Goal: Task Accomplishment & Management: Use online tool/utility

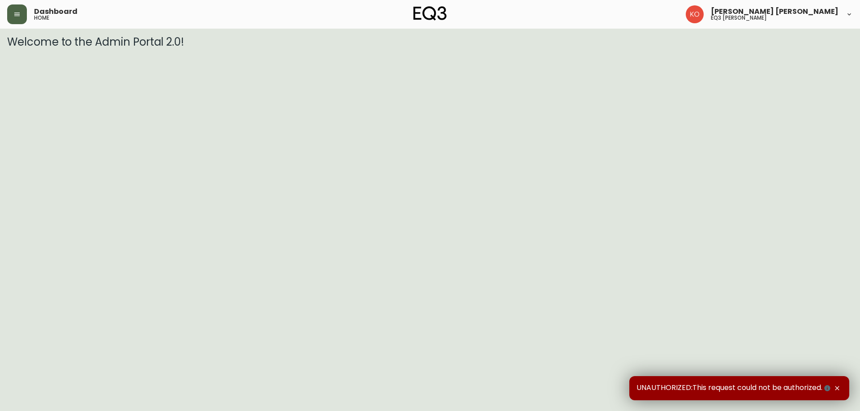
click at [22, 20] on button "button" at bounding box center [17, 14] width 20 height 20
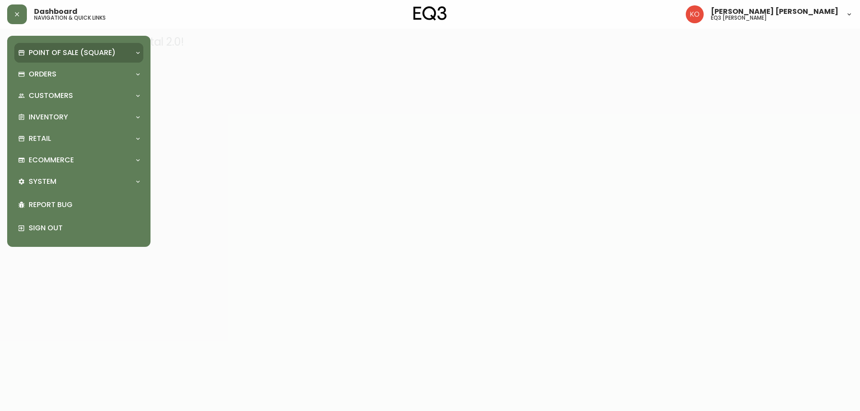
click at [60, 60] on div "Point of Sale (Square)" at bounding box center [78, 53] width 129 height 20
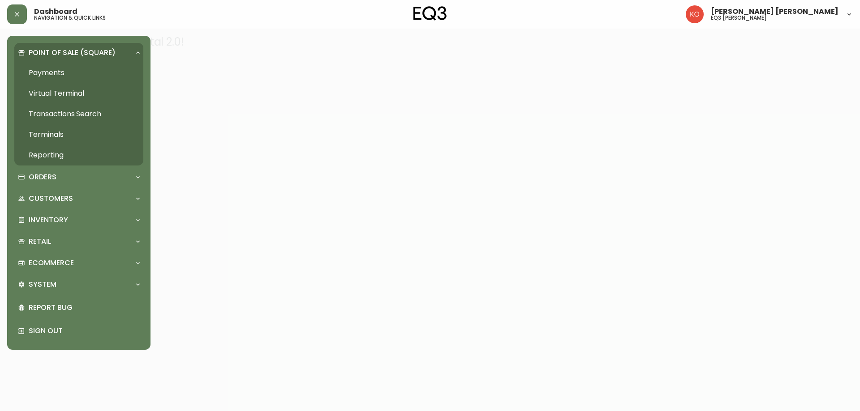
click at [60, 60] on div "Point of Sale (Square)" at bounding box center [78, 53] width 129 height 20
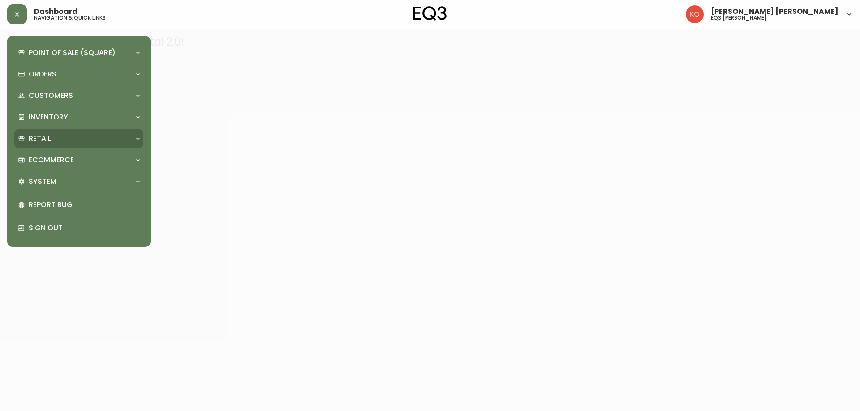
click at [73, 133] on div "Retail" at bounding box center [78, 139] width 129 height 20
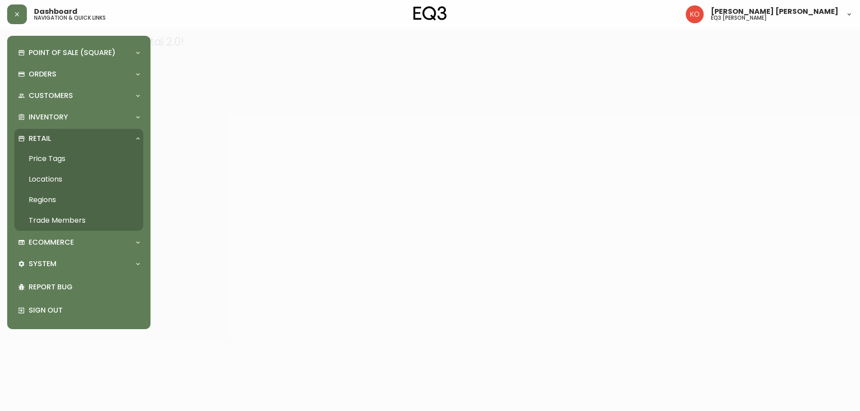
click at [57, 156] on link "Price Tags" at bounding box center [78, 159] width 129 height 21
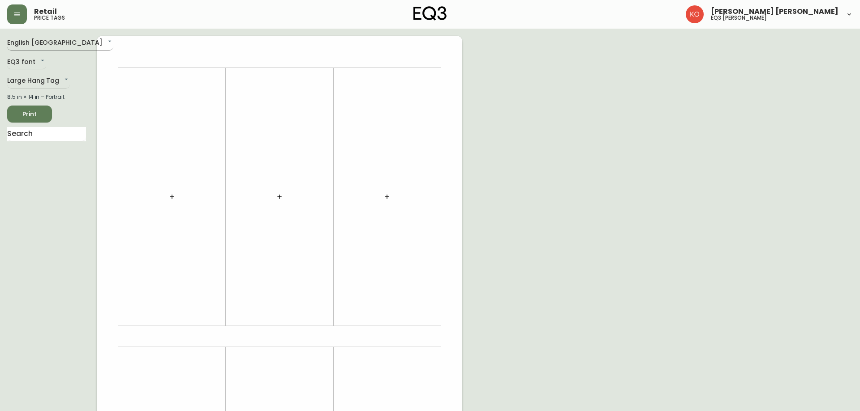
click at [40, 47] on body "Retail price tags [PERSON_NAME] [PERSON_NAME] eq3 laval - [PERSON_NAME] English…" at bounding box center [430, 319] width 860 height 638
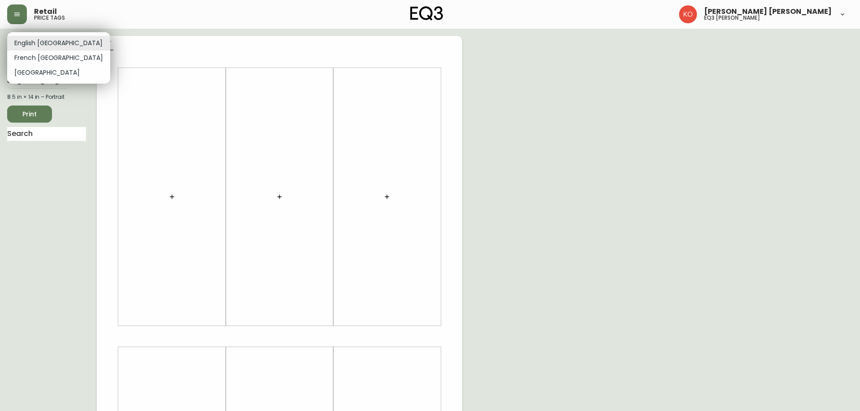
click at [40, 54] on li "French [GEOGRAPHIC_DATA]" at bounding box center [58, 58] width 103 height 15
type input "fr_CA"
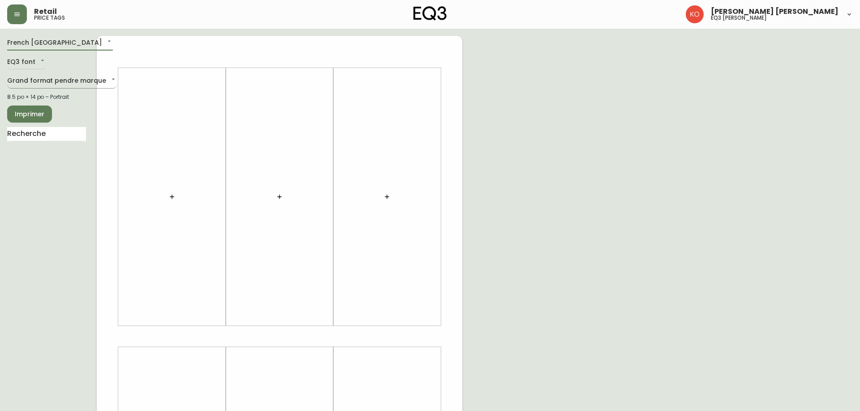
click at [56, 83] on body "Retail price tags [PERSON_NAME] [PERSON_NAME] eq3 [PERSON_NAME] French [GEOGRAP…" at bounding box center [430, 319] width 860 height 638
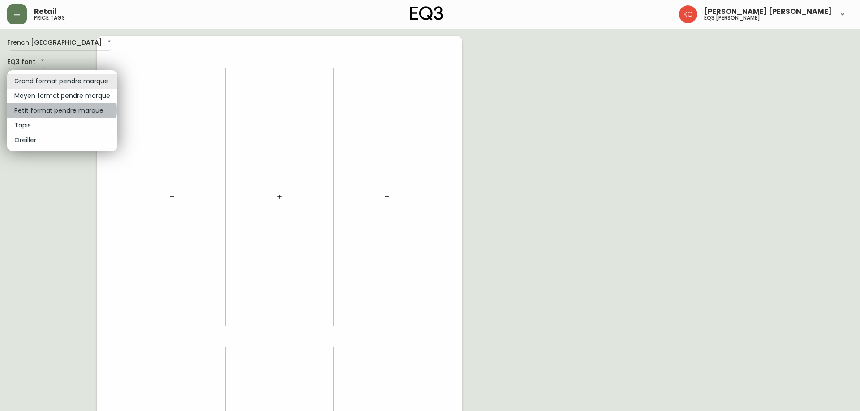
click at [58, 110] on li "Petit format pendre marque" at bounding box center [62, 110] width 110 height 15
type input "small"
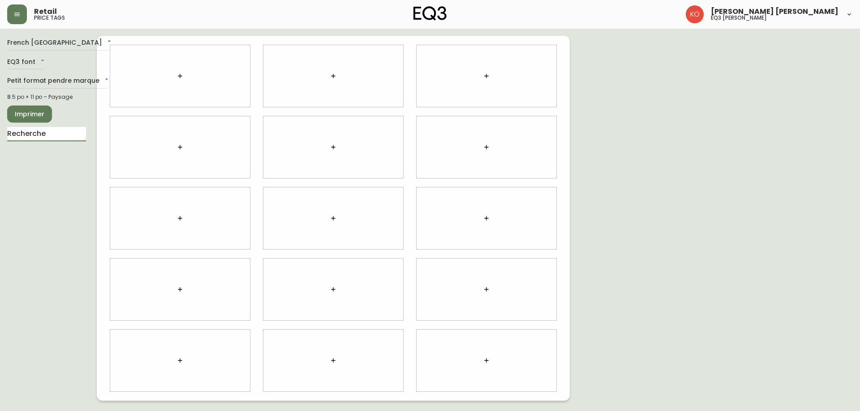
click at [67, 135] on input "text" at bounding box center [46, 134] width 79 height 14
type input "bear"
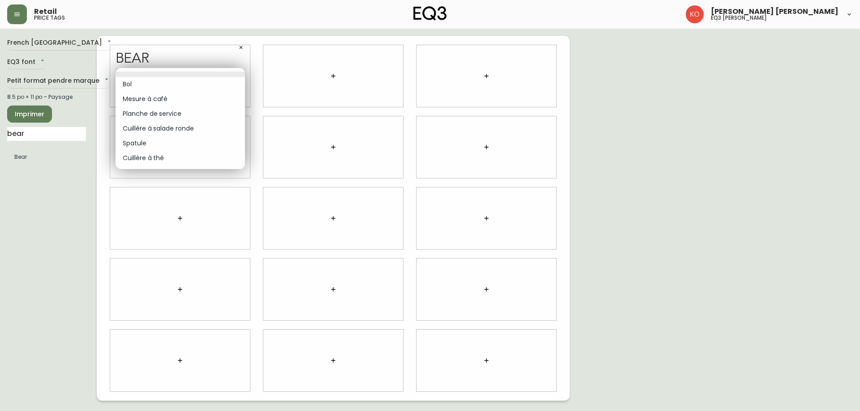
click at [210, 78] on body "Retail price tags [PERSON_NAME] [PERSON_NAME] eq3 laval - [PERSON_NAME] French …" at bounding box center [430, 200] width 860 height 401
click at [166, 116] on li "Planche de service" at bounding box center [180, 114] width 129 height 15
type input "2"
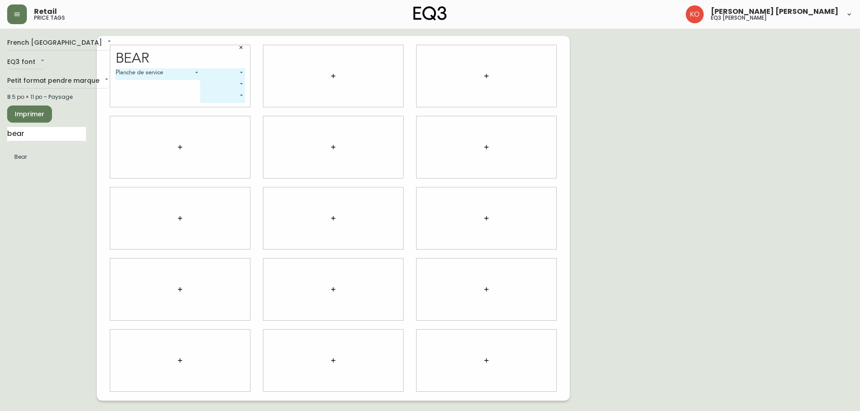
click at [218, 75] on body "Retail price tags [PERSON_NAME] [PERSON_NAME] eq3 laval - [PERSON_NAME] French …" at bounding box center [430, 200] width 860 height 401
click at [227, 84] on li "Petit" at bounding box center [223, 84] width 44 height 15
type input "0"
click at [221, 85] on body "Retail price tags [PERSON_NAME] [PERSON_NAME] eq3 laval - [PERSON_NAME] French …" at bounding box center [430, 200] width 860 height 401
click at [210, 108] on li "Moyen" at bounding box center [207, 110] width 37 height 15
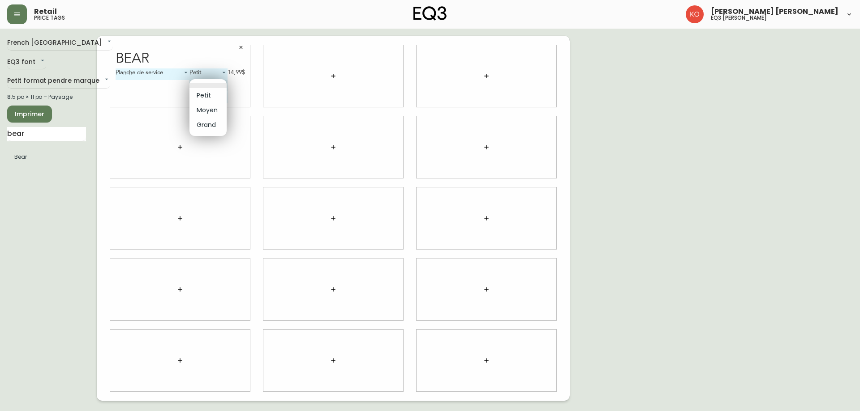
type input "1"
click at [206, 96] on body "Retail price tags [PERSON_NAME] [PERSON_NAME] eq3 laval - [PERSON_NAME] French …" at bounding box center [430, 200] width 860 height 401
click at [210, 135] on li "Grand" at bounding box center [206, 136] width 40 height 15
type input "2"
click at [331, 77] on icon "button" at bounding box center [333, 76] width 7 height 7
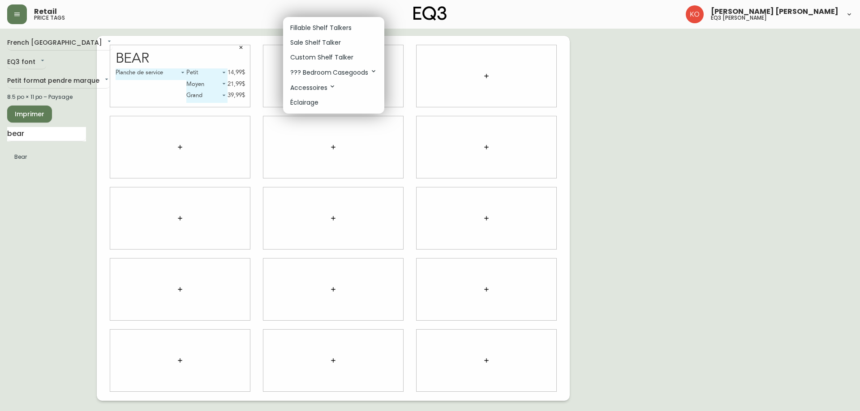
click at [17, 158] on div at bounding box center [430, 205] width 860 height 411
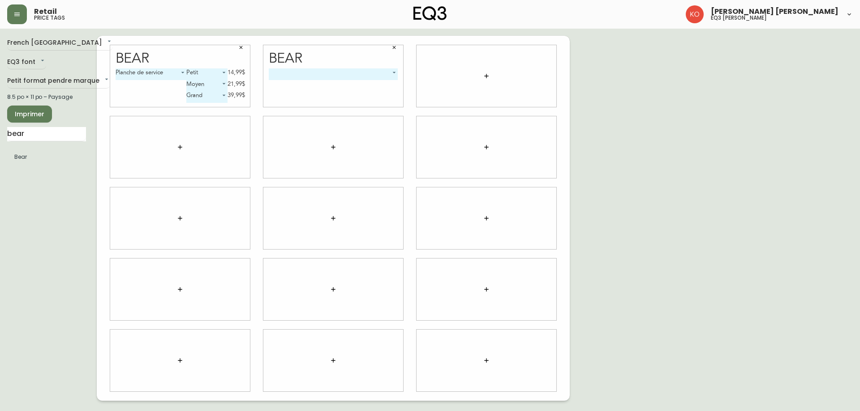
click at [366, 74] on body "Retail price tags [PERSON_NAME] [PERSON_NAME] eq3 laval - [PERSON_NAME] French …" at bounding box center [430, 200] width 860 height 401
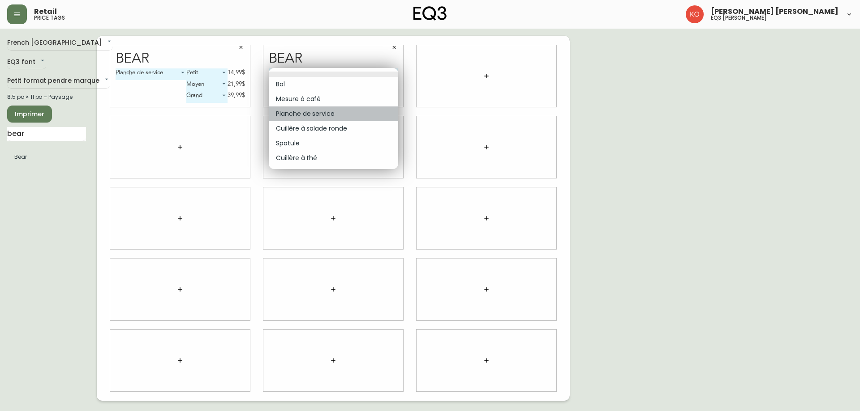
click at [336, 112] on li "Planche de service" at bounding box center [333, 114] width 129 height 15
type input "2"
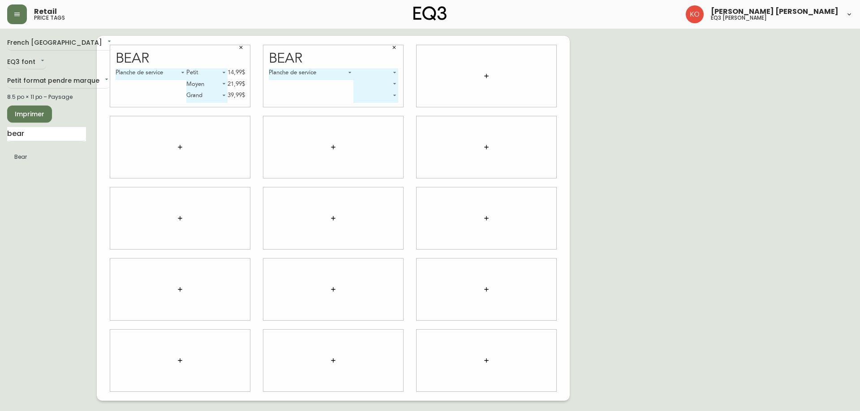
click at [375, 73] on body "Retail price tags [PERSON_NAME] [PERSON_NAME] eq3 laval - [PERSON_NAME] French …" at bounding box center [430, 200] width 860 height 401
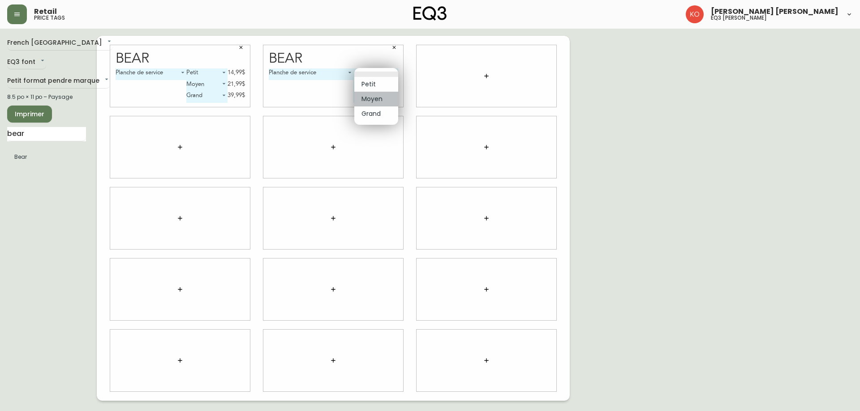
click at [375, 97] on li "Moyen" at bounding box center [376, 99] width 44 height 15
type input "1"
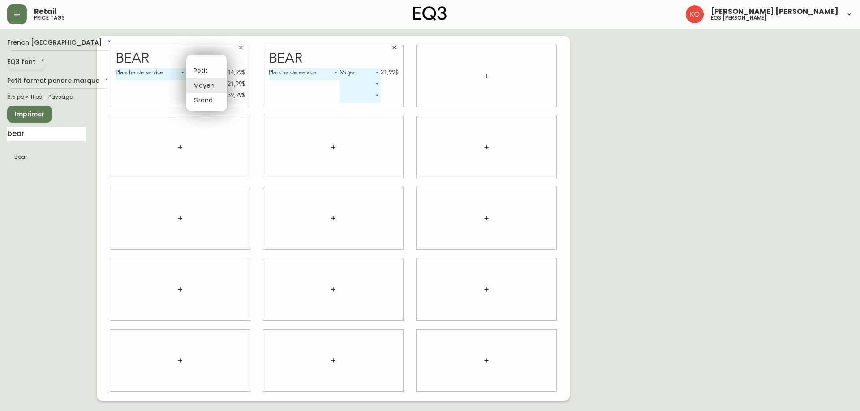
click at [224, 83] on body "Retail price tags [PERSON_NAME] [PERSON_NAME] eq3 laval - [PERSON_NAME] French …" at bounding box center [430, 200] width 860 height 401
click at [205, 61] on li at bounding box center [206, 60] width 40 height 5
click at [222, 95] on body "Retail price tags [PERSON_NAME] [PERSON_NAME] eq3 laval - [PERSON_NAME] French …" at bounding box center [430, 200] width 860 height 401
click at [210, 56] on li at bounding box center [206, 57] width 39 height 5
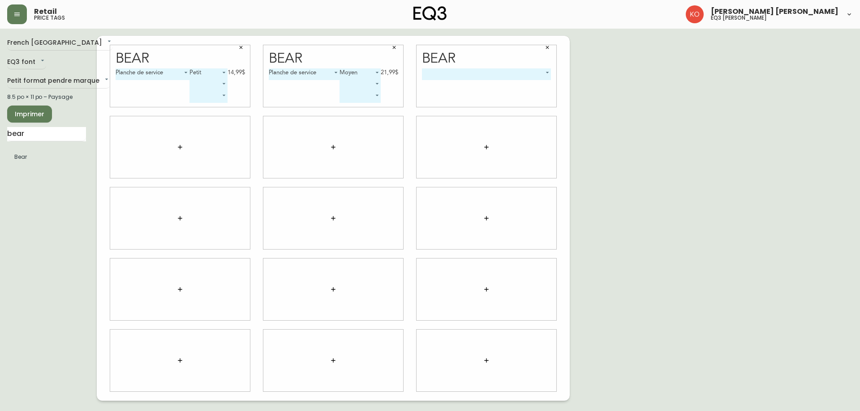
click at [523, 71] on body "Retail price tags [PERSON_NAME] [PERSON_NAME] eq3 laval - [PERSON_NAME] French …" at bounding box center [430, 200] width 860 height 401
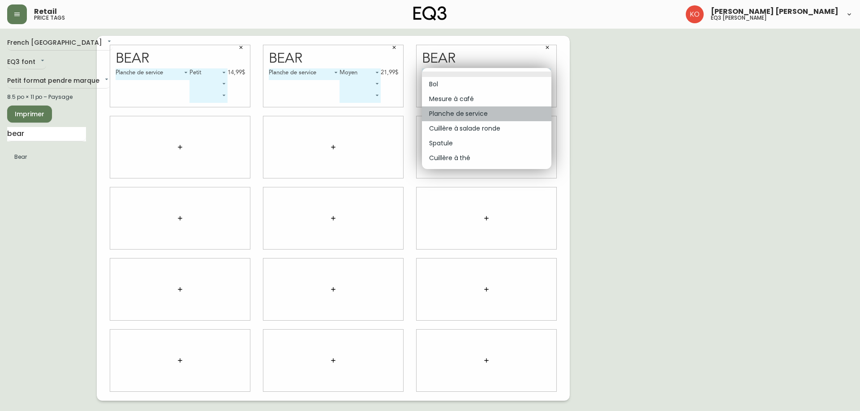
click at [462, 114] on li "Planche de service" at bounding box center [486, 114] width 129 height 15
type input "2"
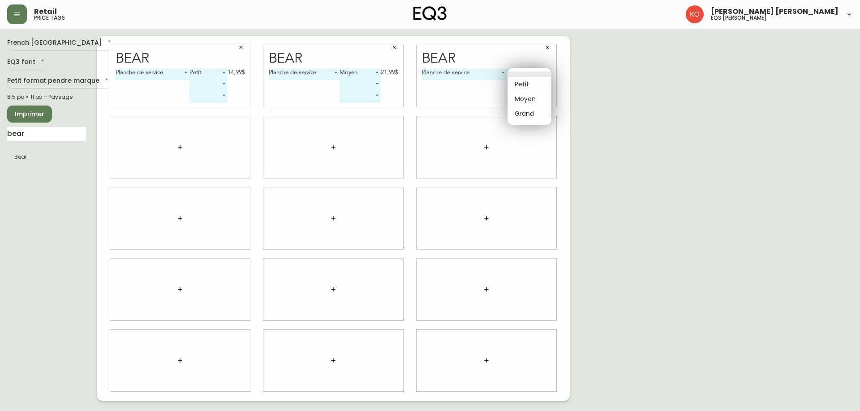
click at [531, 73] on body "Retail price tags [PERSON_NAME] [PERSON_NAME] eq3 laval - [PERSON_NAME] French …" at bounding box center [430, 200] width 860 height 401
click at [529, 109] on li "Grand" at bounding box center [529, 114] width 44 height 15
type input "2"
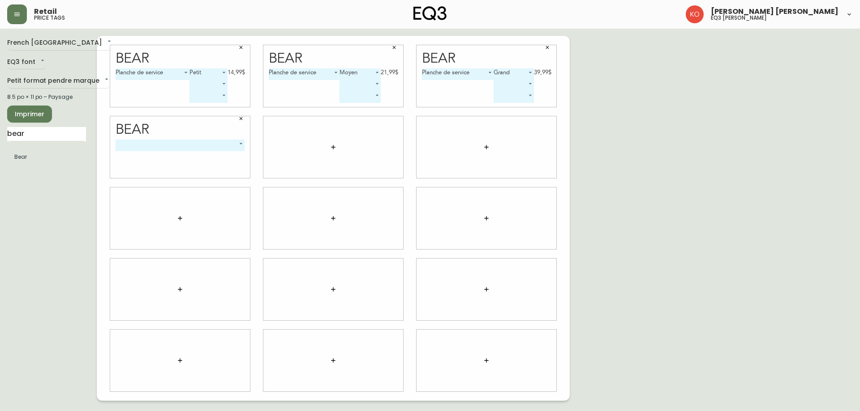
click at [237, 142] on body "Retail price tags [PERSON_NAME] [PERSON_NAME] eq3 laval - [PERSON_NAME] French …" at bounding box center [430, 200] width 860 height 401
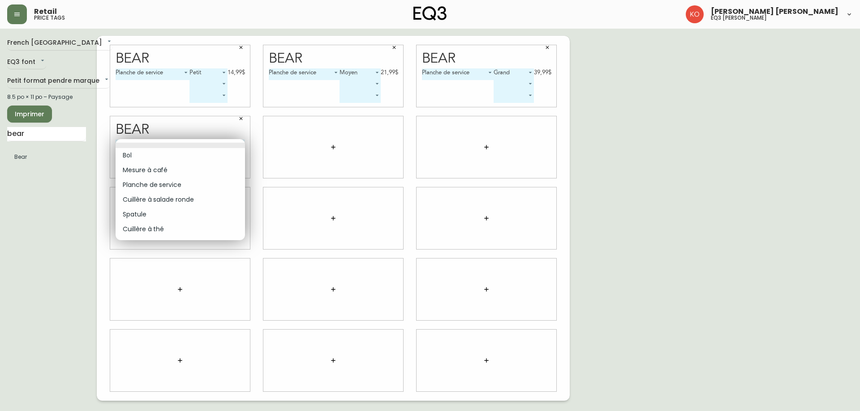
click at [141, 154] on li "Bol" at bounding box center [180, 155] width 129 height 15
type input "0"
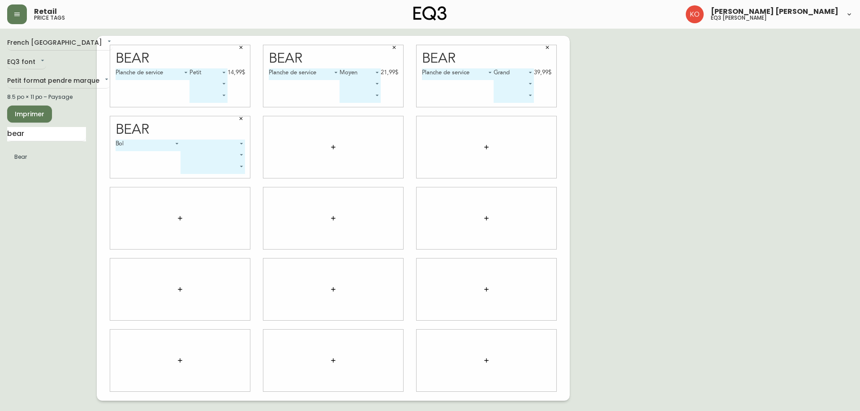
click at [209, 142] on body "Retail price tags [PERSON_NAME] [PERSON_NAME] eq3 laval - [PERSON_NAME] French …" at bounding box center [430, 200] width 860 height 401
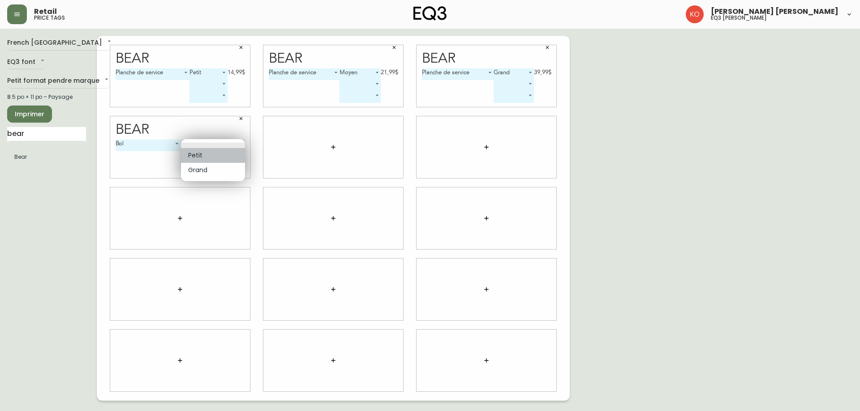
click at [203, 158] on li "Petit" at bounding box center [213, 155] width 64 height 15
type input "0"
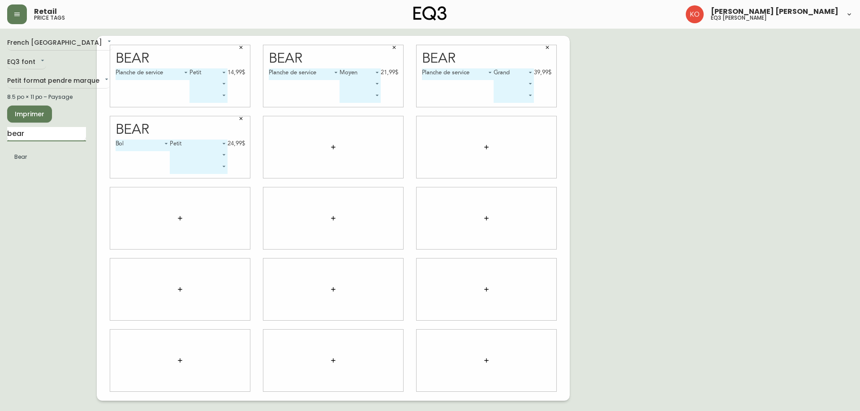
click at [65, 137] on input "bear" at bounding box center [46, 134] width 79 height 14
type input "park"
click at [351, 144] on body "Retail price tags [PERSON_NAME] [PERSON_NAME] eq3 laval - [PERSON_NAME] French …" at bounding box center [430, 200] width 860 height 401
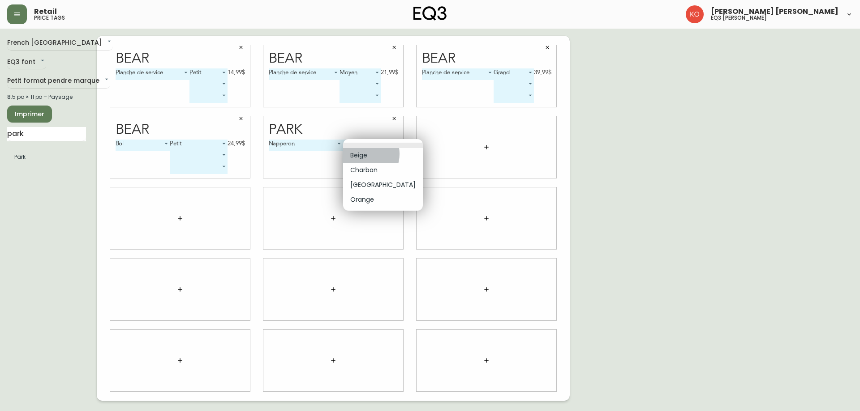
click at [363, 154] on li "Beige" at bounding box center [383, 155] width 80 height 15
type input "0"
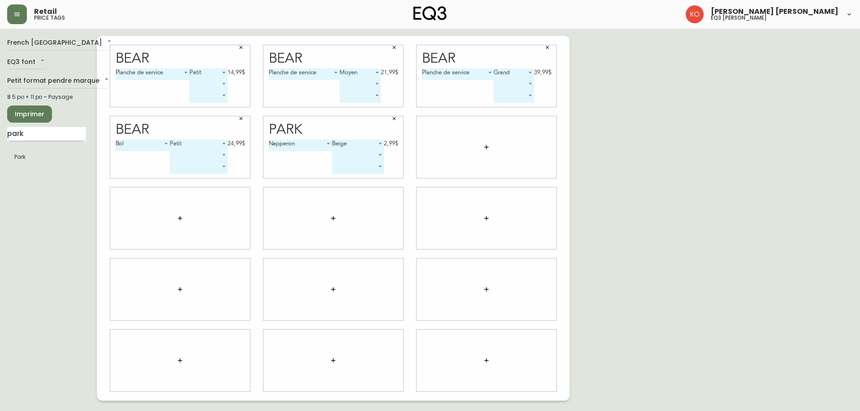
click at [60, 133] on input "park" at bounding box center [46, 134] width 79 height 14
type input "pog"
click at [485, 151] on body "Retail price tags [PERSON_NAME] [PERSON_NAME] eq3 laval - [PERSON_NAME] French …" at bounding box center [430, 200] width 860 height 401
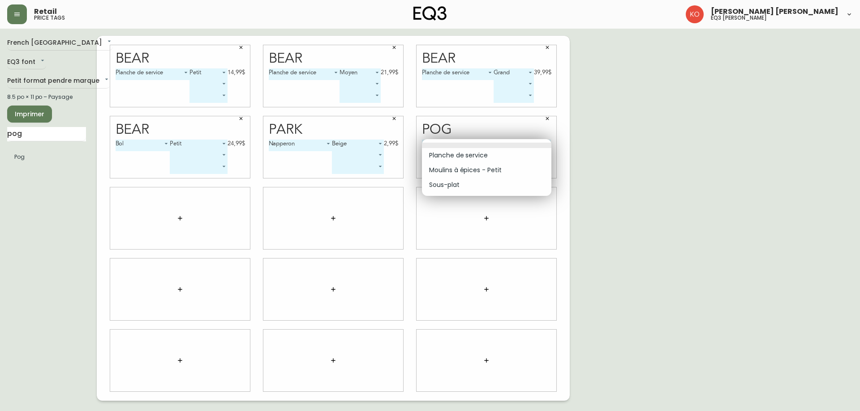
click at [480, 161] on li "Planche de service" at bounding box center [486, 155] width 129 height 15
type input "0"
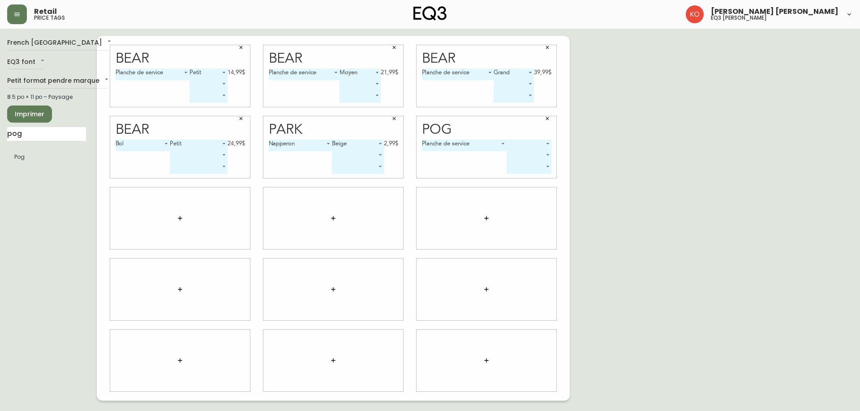
click at [527, 148] on body "Retail price tags [PERSON_NAME] [PERSON_NAME] eq3 laval - [PERSON_NAME] French …" at bounding box center [430, 200] width 860 height 401
click at [527, 156] on li "Grand" at bounding box center [529, 155] width 44 height 15
type input "0"
click at [196, 218] on body "Retail price tags [PERSON_NAME] [PERSON_NAME] eq3 laval - [PERSON_NAME] French …" at bounding box center [430, 200] width 860 height 401
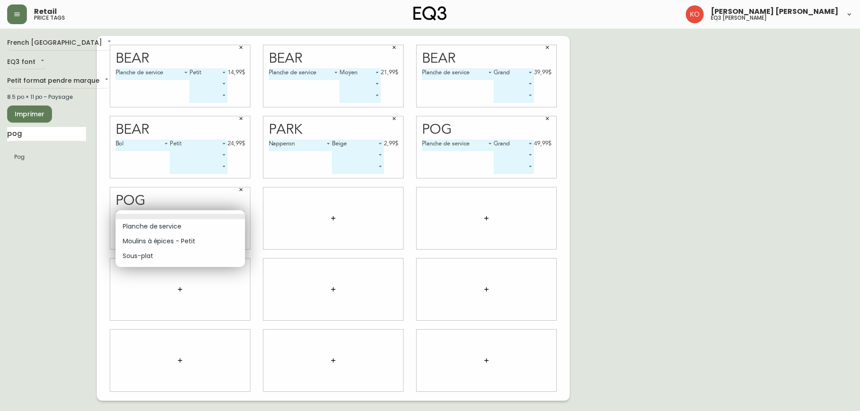
click at [175, 224] on li "Planche de service" at bounding box center [180, 226] width 129 height 15
type input "0"
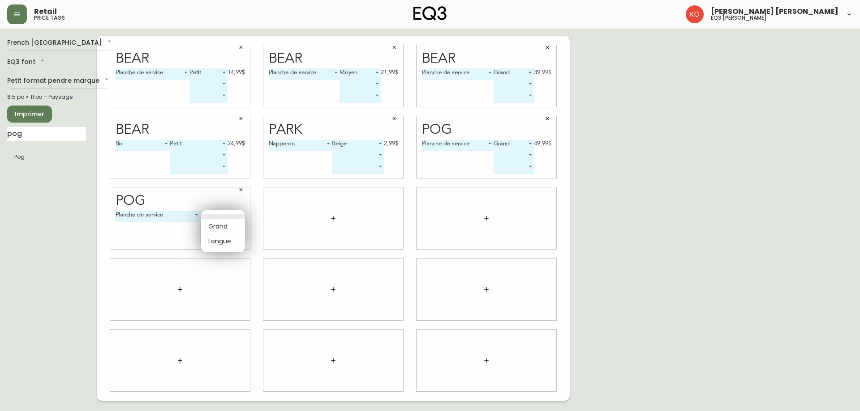
click at [219, 214] on body "Retail price tags [PERSON_NAME] [PERSON_NAME] eq3 laval - [PERSON_NAME] French …" at bounding box center [430, 200] width 860 height 401
click at [220, 240] on li "Longue" at bounding box center [223, 241] width 44 height 15
type input "1"
click at [55, 140] on input "pog" at bounding box center [46, 134] width 79 height 14
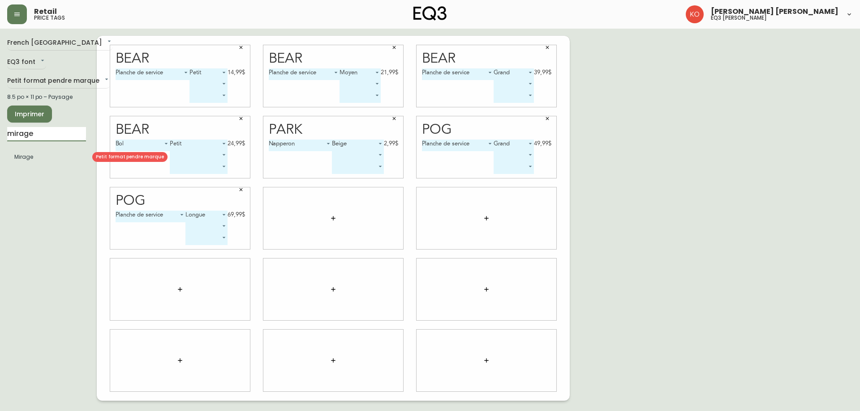
type input "mirage"
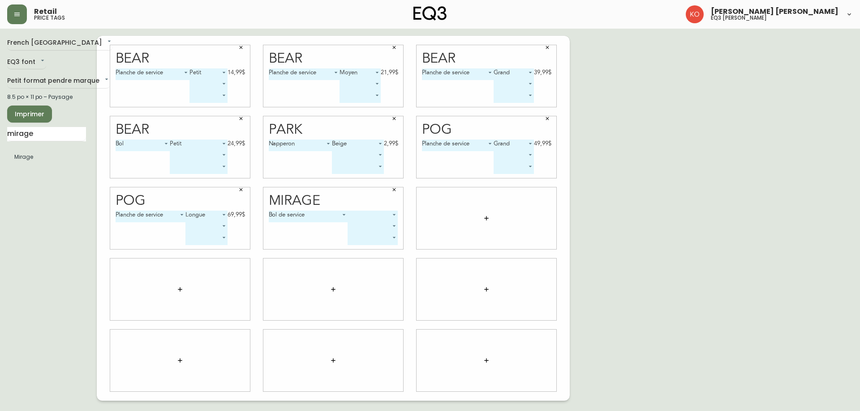
click at [348, 213] on body "Retail price tags [PERSON_NAME] [PERSON_NAME] eq3 laval - [PERSON_NAME] French …" at bounding box center [430, 200] width 860 height 401
click at [362, 224] on li "Grand" at bounding box center [373, 226] width 50 height 15
type input "0"
click at [362, 224] on body "Retail price tags [PERSON_NAME] [PERSON_NAME] eq3 laval - [PERSON_NAME] French …" at bounding box center [430, 200] width 860 height 401
click at [357, 250] on li "Moyen" at bounding box center [356, 252] width 45 height 15
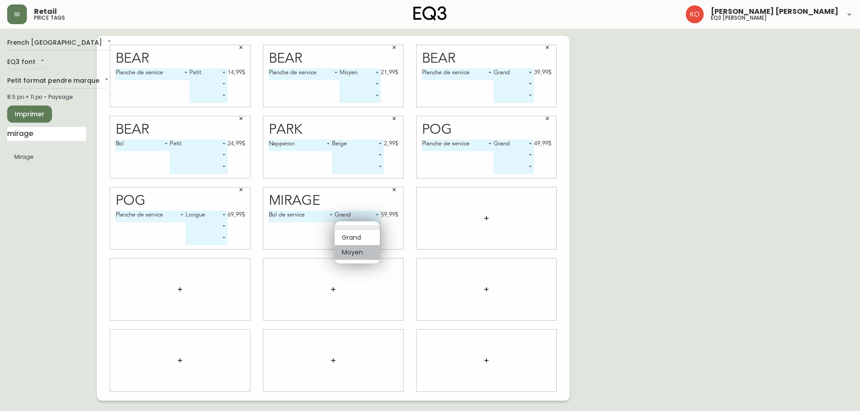
type input "1"
click at [325, 215] on body "Retail price tags [PERSON_NAME] [PERSON_NAME] eq3 laval - [PERSON_NAME] French …" at bounding box center [430, 200] width 860 height 401
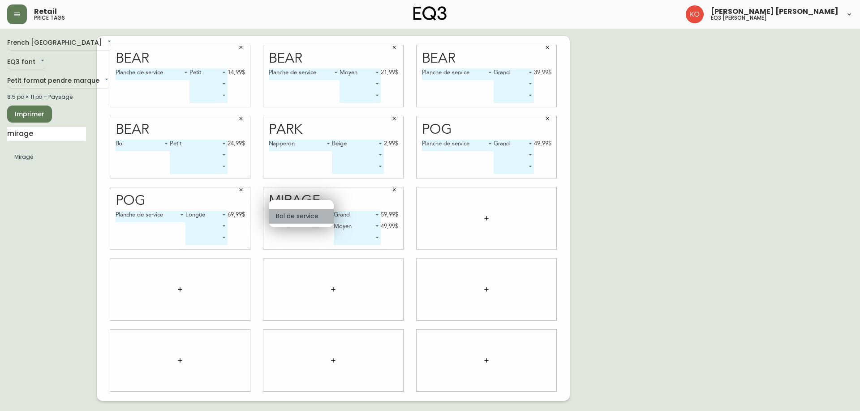
click at [325, 215] on li "Bol de service" at bounding box center [301, 216] width 65 height 15
click at [365, 212] on body "Retail price tags [PERSON_NAME] [PERSON_NAME] eq3 laval - [PERSON_NAME] French …" at bounding box center [430, 200] width 860 height 401
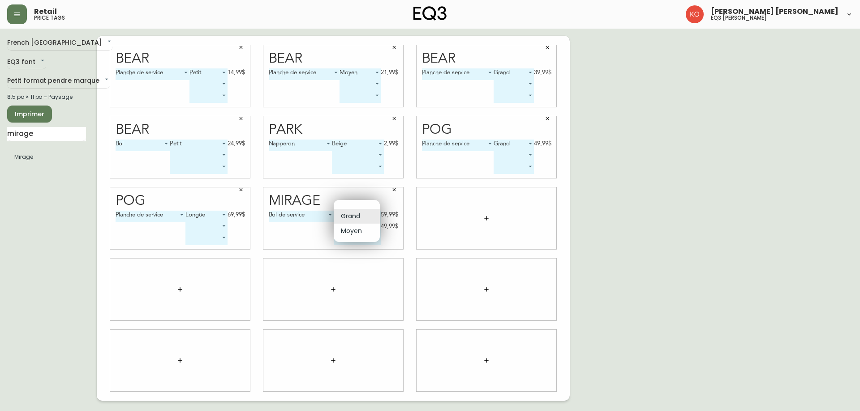
click at [348, 230] on li "Moyen" at bounding box center [357, 231] width 46 height 15
type input "1"
click at [367, 226] on body "Retail price tags [PERSON_NAME] [PERSON_NAME] eq3 laval - [PERSON_NAME] French …" at bounding box center [430, 200] width 860 height 401
click at [360, 201] on li at bounding box center [357, 203] width 46 height 5
click at [72, 133] on input "mirage" at bounding box center [46, 134] width 79 height 14
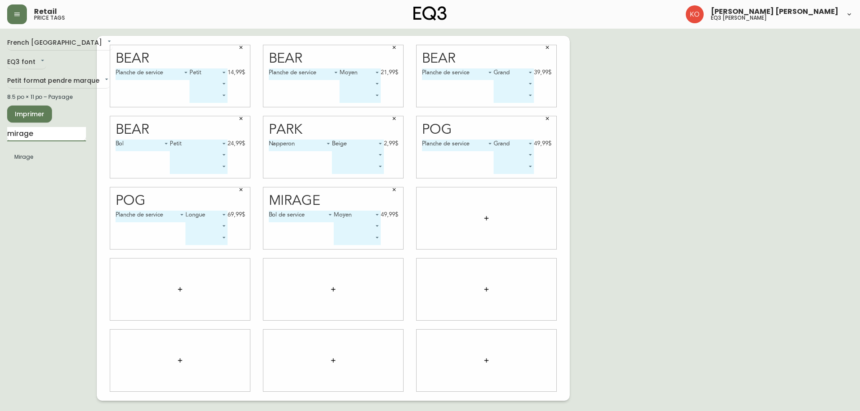
click at [72, 133] on input "mirage" at bounding box center [46, 134] width 79 height 14
type input "han"
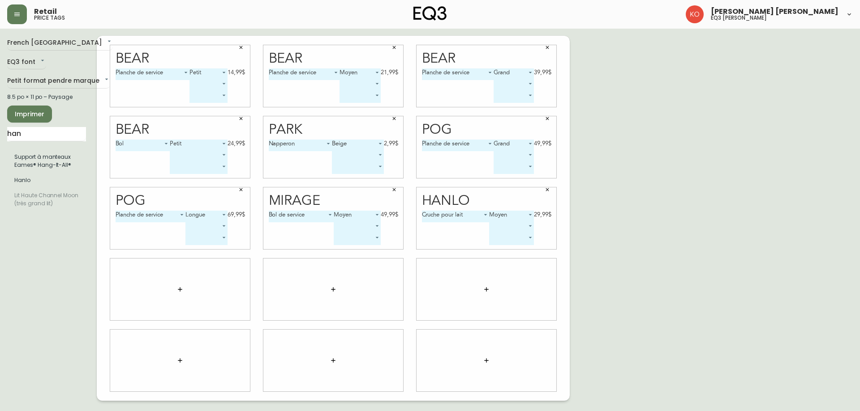
click at [514, 226] on body "Retail price tags [PERSON_NAME] [PERSON_NAME] eq3 laval - [PERSON_NAME] French …" at bounding box center [430, 200] width 860 height 401
click at [514, 226] on li at bounding box center [510, 227] width 43 height 5
click at [38, 136] on input "han" at bounding box center [46, 134] width 79 height 14
type input "raval"
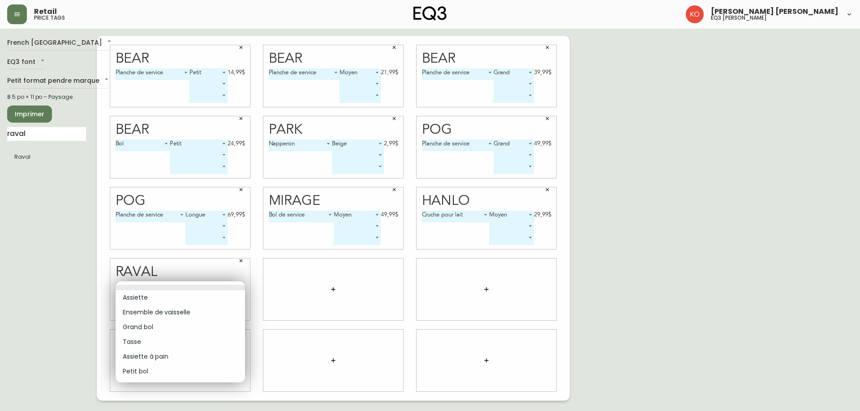
click at [184, 286] on body "Retail price tags [PERSON_NAME] [PERSON_NAME] eq3 laval - [PERSON_NAME] French …" at bounding box center [430, 200] width 860 height 401
click at [154, 299] on li "Assiette" at bounding box center [180, 298] width 129 height 15
type input "0"
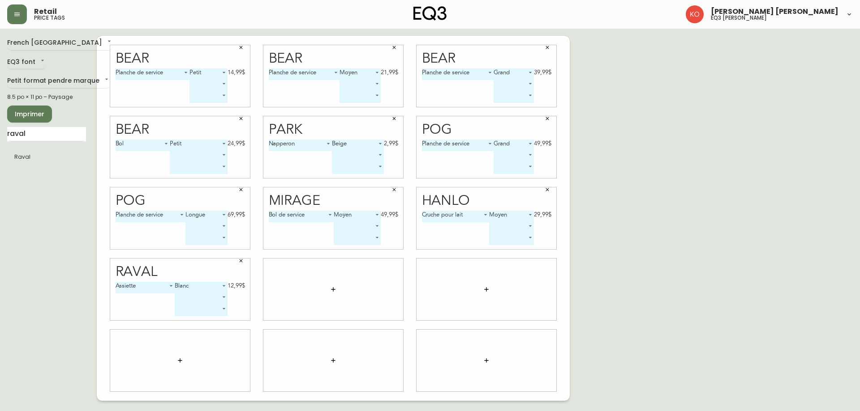
click at [215, 286] on body "Retail price tags [PERSON_NAME] [PERSON_NAME] eq3 laval - [PERSON_NAME] French …" at bounding box center [430, 200] width 860 height 401
click at [215, 286] on li "Blanc" at bounding box center [200, 287] width 52 height 15
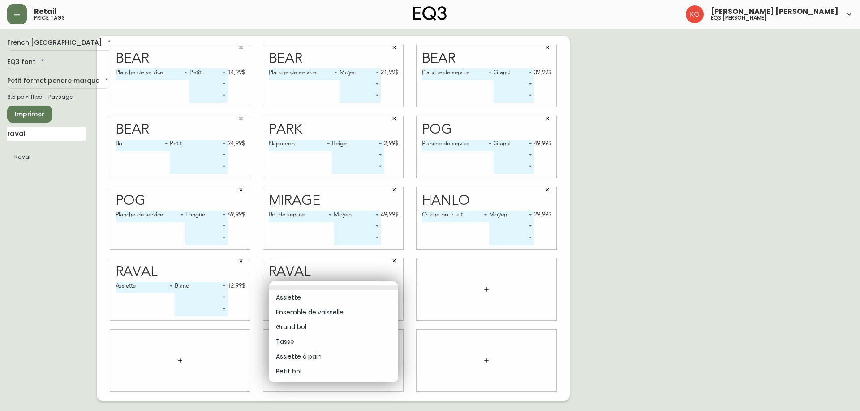
click at [346, 288] on body "Retail price tags [PERSON_NAME] [PERSON_NAME] eq3 laval - [PERSON_NAME] French …" at bounding box center [430, 200] width 860 height 401
click at [317, 338] on li "Tasse" at bounding box center [333, 342] width 129 height 15
type input "3"
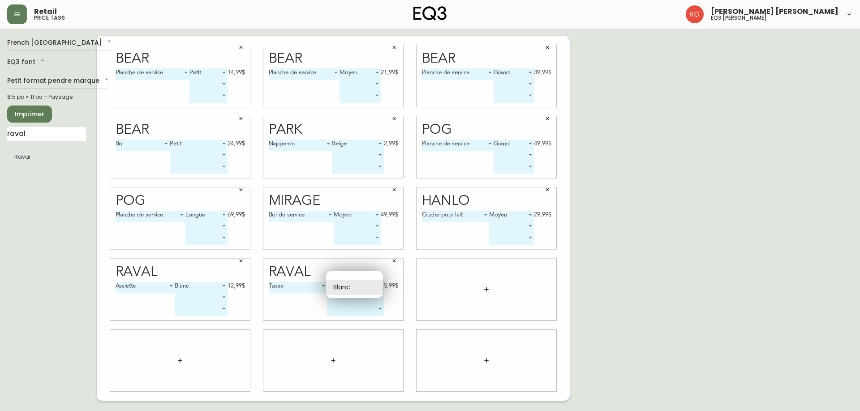
click at [377, 288] on body "Retail price tags [PERSON_NAME] [PERSON_NAME] eq3 laval - [PERSON_NAME] French …" at bounding box center [430, 200] width 860 height 401
click at [377, 288] on li "Blanc" at bounding box center [354, 287] width 57 height 15
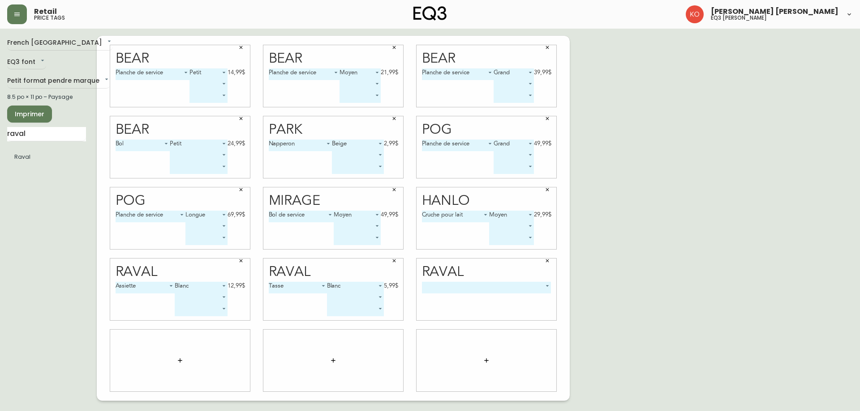
click at [493, 294] on div "​ -1" at bounding box center [486, 301] width 129 height 39
click at [495, 291] on body "Retail price tags [PERSON_NAME] [PERSON_NAME] eq3 laval - [PERSON_NAME] French …" at bounding box center [430, 200] width 860 height 401
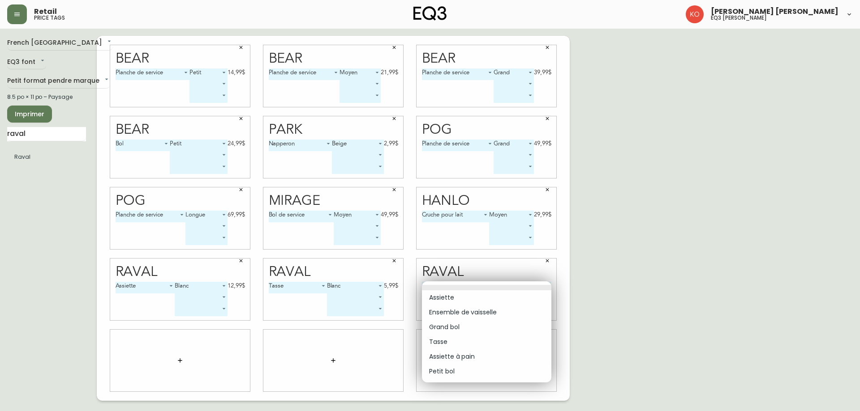
click at [445, 369] on li "Petit bol" at bounding box center [486, 371] width 129 height 15
type input "5"
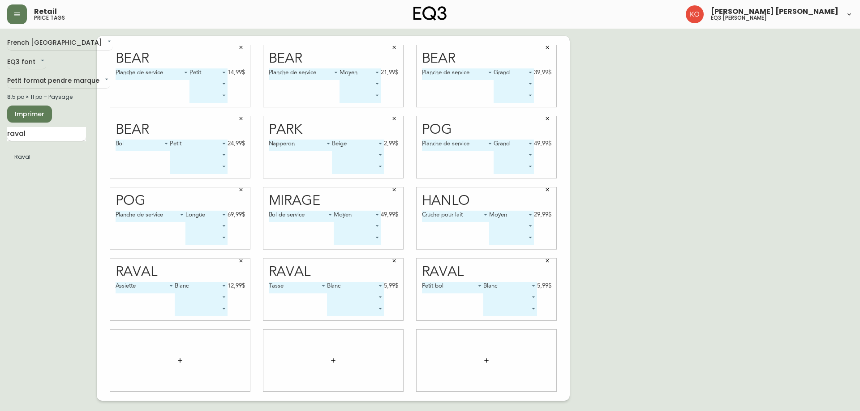
click at [52, 139] on input "raval" at bounding box center [46, 134] width 79 height 14
type input "Mai"
click at [207, 360] on body "Retail price tags [PERSON_NAME] [PERSON_NAME] eq3 laval - [PERSON_NAME] French …" at bounding box center [430, 200] width 860 height 401
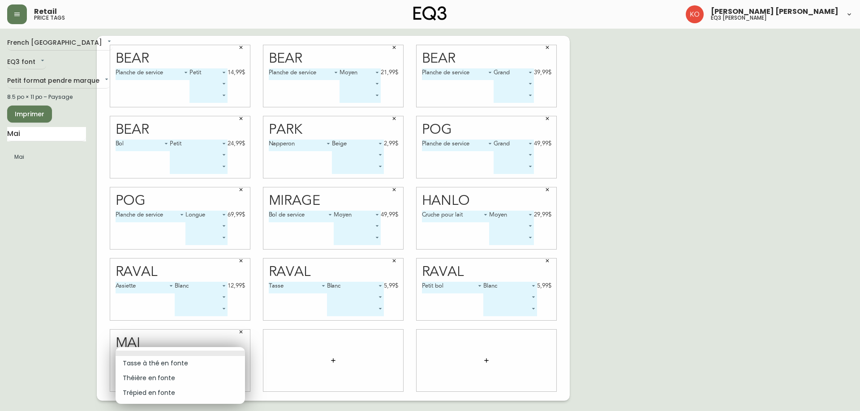
click at [180, 377] on li "Théière en fonte" at bounding box center [180, 378] width 129 height 15
type input "1"
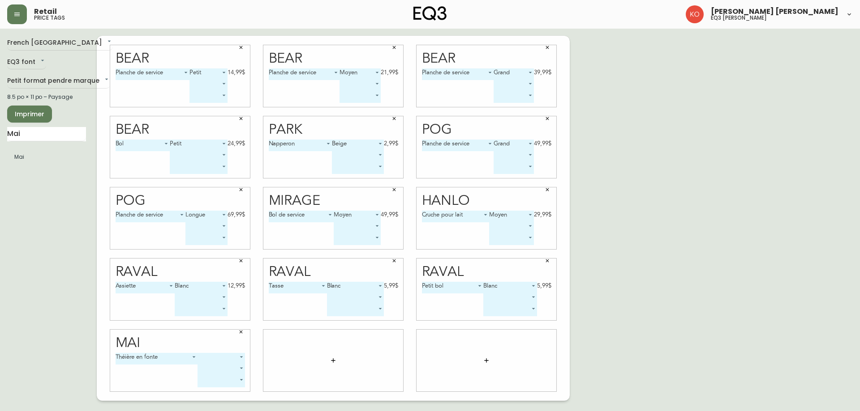
click at [232, 358] on body "Retail price tags [PERSON_NAME] [PERSON_NAME] eq3 laval - [PERSON_NAME] French …" at bounding box center [430, 200] width 860 height 401
click at [222, 368] on li "600ml" at bounding box center [221, 369] width 47 height 15
type input "0"
click at [224, 367] on body "Retail price tags [PERSON_NAME] [PERSON_NAME] eq3 laval - [PERSON_NAME] French …" at bounding box center [430, 200] width 860 height 401
click at [207, 390] on li "1.2L" at bounding box center [205, 393] width 42 height 15
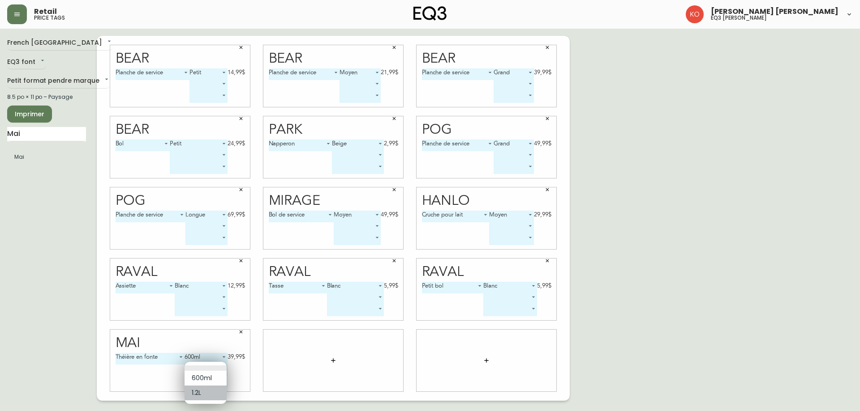
type input "1"
click at [38, 137] on input "Mai" at bounding box center [46, 134] width 79 height 14
click at [59, 133] on input "text" at bounding box center [46, 134] width 79 height 14
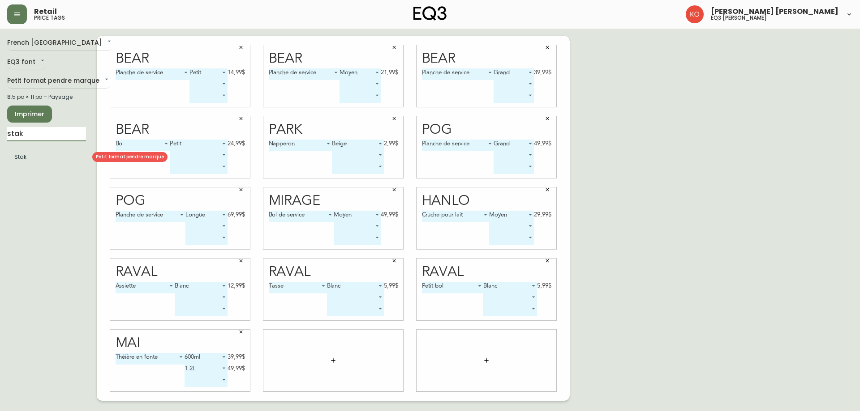
type input "stak"
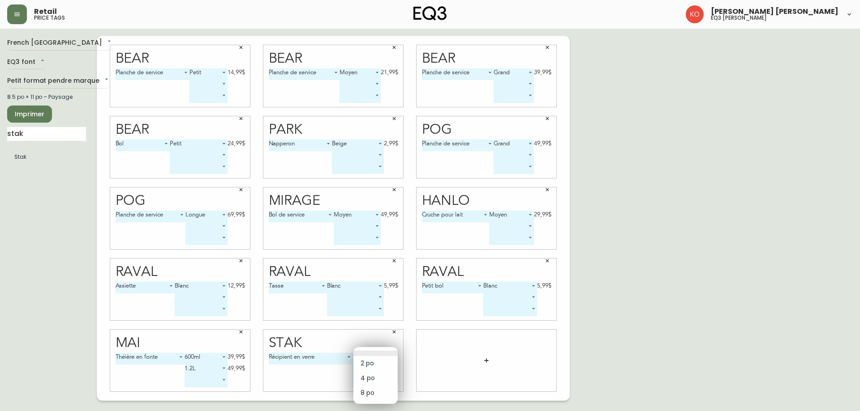
click at [377, 360] on body "Retail price tags [PERSON_NAME] [PERSON_NAME] eq3 laval - [PERSON_NAME] French …" at bounding box center [430, 200] width 860 height 401
click at [375, 366] on li "2 po" at bounding box center [375, 363] width 44 height 15
type input "0"
click at [376, 369] on body "Retail price tags [PERSON_NAME] [PERSON_NAME] eq3 laval - [PERSON_NAME] French …" at bounding box center [430, 200] width 860 height 401
click at [368, 378] on li "4 po" at bounding box center [361, 378] width 38 height 15
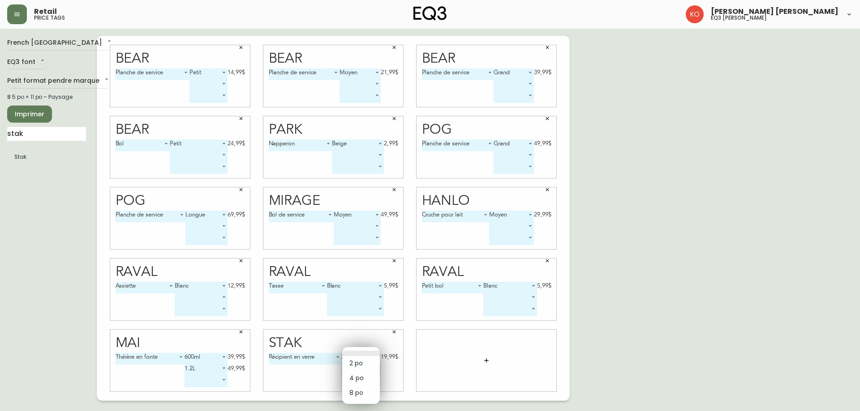
type input "1"
click at [368, 379] on body "Retail price tags [PERSON_NAME] [PERSON_NAME] eq3 laval - [PERSON_NAME] French …" at bounding box center [430, 200] width 860 height 401
click at [362, 390] on li "8 po" at bounding box center [361, 393] width 38 height 15
type input "2"
click at [34, 138] on input "stak" at bounding box center [46, 134] width 79 height 14
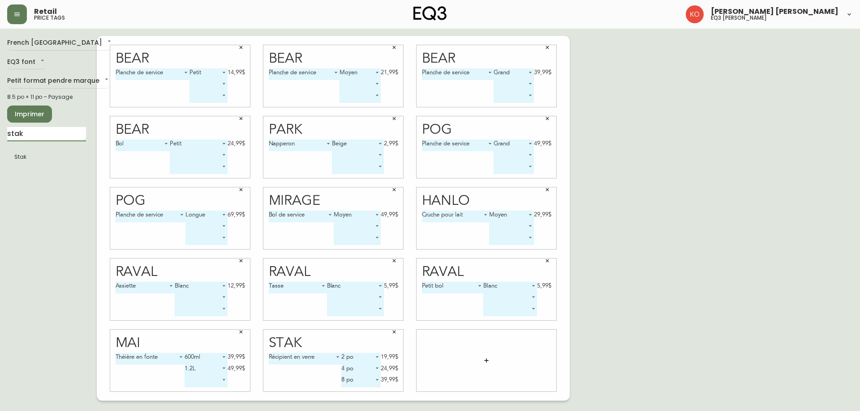
click at [34, 138] on input "stak" at bounding box center [46, 134] width 79 height 14
type input "surf"
click at [495, 357] on body "Retail price tags [PERSON_NAME] [PERSON_NAME] eq3 laval - [PERSON_NAME] French …" at bounding box center [430, 200] width 860 height 401
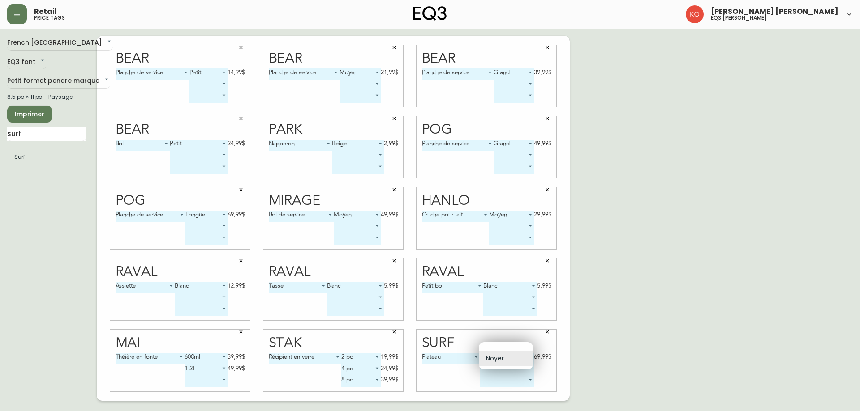
click at [495, 357] on li "Noyer" at bounding box center [506, 358] width 54 height 15
click at [36, 115] on span "Imprimer" at bounding box center [29, 114] width 30 height 11
click at [240, 116] on icon "button" at bounding box center [240, 118] width 5 height 5
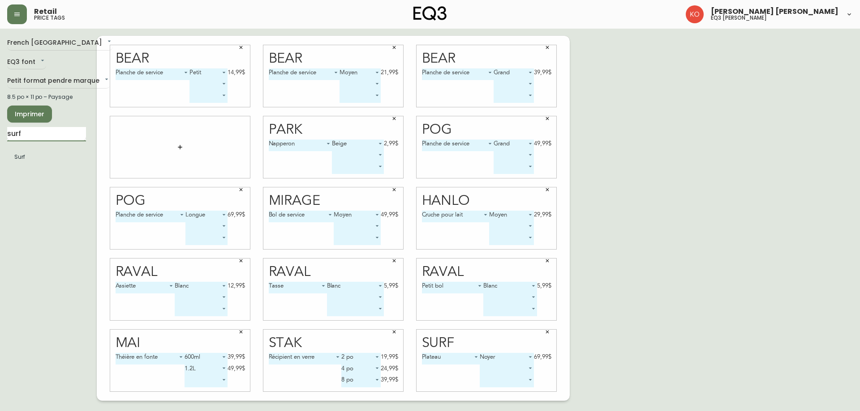
click at [56, 132] on input "surf" at bounding box center [46, 134] width 79 height 14
type input "bear"
click at [190, 142] on body "Retail price tags [PERSON_NAME] [PERSON_NAME] eq3 laval - [PERSON_NAME] French …" at bounding box center [430, 200] width 860 height 401
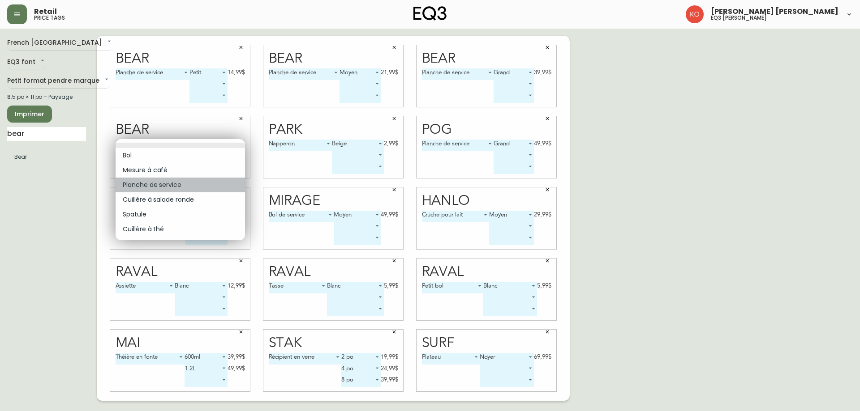
click at [184, 180] on li "Planche de service" at bounding box center [180, 185] width 129 height 15
type input "2"
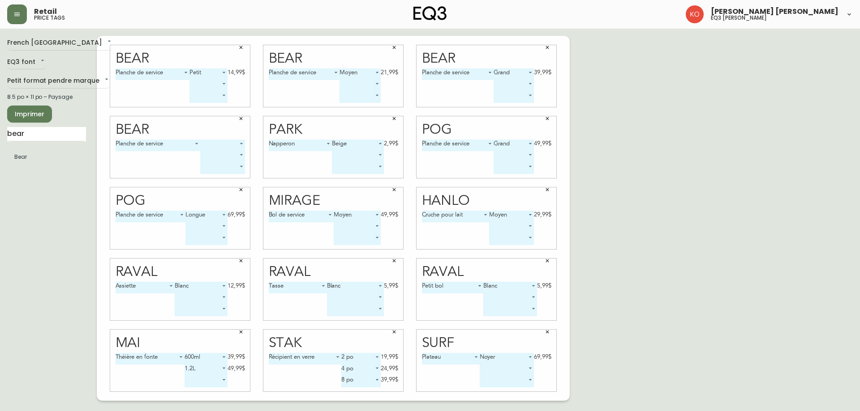
click at [213, 148] on body "Retail price tags [PERSON_NAME] [PERSON_NAME] eq3 laval - [PERSON_NAME] French …" at bounding box center [430, 200] width 860 height 401
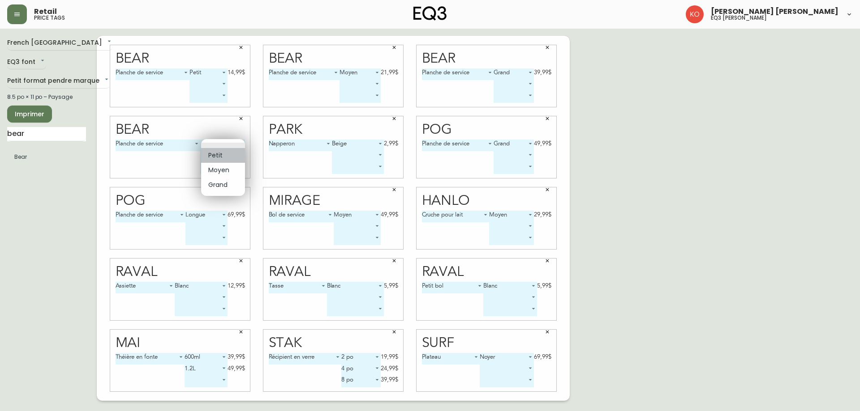
click at [216, 156] on li "Petit" at bounding box center [223, 155] width 44 height 15
type input "0"
click at [398, 118] on button "button" at bounding box center [393, 118] width 13 height 13
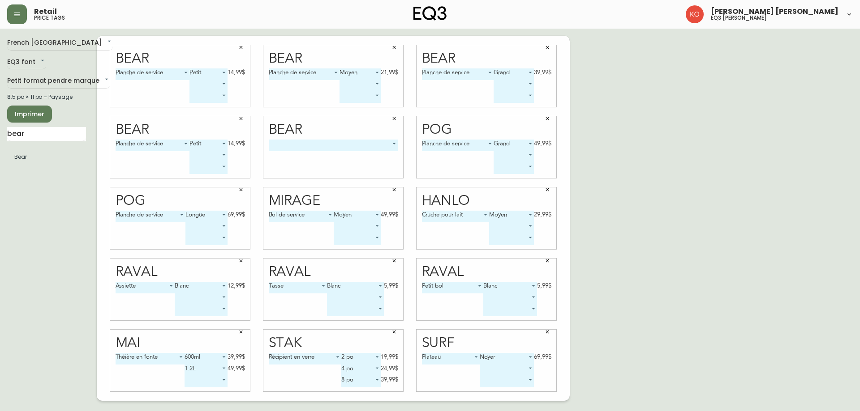
click at [372, 149] on body "Retail price tags [PERSON_NAME] [PERSON_NAME] eq3 laval - [PERSON_NAME] French …" at bounding box center [430, 200] width 860 height 401
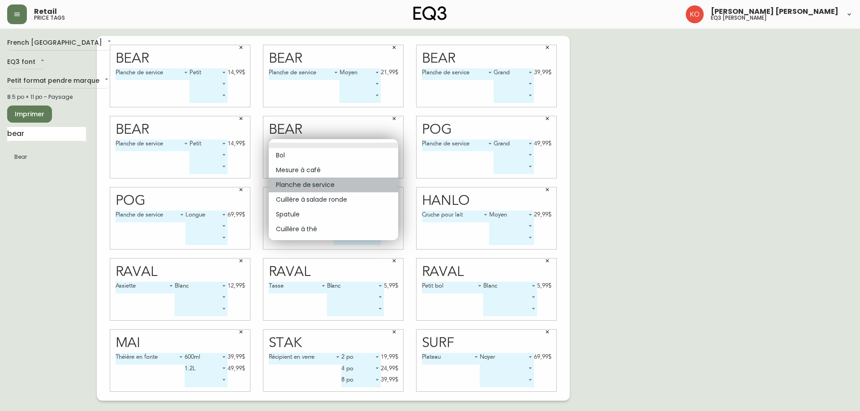
click at [336, 180] on li "Planche de service" at bounding box center [333, 185] width 129 height 15
type input "2"
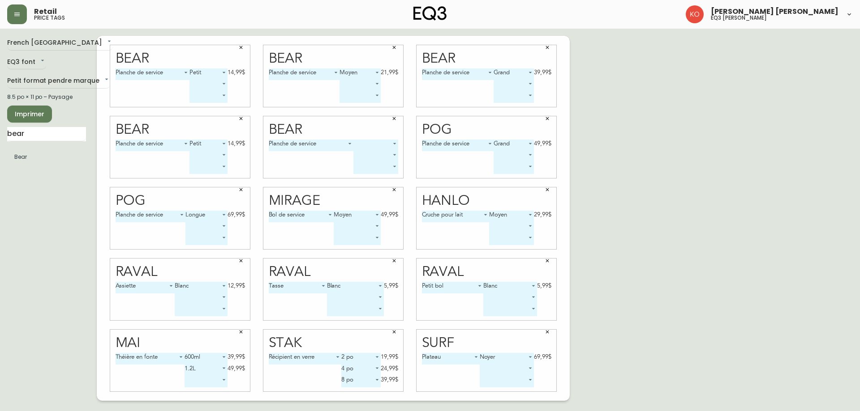
click at [380, 144] on body "Retail price tags [PERSON_NAME] [PERSON_NAME] eq3 laval - [PERSON_NAME] French …" at bounding box center [430, 200] width 860 height 401
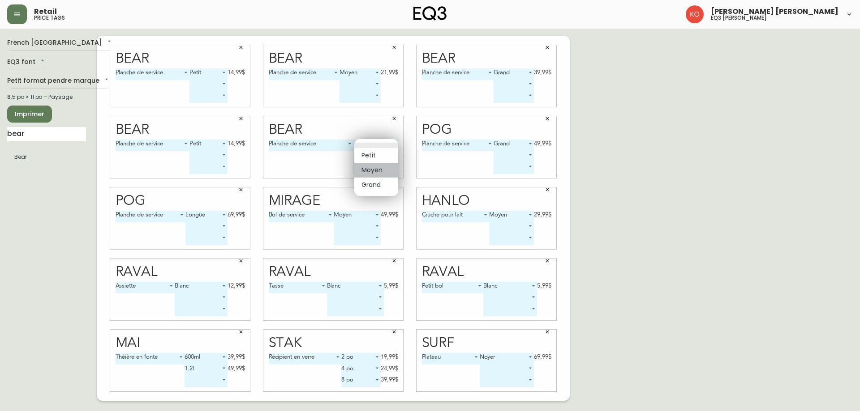
click at [373, 167] on li "Moyen" at bounding box center [376, 170] width 44 height 15
type input "1"
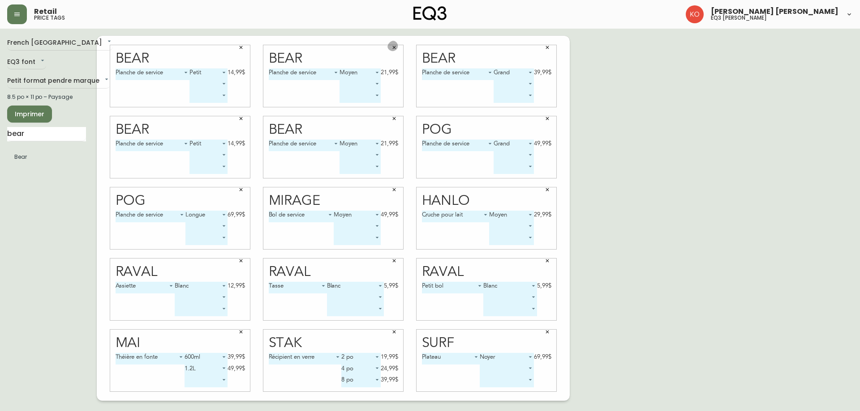
click at [394, 48] on icon "button" at bounding box center [393, 47] width 5 height 5
click at [238, 48] on button "button" at bounding box center [240, 47] width 13 height 13
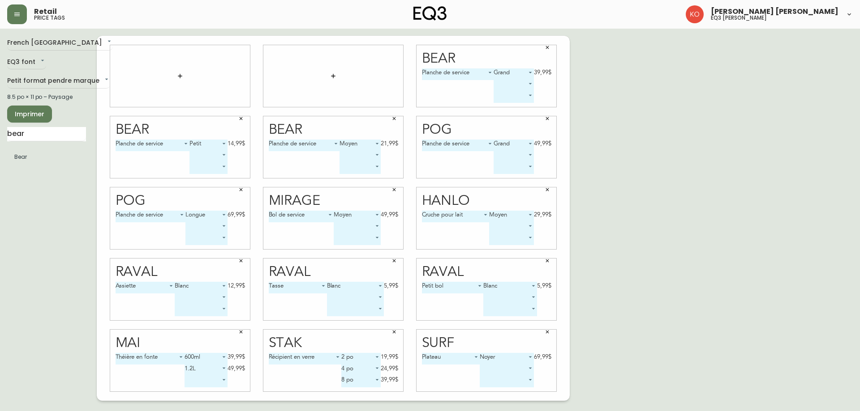
click at [550, 45] on button "button" at bounding box center [546, 47] width 13 height 13
click at [544, 122] on button "button" at bounding box center [546, 118] width 13 height 13
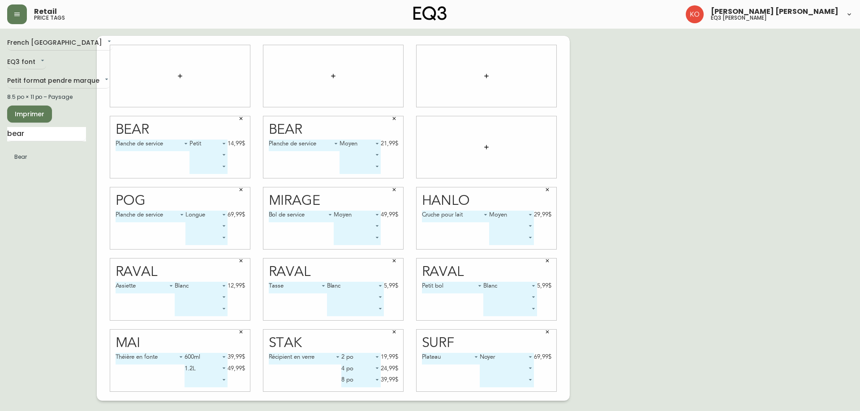
click at [544, 192] on button "button" at bounding box center [546, 189] width 13 height 13
click at [396, 188] on icon "button" at bounding box center [393, 189] width 5 height 5
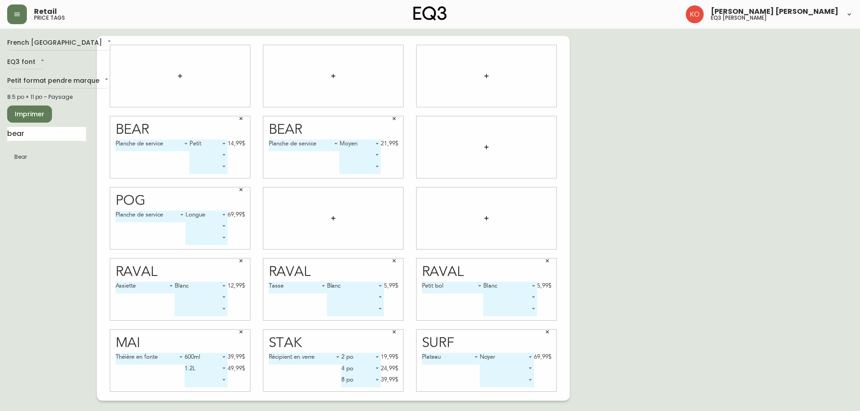
click at [241, 188] on icon "button" at bounding box center [240, 189] width 5 height 5
click at [242, 260] on icon "button" at bounding box center [241, 261] width 3 height 3
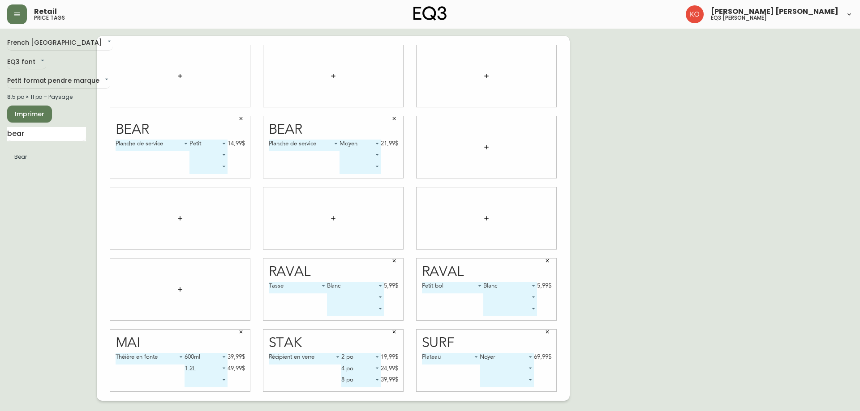
click at [394, 260] on icon "button" at bounding box center [393, 260] width 5 height 5
click at [548, 262] on icon "button" at bounding box center [547, 261] width 3 height 3
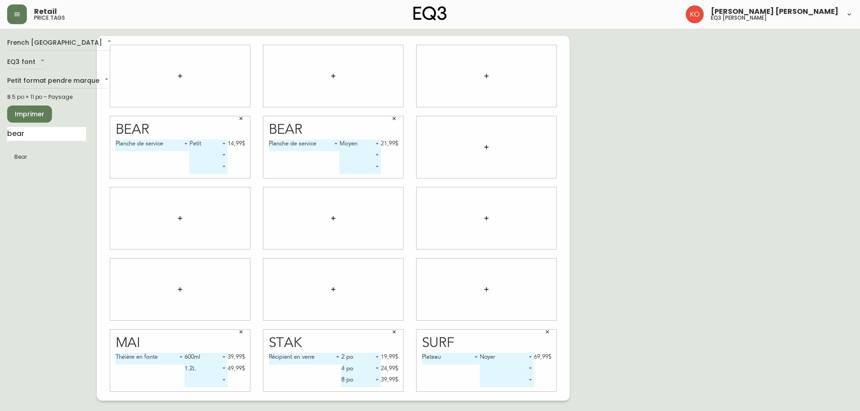
click at [548, 331] on icon "button" at bounding box center [546, 332] width 5 height 5
click at [394, 331] on icon "button" at bounding box center [393, 332] width 5 height 5
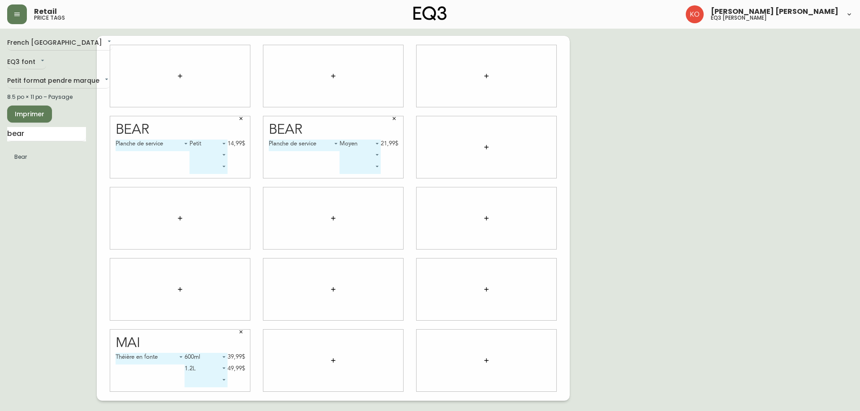
click at [240, 332] on icon "button" at bounding box center [240, 332] width 5 height 5
click at [30, 135] on input "bear" at bounding box center [46, 134] width 79 height 14
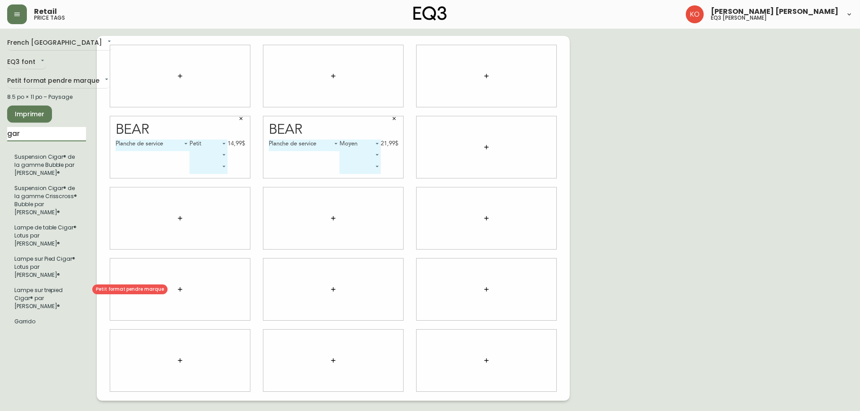
type input "gar"
click at [37, 314] on li "Garrido" at bounding box center [46, 321] width 79 height 15
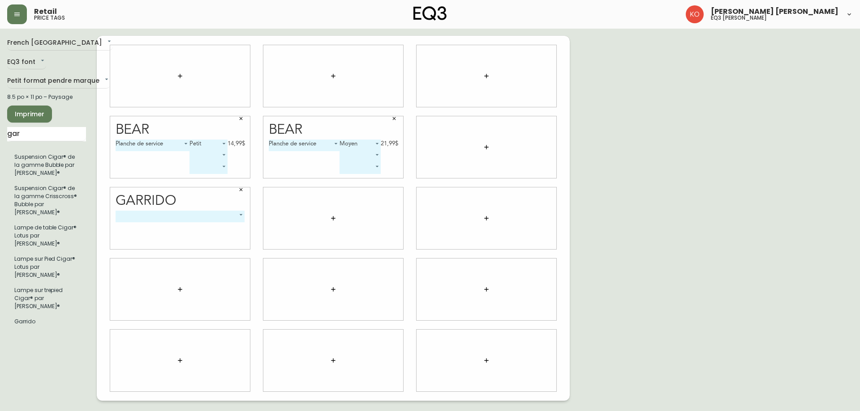
click at [192, 217] on body "Retail price tags [PERSON_NAME] [PERSON_NAME] eq3 laval - [PERSON_NAME] French …" at bounding box center [430, 200] width 860 height 401
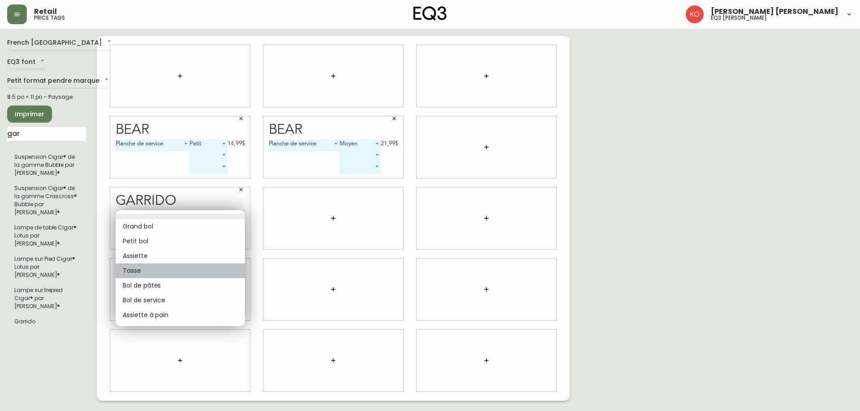
click at [168, 266] on li "Tasse" at bounding box center [180, 271] width 129 height 15
type input "3"
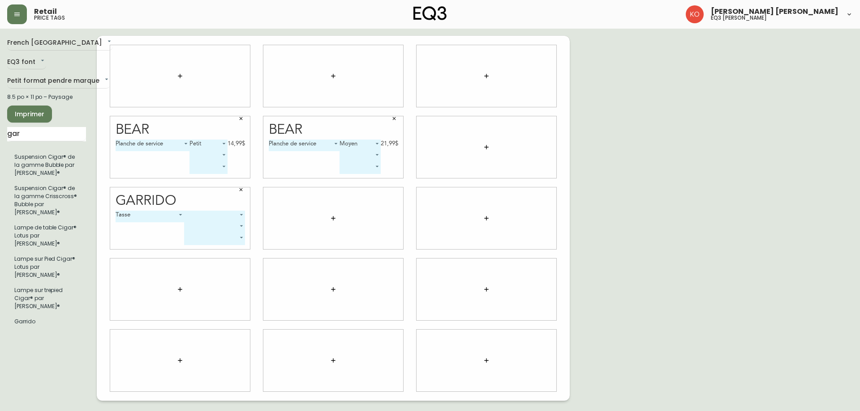
click at [208, 218] on body "Retail price tags [PERSON_NAME] [PERSON_NAME] eq3 laval - [PERSON_NAME] French …" at bounding box center [430, 200] width 860 height 401
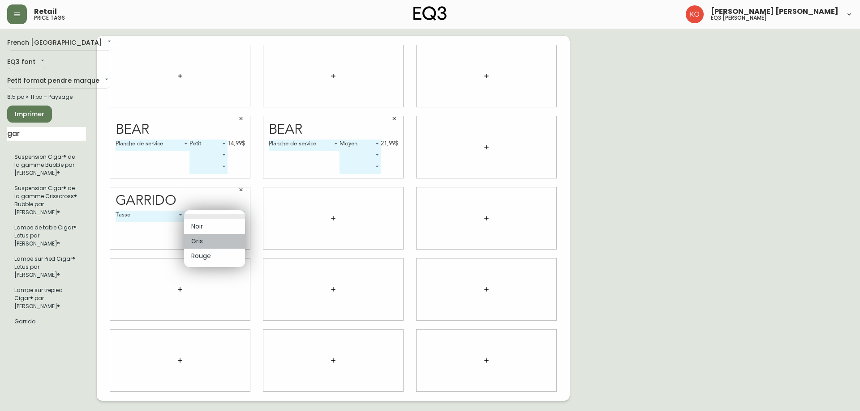
click at [206, 240] on li "Gris" at bounding box center [214, 241] width 61 height 15
type input "1"
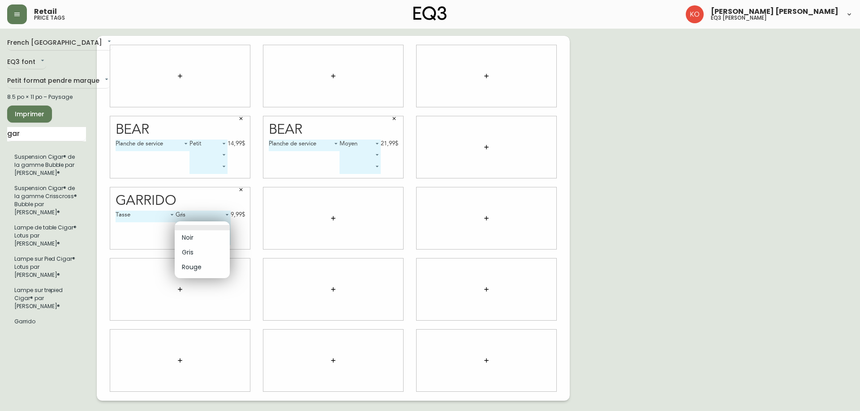
click at [225, 226] on body "Retail price tags [PERSON_NAME] [PERSON_NAME] eq3 laval - [PERSON_NAME] French …" at bounding box center [430, 200] width 860 height 401
click at [197, 250] on li "Gris" at bounding box center [202, 252] width 55 height 15
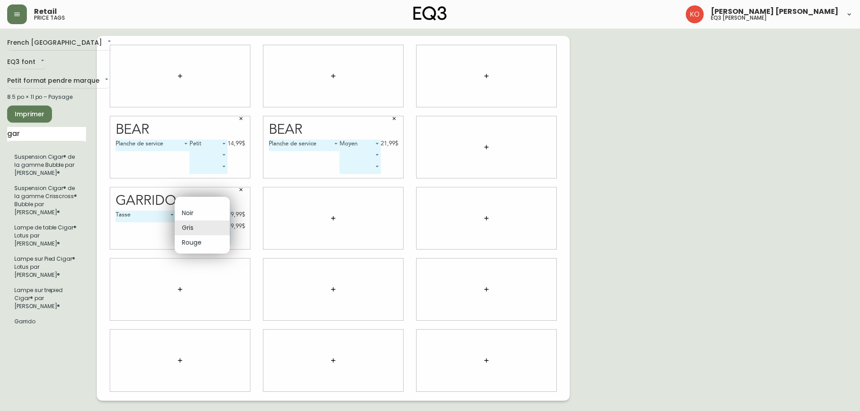
click at [213, 228] on body "Retail price tags [PERSON_NAME] [PERSON_NAME] eq3 laval - [PERSON_NAME] French …" at bounding box center [430, 200] width 860 height 401
click at [202, 214] on li "Noir" at bounding box center [202, 213] width 55 height 15
type input "0"
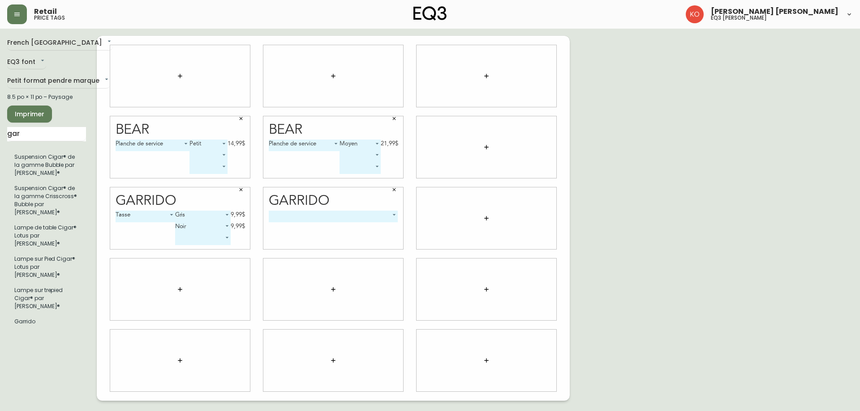
click at [335, 217] on body "Retail price tags [PERSON_NAME] [PERSON_NAME] eq3 laval - [PERSON_NAME] French …" at bounding box center [430, 200] width 860 height 401
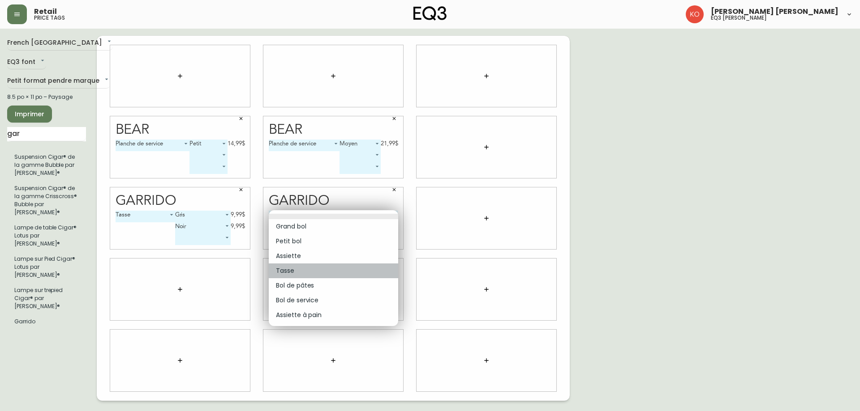
click at [291, 273] on li "Tasse" at bounding box center [333, 271] width 129 height 15
type input "3"
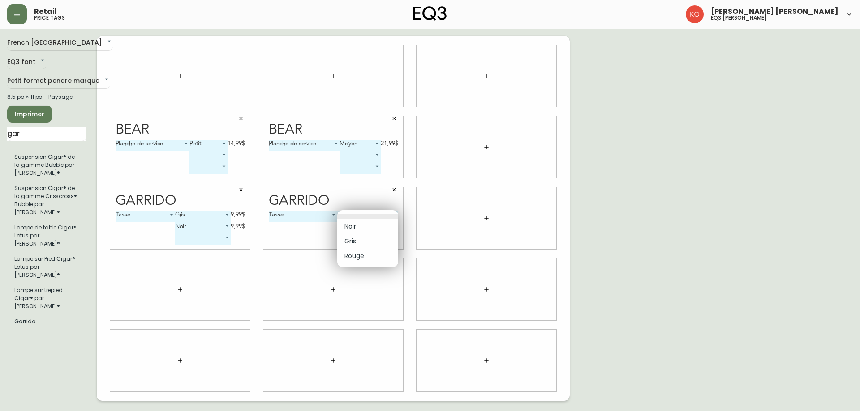
click at [348, 219] on body "Retail price tags [PERSON_NAME] [PERSON_NAME] eq3 laval - [PERSON_NAME] French …" at bounding box center [430, 200] width 860 height 401
click at [351, 226] on li "Noir" at bounding box center [367, 226] width 61 height 15
type input "0"
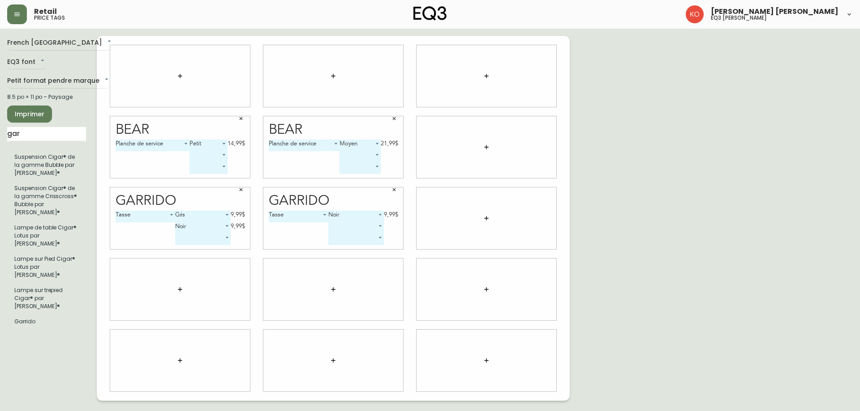
click at [226, 226] on body "Retail price tags [PERSON_NAME] [PERSON_NAME] eq3 laval - [PERSON_NAME] French …" at bounding box center [430, 200] width 860 height 401
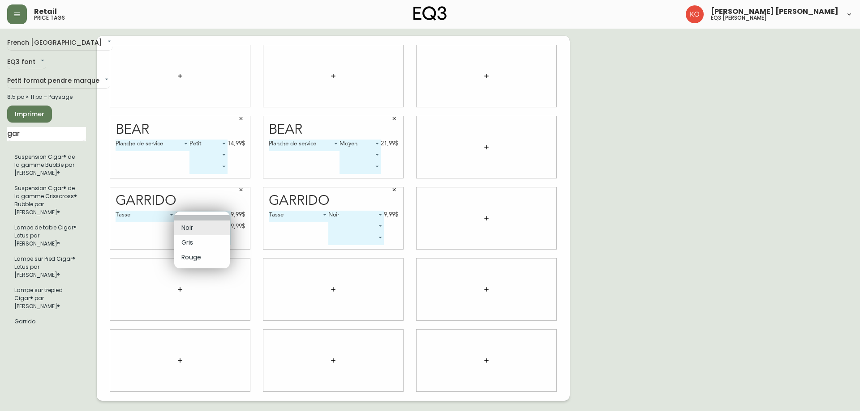
click at [212, 215] on li at bounding box center [202, 217] width 56 height 5
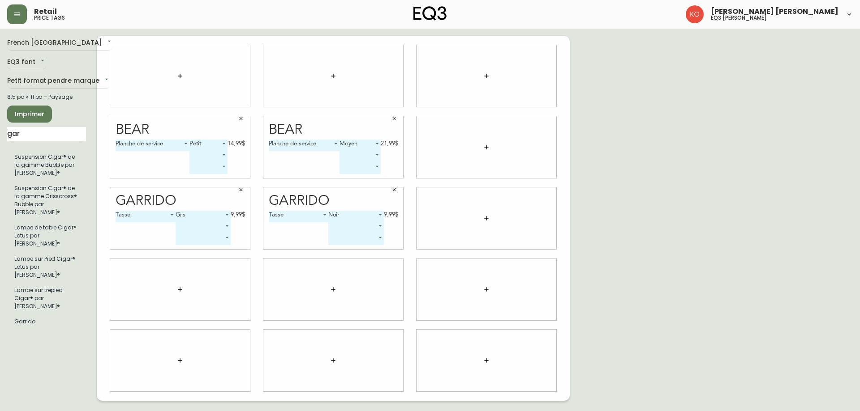
click at [484, 217] on icon "button" at bounding box center [486, 218] width 7 height 7
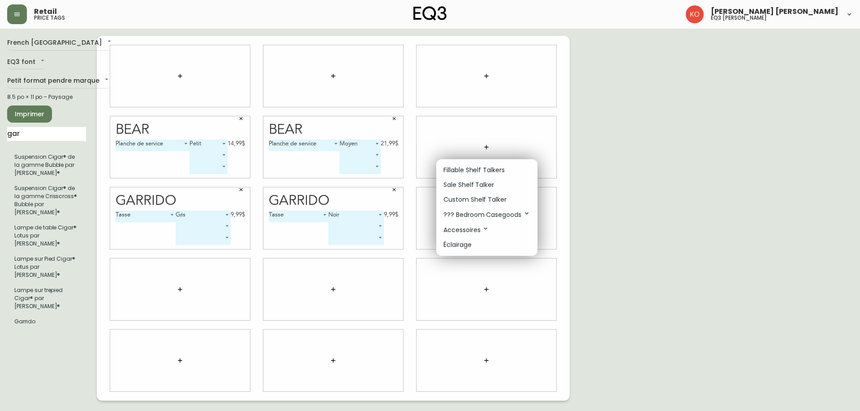
click at [49, 135] on div at bounding box center [430, 205] width 860 height 411
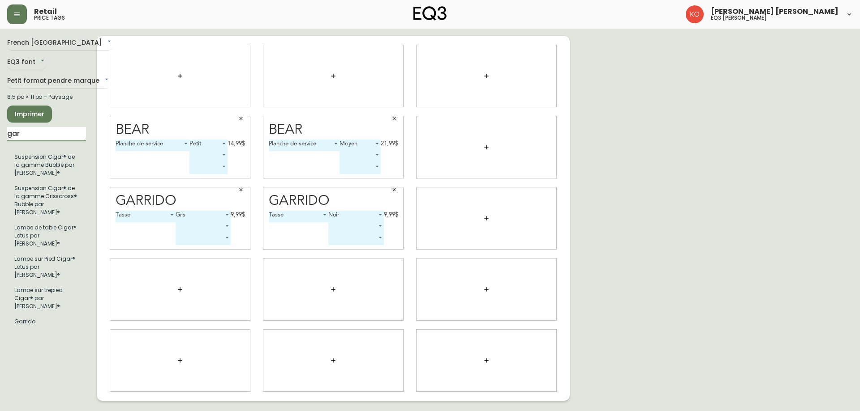
click at [45, 133] on input "gar" at bounding box center [46, 134] width 79 height 14
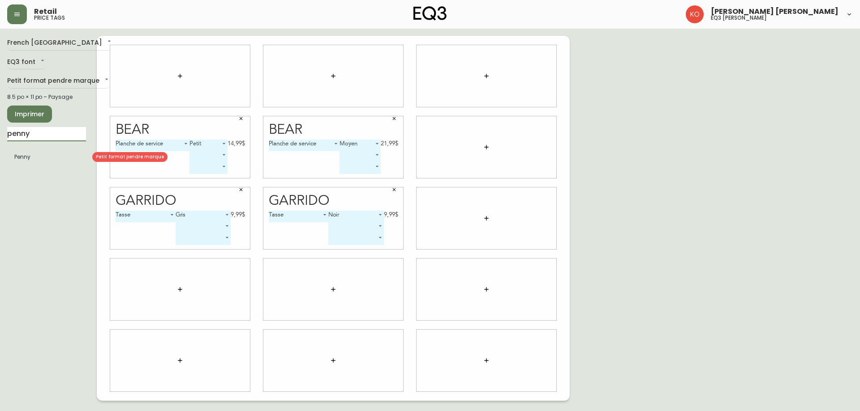
type input "penny"
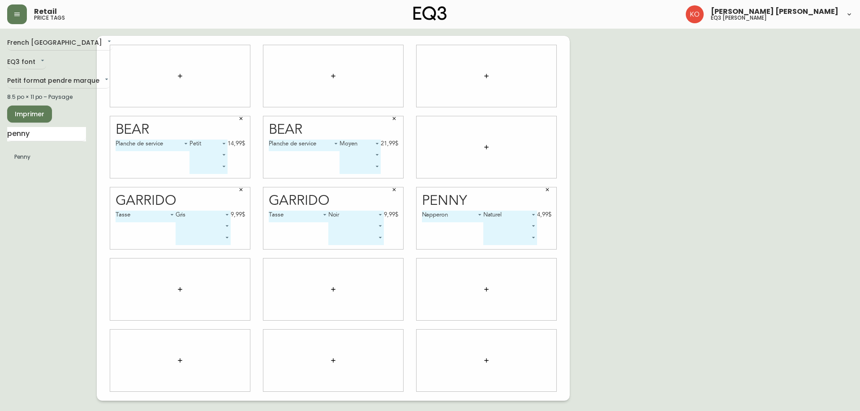
click at [518, 213] on body "Retail price tags [PERSON_NAME] [PERSON_NAME] eq3 laval - [PERSON_NAME] French …" at bounding box center [430, 200] width 860 height 401
click at [433, 234] on div at bounding box center [430, 205] width 860 height 411
click at [38, 139] on input "penny" at bounding box center [46, 134] width 79 height 14
click at [194, 73] on body "Retail price tags [PERSON_NAME] [PERSON_NAME] eq3 laval - [PERSON_NAME] French …" at bounding box center [430, 200] width 860 height 401
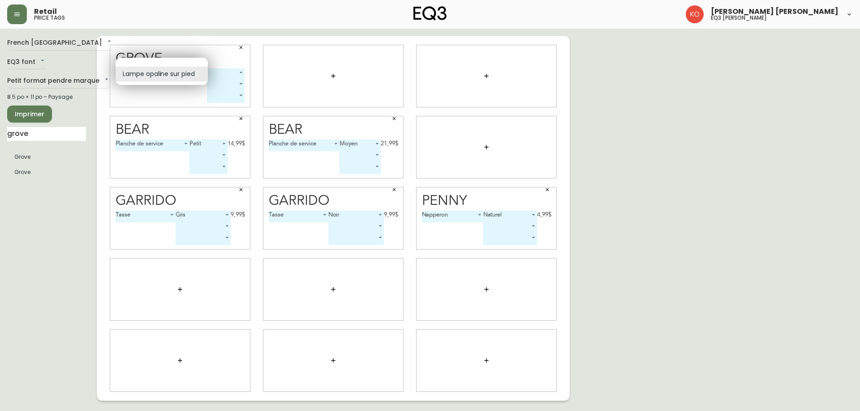
click at [185, 97] on div at bounding box center [430, 205] width 860 height 411
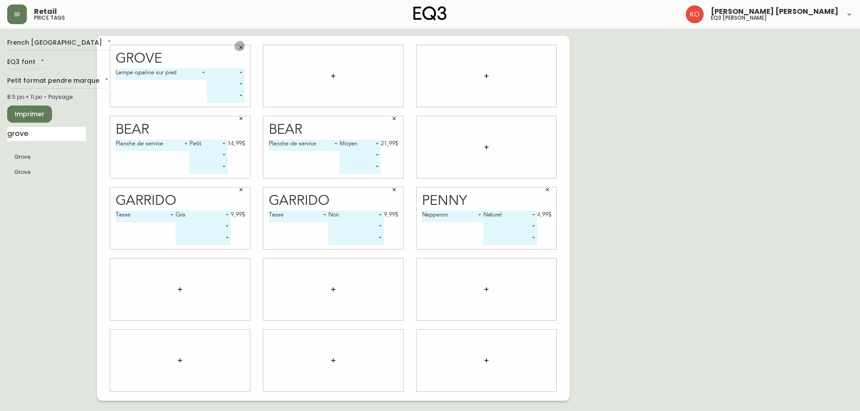
click at [242, 47] on icon "button" at bounding box center [240, 47] width 5 height 5
click at [39, 135] on input "grove" at bounding box center [46, 134] width 79 height 14
type input "grove"
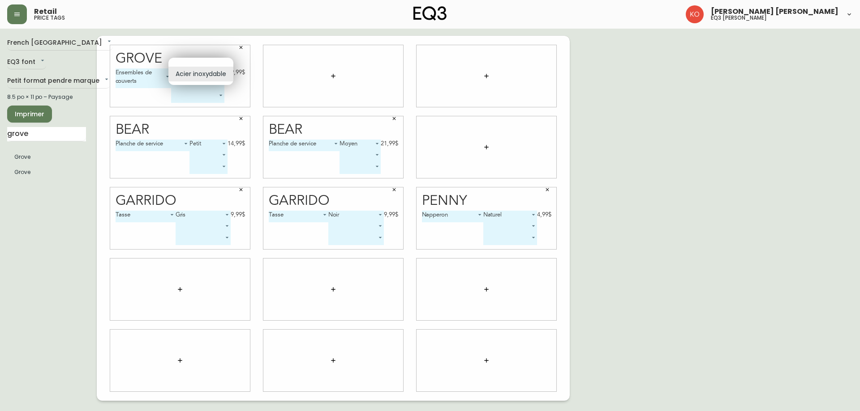
click at [213, 72] on body "Retail price tags [PERSON_NAME] [PERSON_NAME] eq3 laval - [PERSON_NAME] French …" at bounding box center [430, 200] width 860 height 401
click at [213, 72] on li "Acier inoxydable" at bounding box center [200, 74] width 65 height 15
click at [214, 75] on body "Retail price tags [PERSON_NAME] [PERSON_NAME] eq3 laval - [PERSON_NAME] French …" at bounding box center [430, 200] width 860 height 401
click at [214, 75] on li "Acier inoxydable" at bounding box center [200, 74] width 65 height 15
click at [162, 72] on body "Retail price tags [PERSON_NAME] [PERSON_NAME] eq3 laval - [PERSON_NAME] French …" at bounding box center [430, 200] width 860 height 401
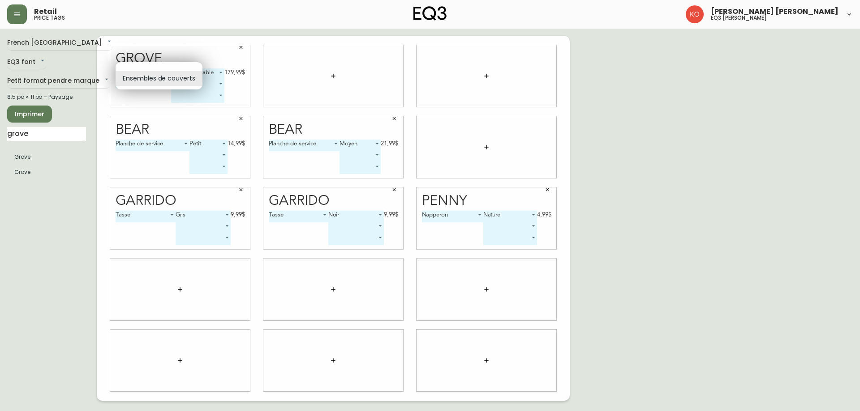
click at [162, 72] on li "Ensembles de couverts" at bounding box center [159, 78] width 87 height 15
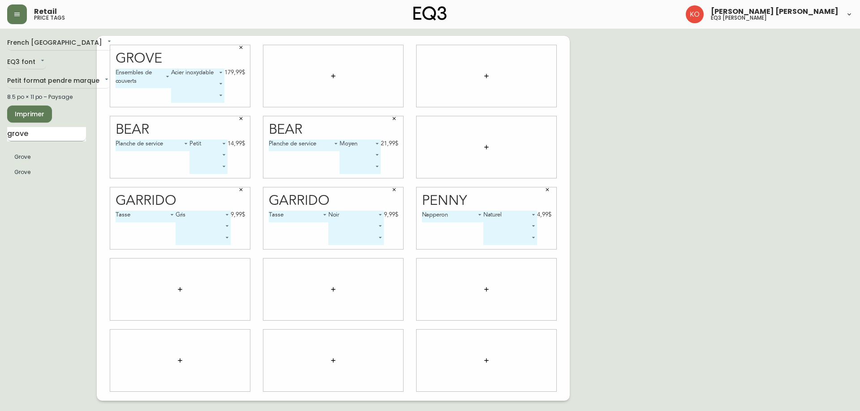
click at [48, 136] on input "grove" at bounding box center [46, 134] width 79 height 14
type input "garr"
click at [338, 75] on body "Retail price tags [PERSON_NAME] [PERSON_NAME] eq3 laval - [PERSON_NAME] French …" at bounding box center [430, 200] width 860 height 401
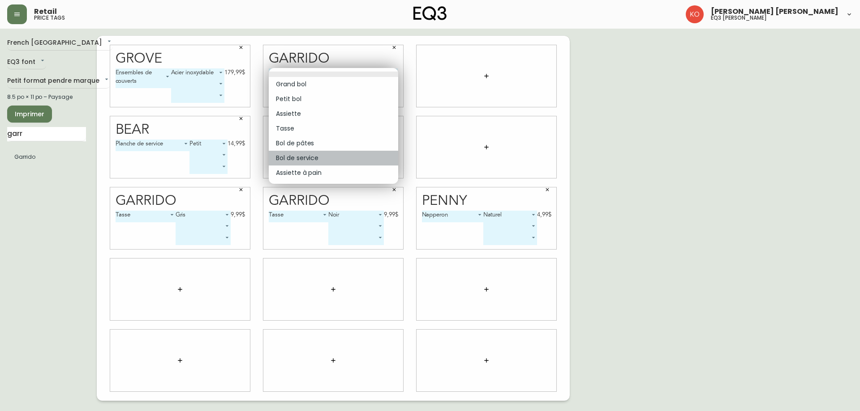
click at [316, 160] on li "Bol de service" at bounding box center [333, 158] width 129 height 15
type input "5"
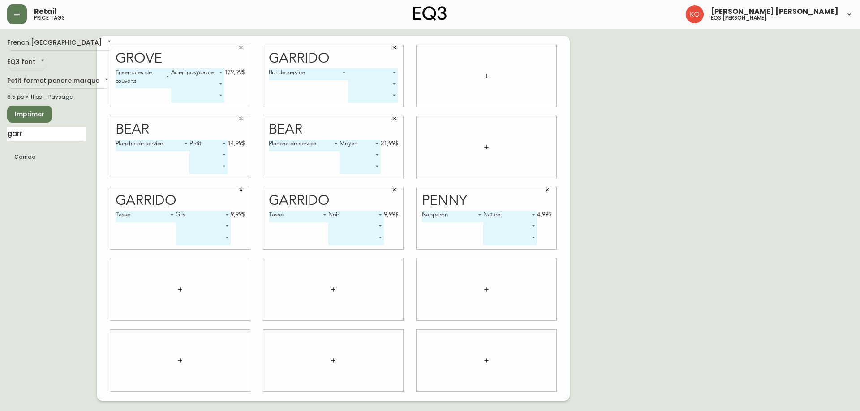
click at [367, 69] on body "Retail price tags [PERSON_NAME] [PERSON_NAME] eq3 laval - [PERSON_NAME] French …" at bounding box center [430, 200] width 860 height 401
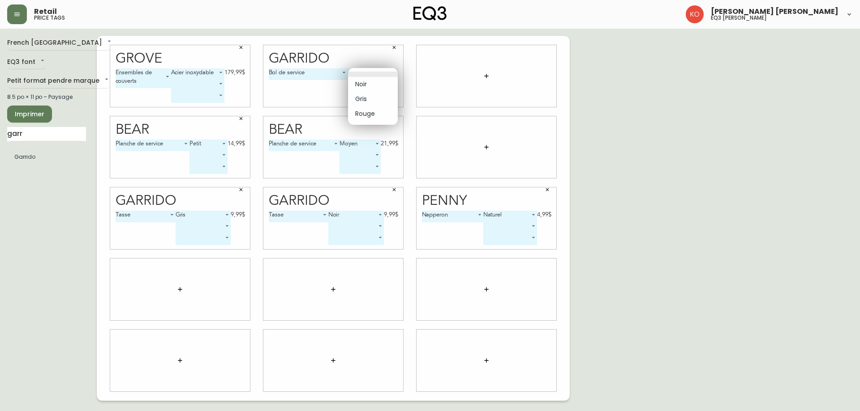
click at [370, 84] on li "Noir" at bounding box center [373, 84] width 50 height 15
type input "0"
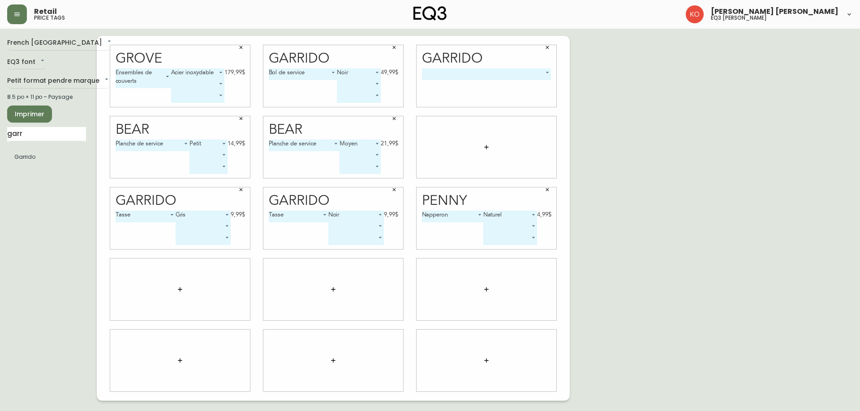
click at [510, 75] on body "Retail price tags [PERSON_NAME] [PERSON_NAME] eq3 laval - [PERSON_NAME] French …" at bounding box center [430, 200] width 860 height 401
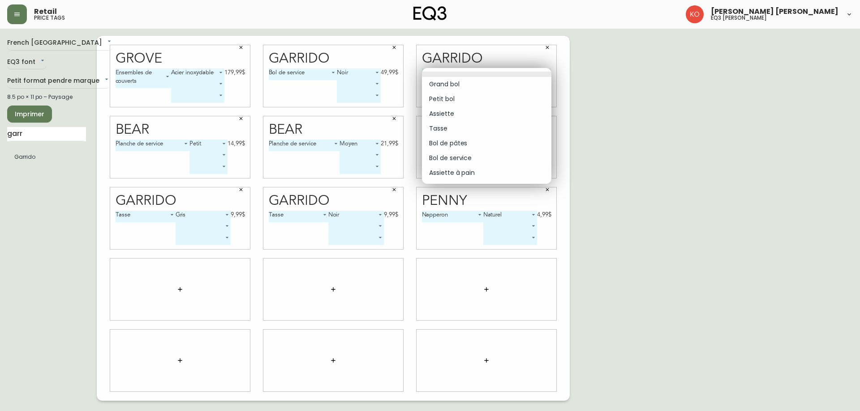
click at [467, 159] on li "Bol de service" at bounding box center [486, 158] width 129 height 15
type input "5"
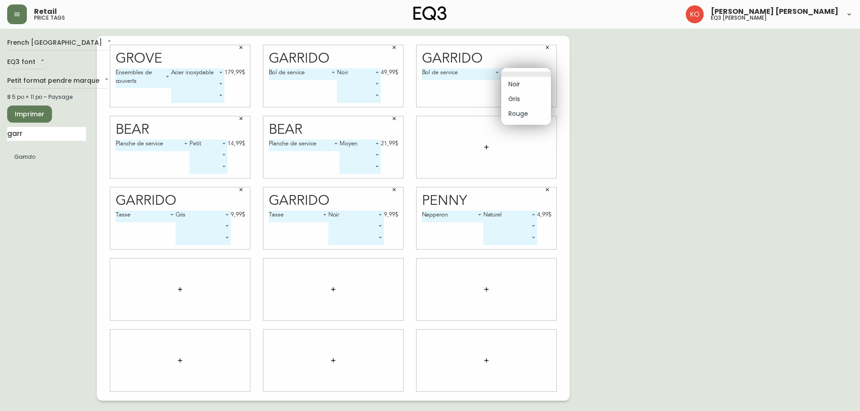
click at [520, 73] on body "Retail price tags [PERSON_NAME] [PERSON_NAME] eq3 laval - [PERSON_NAME] French …" at bounding box center [430, 200] width 860 height 401
click at [520, 116] on li "Rouge" at bounding box center [526, 114] width 50 height 15
type input "2"
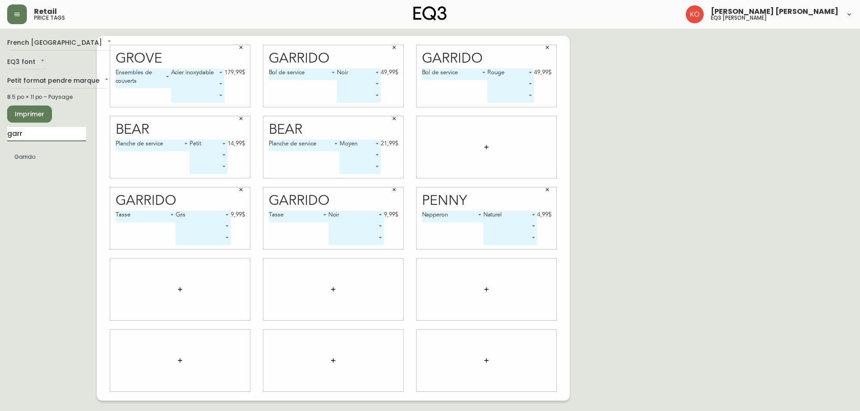
click at [64, 129] on input "garr" at bounding box center [46, 134] width 79 height 14
type input "largo"
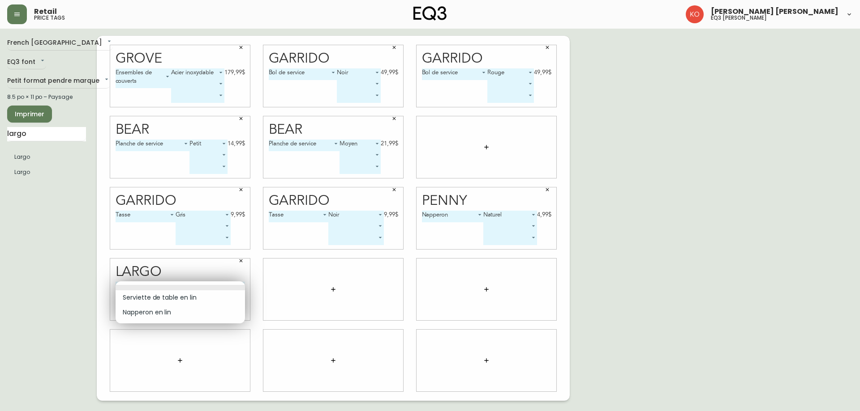
click at [217, 282] on body "Retail price tags [PERSON_NAME] [PERSON_NAME] eq3 laval - [PERSON_NAME] French …" at bounding box center [430, 200] width 860 height 401
click at [174, 310] on li "Napperon en lin" at bounding box center [180, 312] width 129 height 15
type input "1"
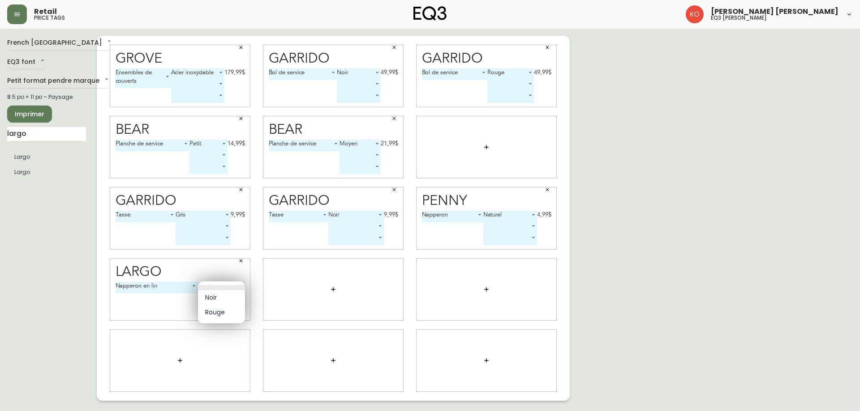
click at [242, 286] on body "Retail price tags [PERSON_NAME] [PERSON_NAME] eq3 laval - [PERSON_NAME] French …" at bounding box center [430, 200] width 860 height 401
click at [221, 313] on li "Rouge" at bounding box center [221, 312] width 47 height 15
type input "1"
click at [39, 140] on input "largo" at bounding box center [46, 134] width 79 height 14
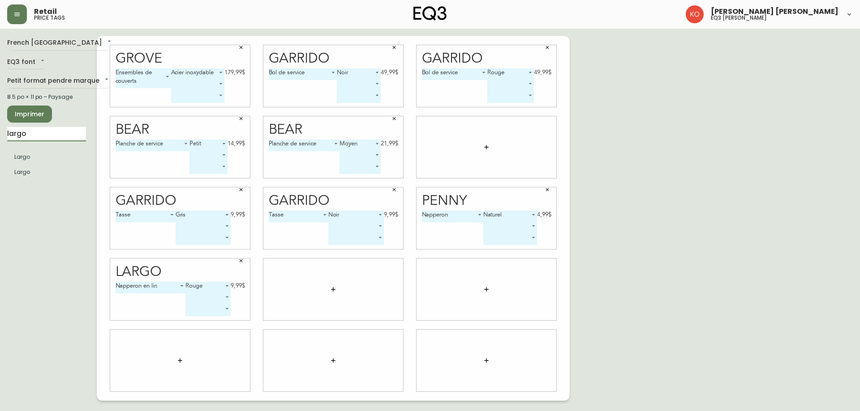
click at [39, 140] on input "largo" at bounding box center [46, 134] width 79 height 14
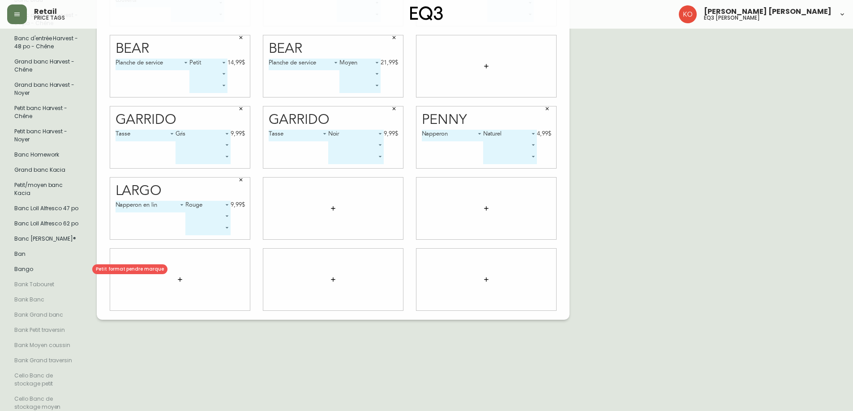
scroll to position [224, 0]
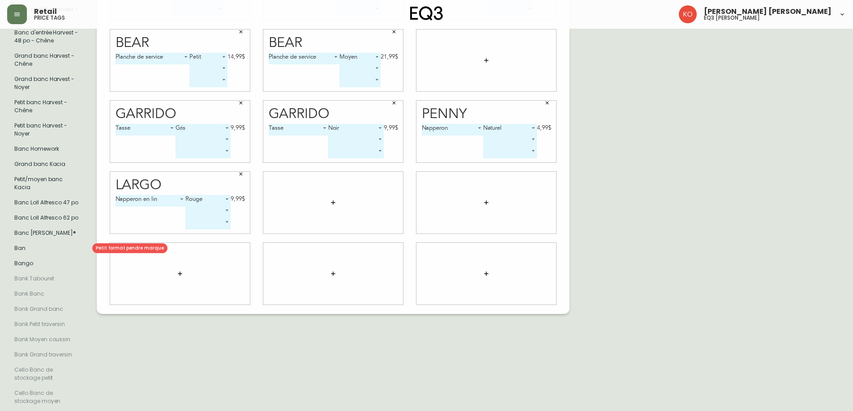
type input "ban"
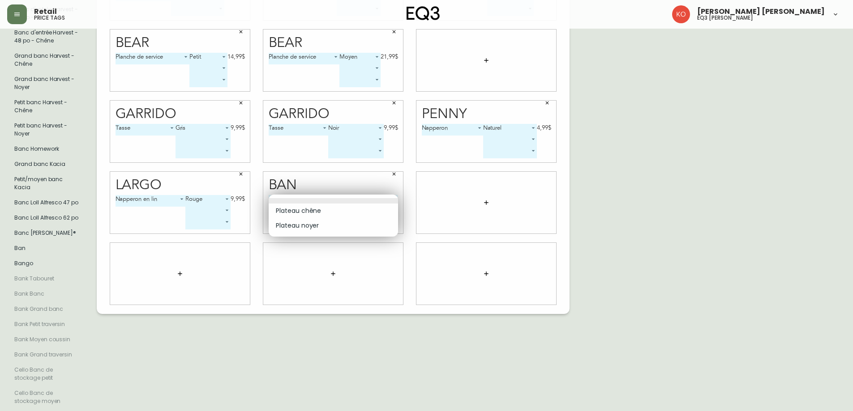
click at [346, 204] on body "Retail price tags [PERSON_NAME] [PERSON_NAME] eq3 laval - [PERSON_NAME] French …" at bounding box center [426, 113] width 853 height 675
click at [334, 213] on li "Plateau chêne" at bounding box center [333, 211] width 129 height 15
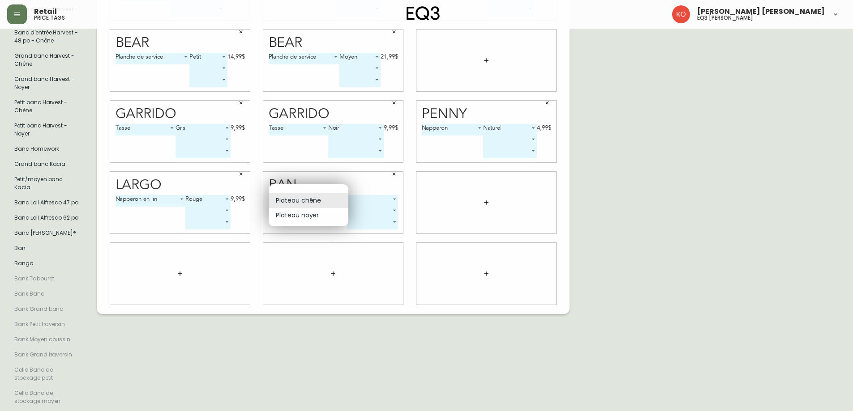
click at [334, 201] on body "Retail price tags [PERSON_NAME] [PERSON_NAME] eq3 laval - [PERSON_NAME] French …" at bounding box center [426, 113] width 853 height 675
click at [321, 216] on li "Plateau noyer" at bounding box center [309, 215] width 80 height 15
type input "1"
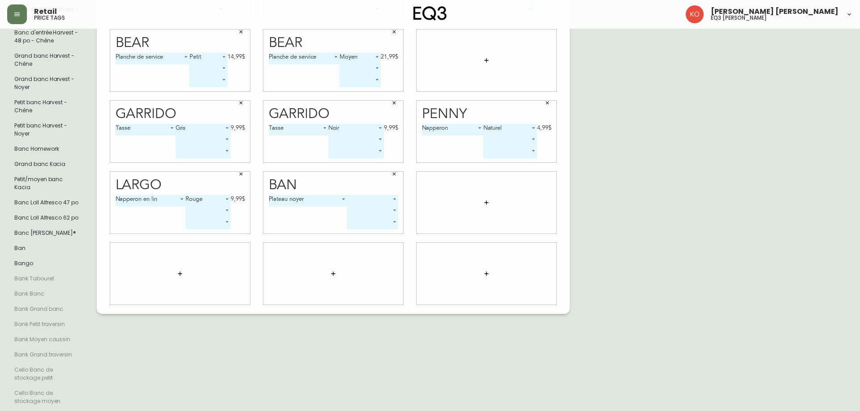
click at [365, 200] on body "Retail price tags [PERSON_NAME] [PERSON_NAME] eq3 laval - [PERSON_NAME] French …" at bounding box center [430, 113] width 860 height 675
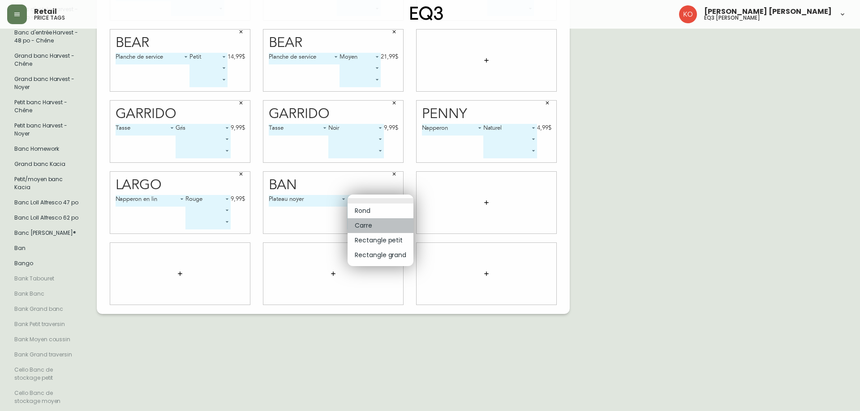
click at [380, 228] on li "Carre" at bounding box center [380, 225] width 66 height 15
type input "1"
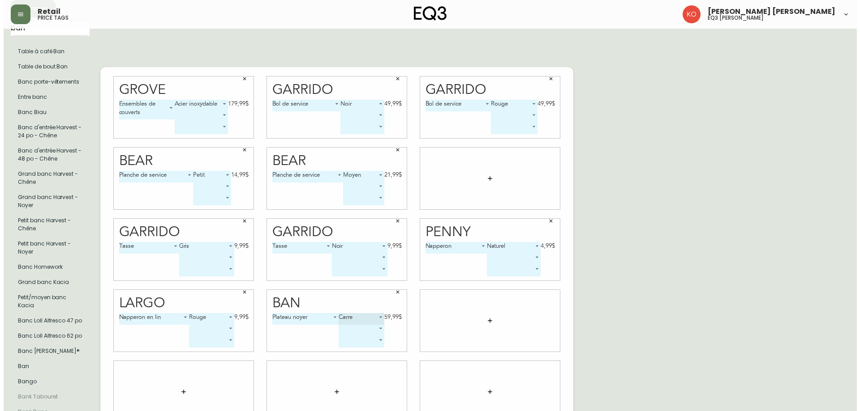
scroll to position [0, 0]
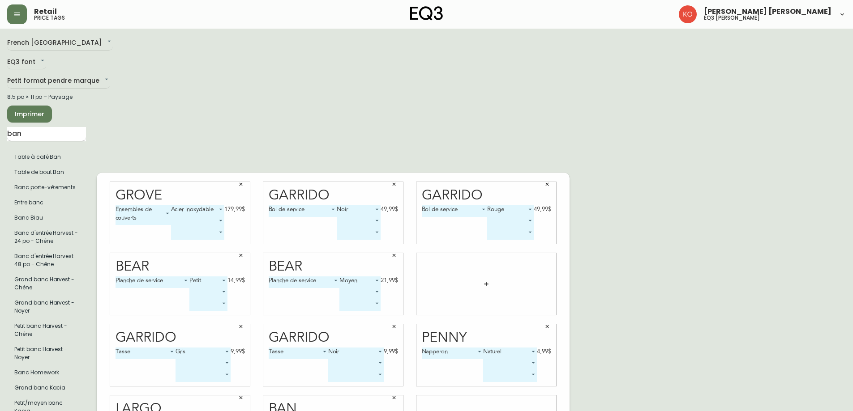
click at [24, 136] on input "ban" at bounding box center [46, 134] width 79 height 14
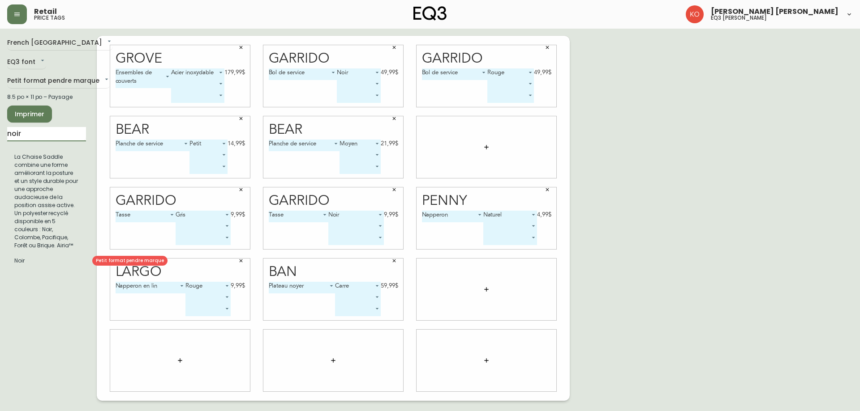
type input "noir"
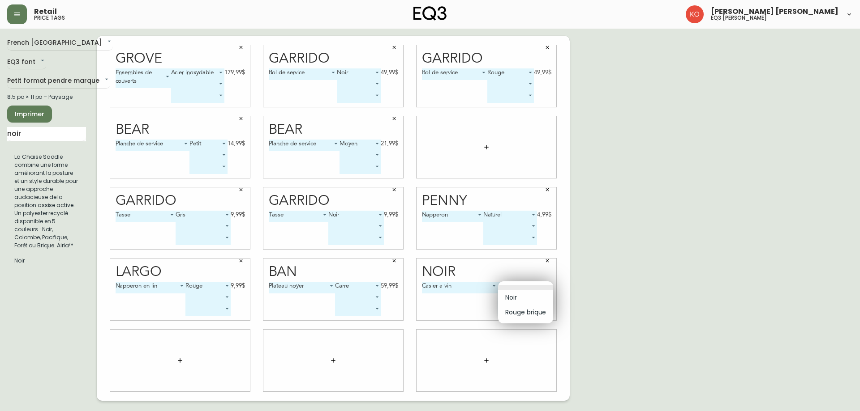
click at [505, 286] on body "Retail price tags [PERSON_NAME] [PERSON_NAME] eq3 laval - [PERSON_NAME] French …" at bounding box center [430, 200] width 860 height 401
click at [517, 296] on li "Noir" at bounding box center [525, 298] width 55 height 15
type input "0"
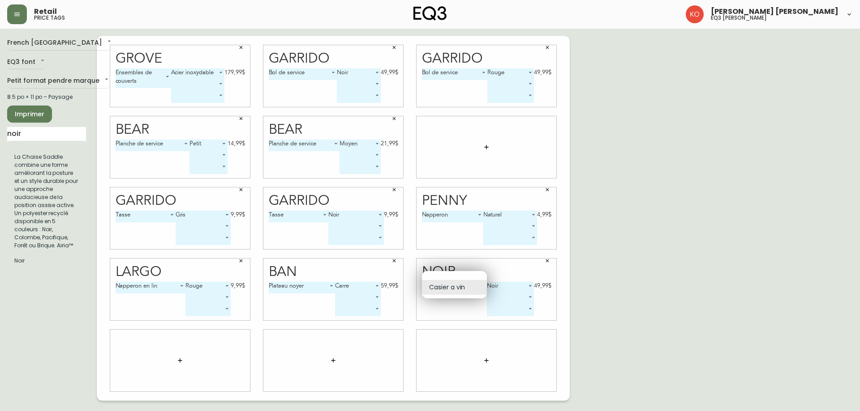
click at [477, 285] on body "Retail price tags [PERSON_NAME] [PERSON_NAME] eq3 laval - [PERSON_NAME] French …" at bounding box center [430, 200] width 860 height 401
click at [477, 285] on li "Casier a vin" at bounding box center [454, 287] width 65 height 15
click at [62, 135] on input "noir" at bounding box center [46, 134] width 79 height 14
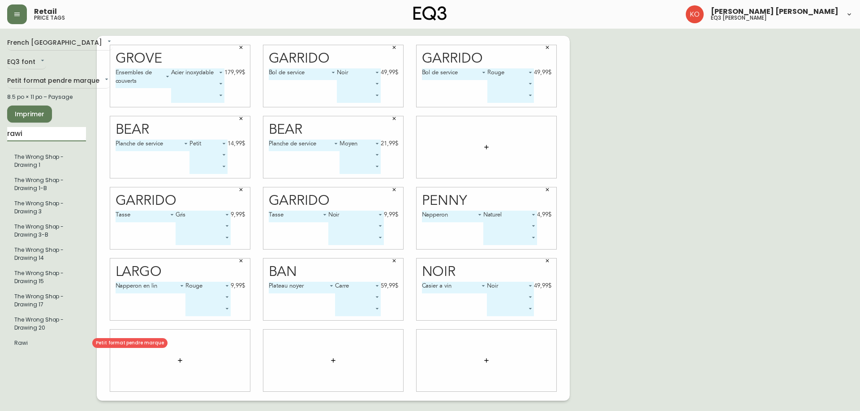
type input "rawi"
click at [182, 359] on body "Retail price tags [PERSON_NAME] [PERSON_NAME] eq3 laval - [PERSON_NAME] French …" at bounding box center [430, 200] width 860 height 401
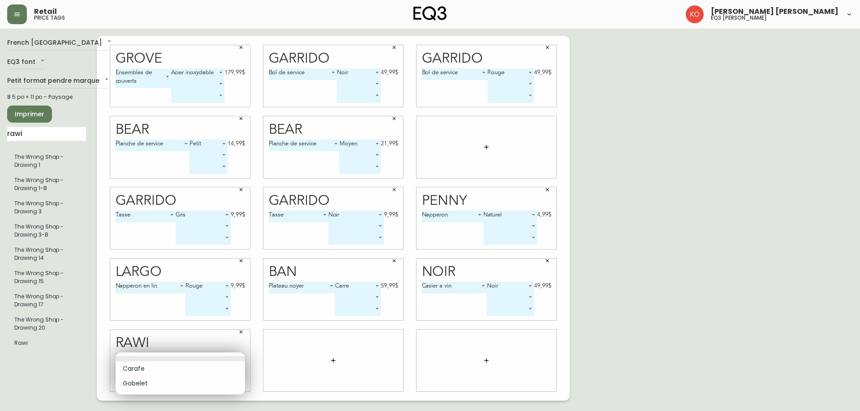
click at [167, 368] on li "Carafe" at bounding box center [180, 369] width 129 height 15
type input "0"
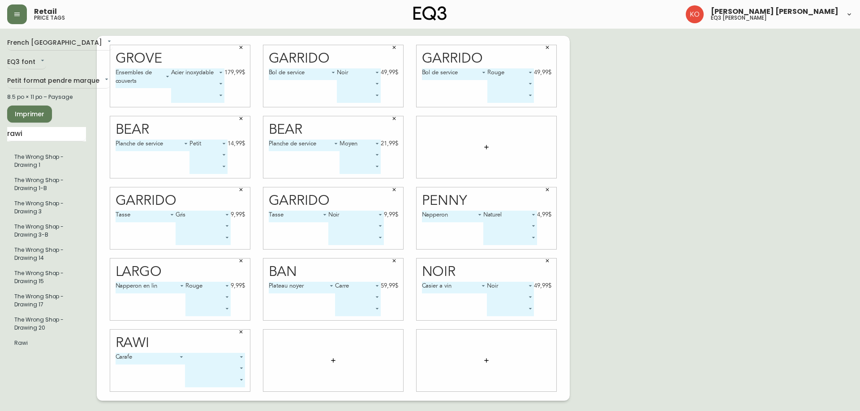
click at [210, 358] on body "Retail price tags [PERSON_NAME] [PERSON_NAME] eq3 laval - [PERSON_NAME] French …" at bounding box center [430, 200] width 860 height 401
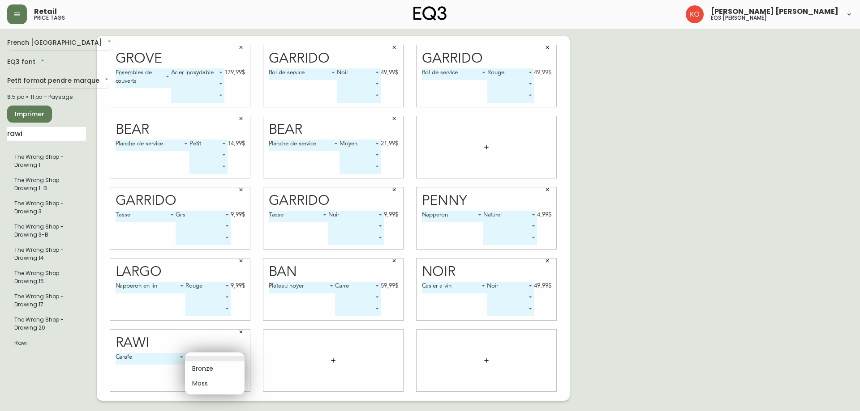
click at [205, 380] on li "Moss" at bounding box center [215, 384] width 60 height 15
type input "1"
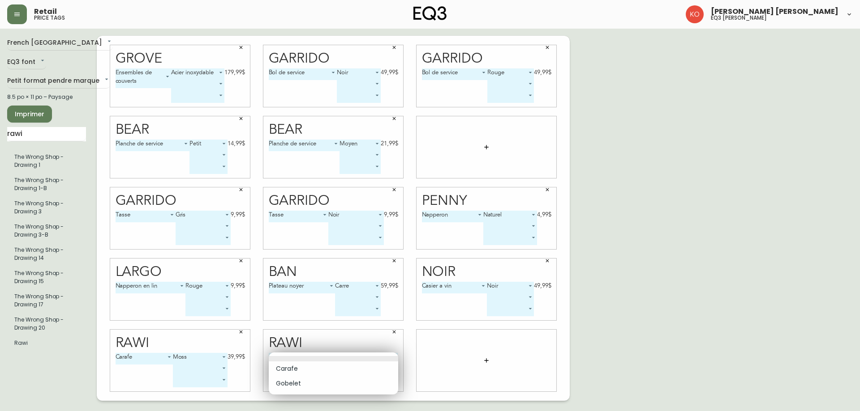
click at [318, 360] on body "Retail price tags [PERSON_NAME] [PERSON_NAME] eq3 laval - [PERSON_NAME] French …" at bounding box center [430, 200] width 860 height 401
click at [303, 382] on li "Gobelet" at bounding box center [333, 384] width 129 height 15
type input "1"
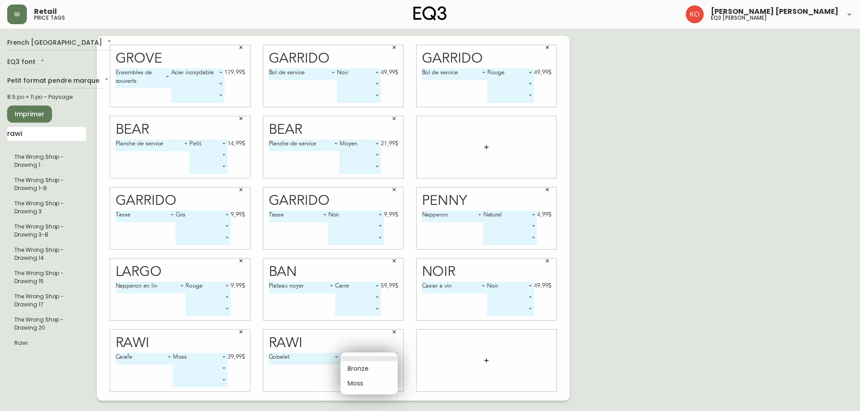
click at [389, 358] on body "Retail price tags [PERSON_NAME] [PERSON_NAME] eq3 laval - [PERSON_NAME] French …" at bounding box center [430, 200] width 860 height 401
click at [363, 381] on li "Moss" at bounding box center [368, 384] width 57 height 15
type input "1"
click at [37, 138] on input "rawi" at bounding box center [46, 134] width 79 height 14
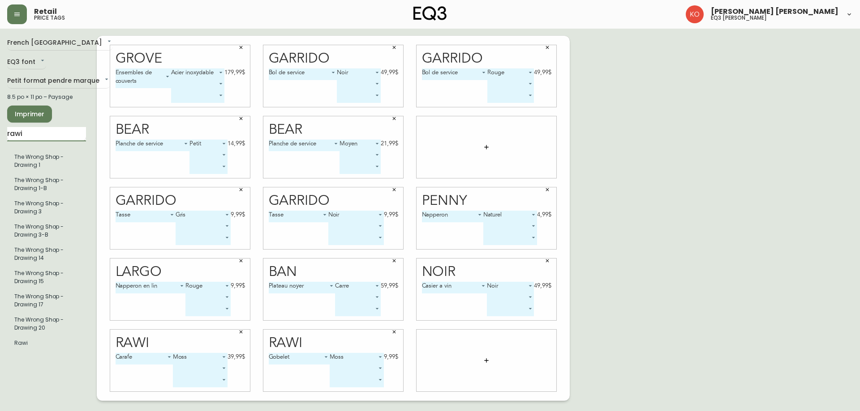
click at [37, 138] on input "rawi" at bounding box center [46, 134] width 79 height 14
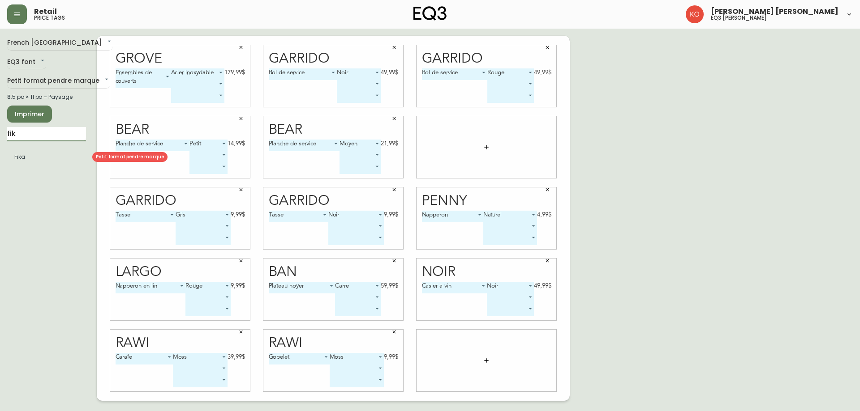
type input "fik"
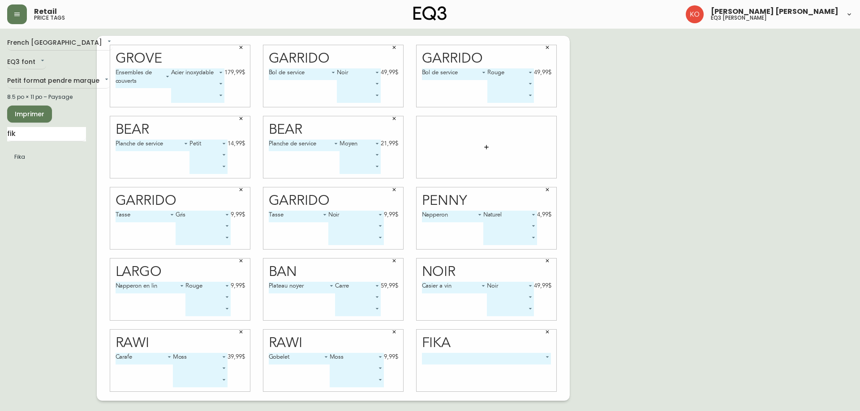
click at [479, 358] on body "Retail price tags [PERSON_NAME] [PERSON_NAME] eq3 laval - [PERSON_NAME] French …" at bounding box center [430, 200] width 860 height 401
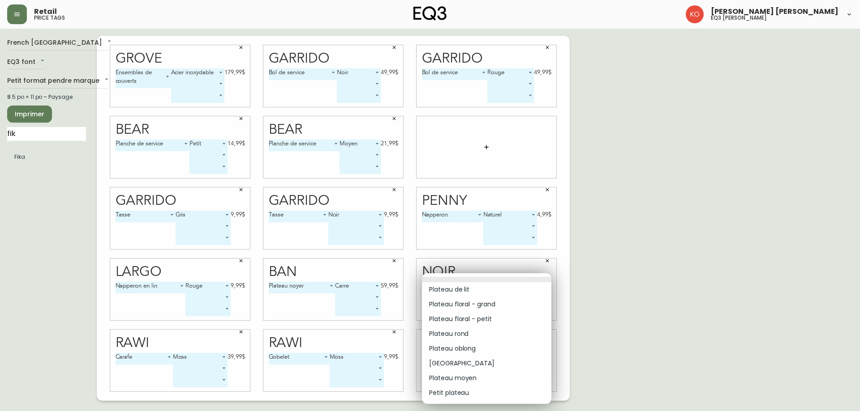
click at [474, 320] on li "Plateau floral - petit" at bounding box center [486, 319] width 129 height 15
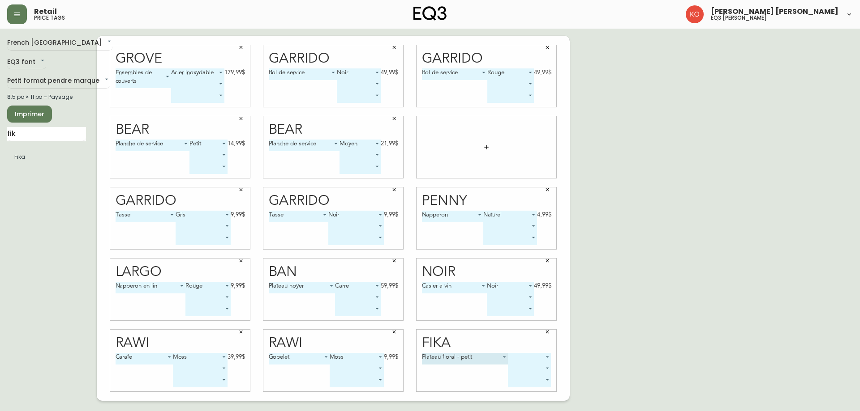
type input "2"
click at [524, 355] on body "Retail price tags [PERSON_NAME] [PERSON_NAME] eq3 laval - [PERSON_NAME] French …" at bounding box center [430, 200] width 860 height 401
click at [528, 384] on li "Noyer" at bounding box center [530, 384] width 43 height 15
type input "1"
drag, startPoint x: 56, startPoint y: 116, endPoint x: 38, endPoint y: 110, distance: 19.8
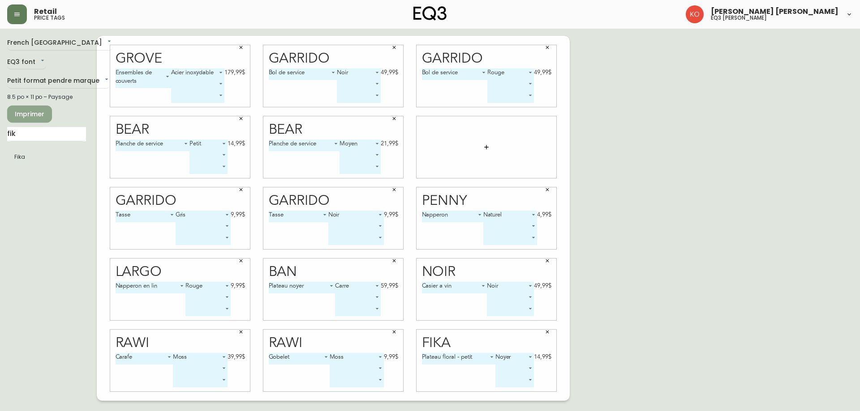
click at [38, 110] on span "Imprimer" at bounding box center [29, 114] width 30 height 11
click at [76, 133] on input "fik" at bounding box center [46, 134] width 79 height 14
type input "garrido"
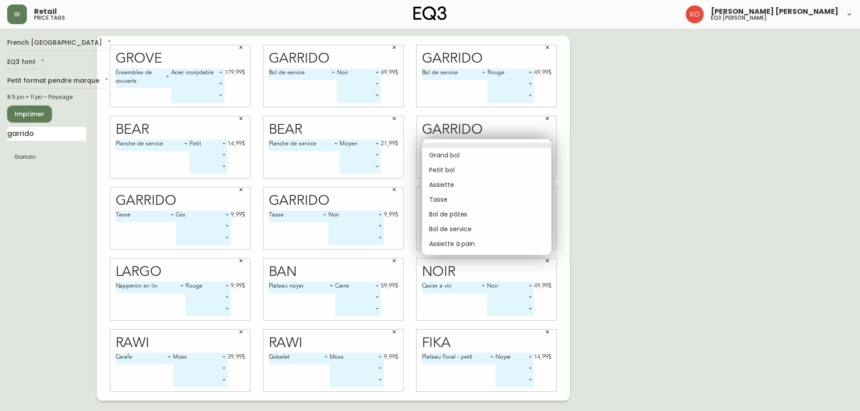
click at [505, 147] on body "Retail price tags [PERSON_NAME] [PERSON_NAME] eq3 laval - [PERSON_NAME] French …" at bounding box center [430, 200] width 860 height 401
click at [468, 226] on li "Bol de service" at bounding box center [486, 229] width 129 height 15
type input "5"
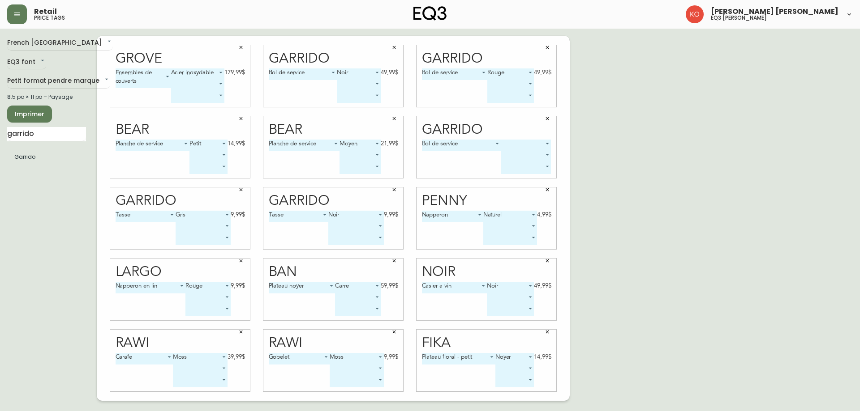
click at [518, 143] on body "Retail price tags [PERSON_NAME] [PERSON_NAME] eq3 laval - [PERSON_NAME] French …" at bounding box center [430, 200] width 860 height 401
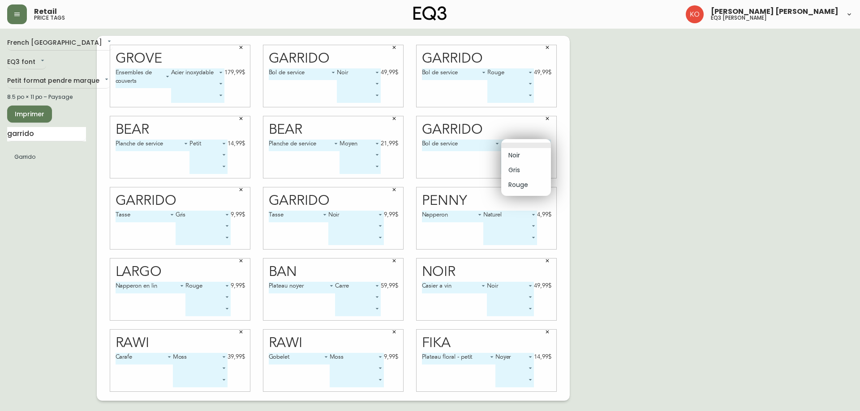
click at [527, 157] on li "Noir" at bounding box center [526, 155] width 50 height 15
type input "0"
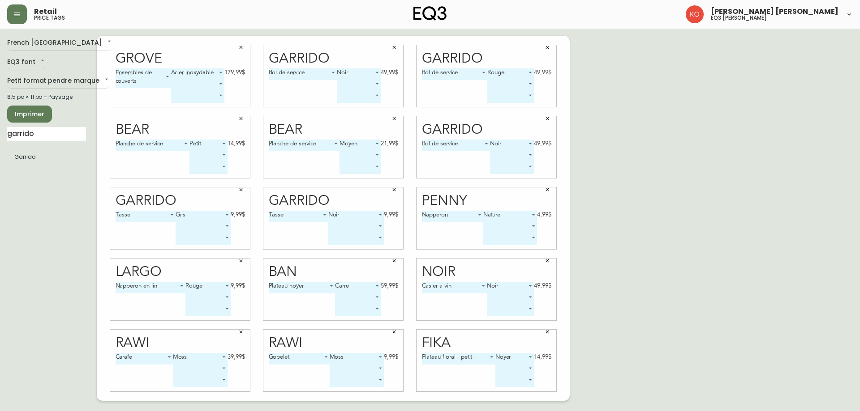
click at [239, 120] on icon "button" at bounding box center [240, 118] width 5 height 5
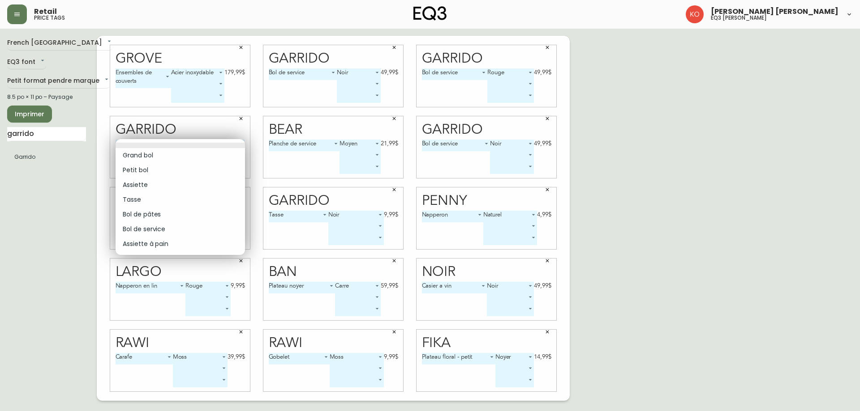
click at [170, 147] on body "Retail price tags [PERSON_NAME] [PERSON_NAME] eq3 laval - [PERSON_NAME] French …" at bounding box center [430, 200] width 860 height 401
click at [166, 228] on li "Bol de service" at bounding box center [180, 229] width 129 height 15
type input "5"
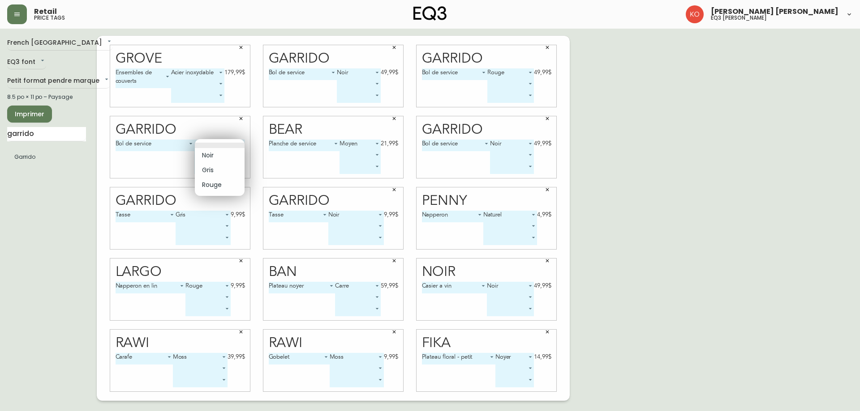
click at [219, 143] on body "Retail price tags [PERSON_NAME] [PERSON_NAME] eq3 laval - [PERSON_NAME] French …" at bounding box center [430, 200] width 860 height 401
click at [214, 184] on li "Rouge" at bounding box center [220, 185] width 50 height 15
type input "2"
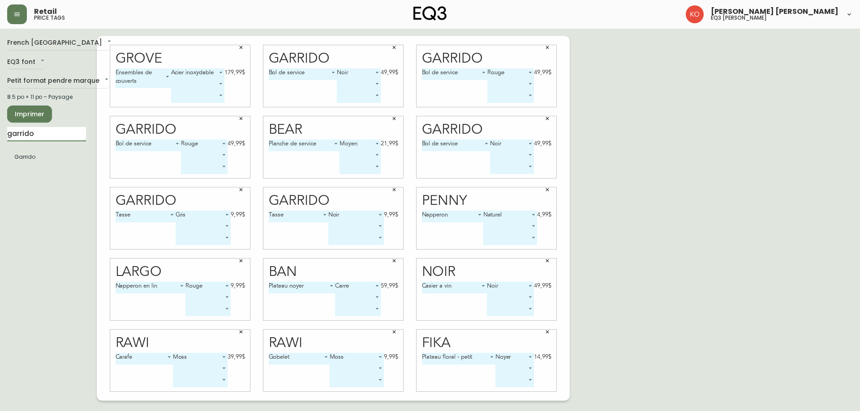
click at [60, 139] on input "garrido" at bounding box center [46, 134] width 79 height 14
type input "gro"
click at [392, 116] on icon "button" at bounding box center [393, 118] width 5 height 5
click at [395, 45] on icon "button" at bounding box center [393, 47] width 5 height 5
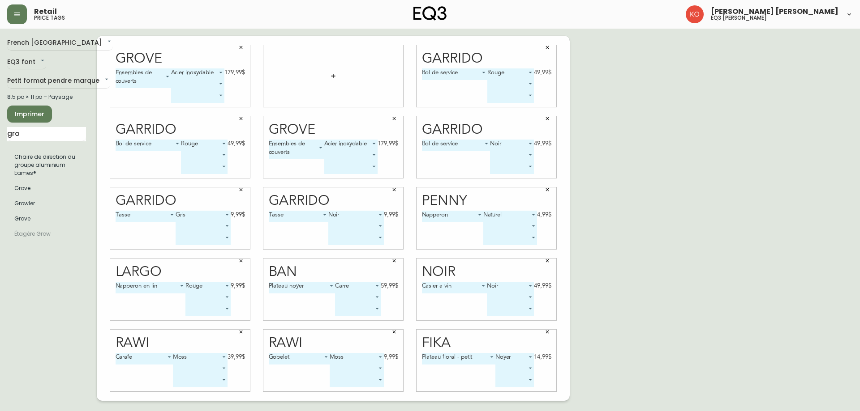
click at [239, 47] on icon "button" at bounding box center [240, 47] width 5 height 5
click at [549, 47] on icon "button" at bounding box center [546, 47] width 5 height 5
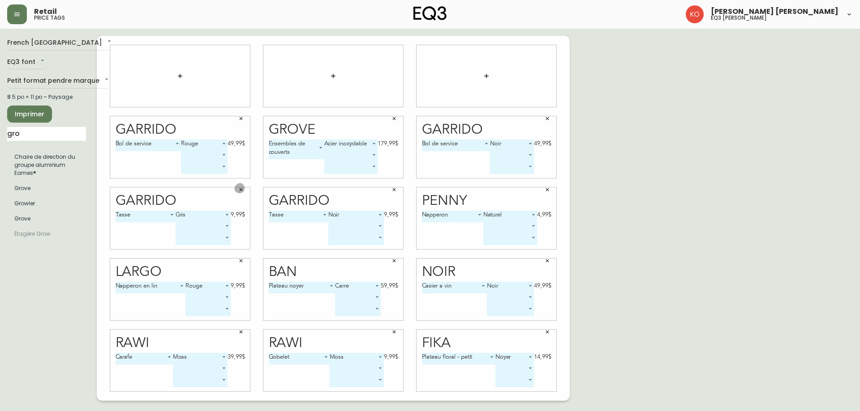
click at [241, 192] on icon "button" at bounding box center [240, 189] width 5 height 5
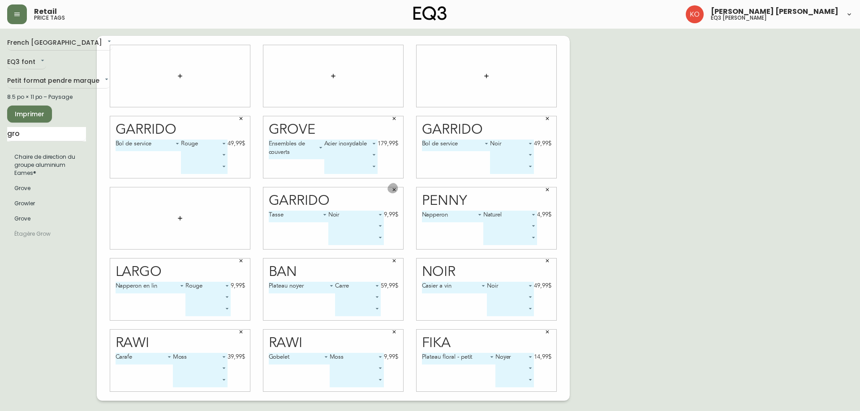
click at [396, 189] on icon "button" at bounding box center [393, 189] width 5 height 5
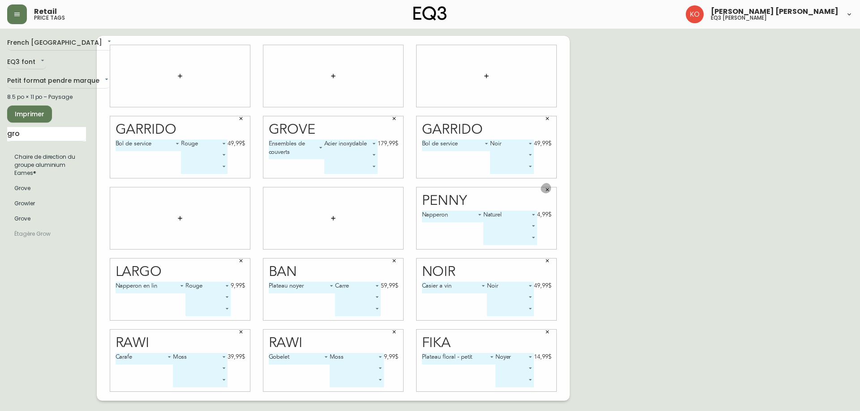
click at [551, 192] on button "button" at bounding box center [546, 189] width 13 height 13
click at [243, 260] on icon "button" at bounding box center [240, 260] width 5 height 5
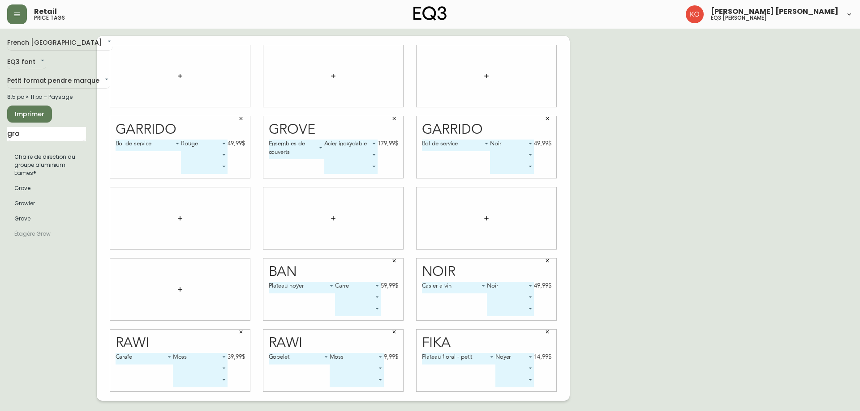
click at [394, 262] on icon "button" at bounding box center [393, 260] width 5 height 5
click at [550, 262] on button "button" at bounding box center [546, 260] width 13 height 13
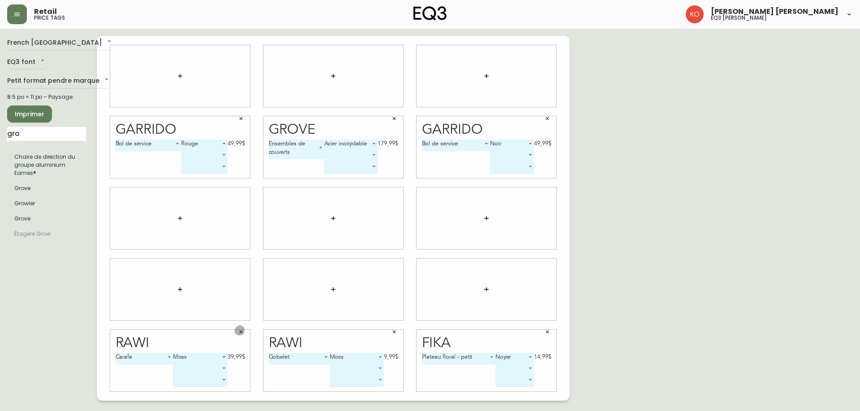
click at [243, 331] on icon "button" at bounding box center [240, 332] width 5 height 5
click at [394, 334] on icon "button" at bounding box center [393, 332] width 5 height 5
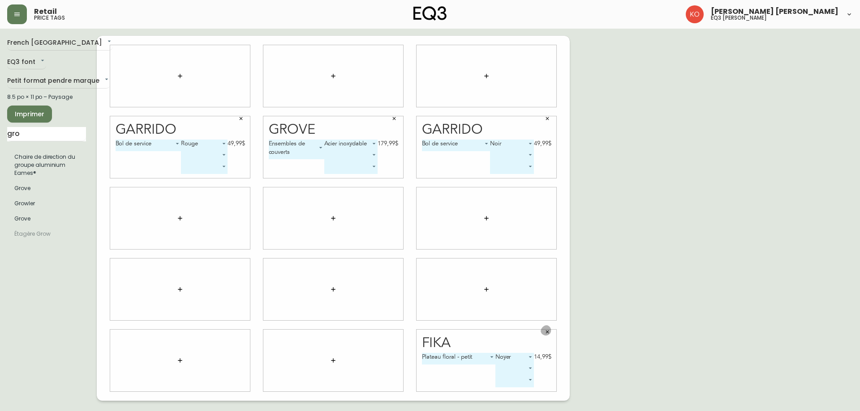
click at [546, 331] on icon "button" at bounding box center [546, 332] width 5 height 5
click at [43, 133] on input "gro" at bounding box center [46, 134] width 79 height 14
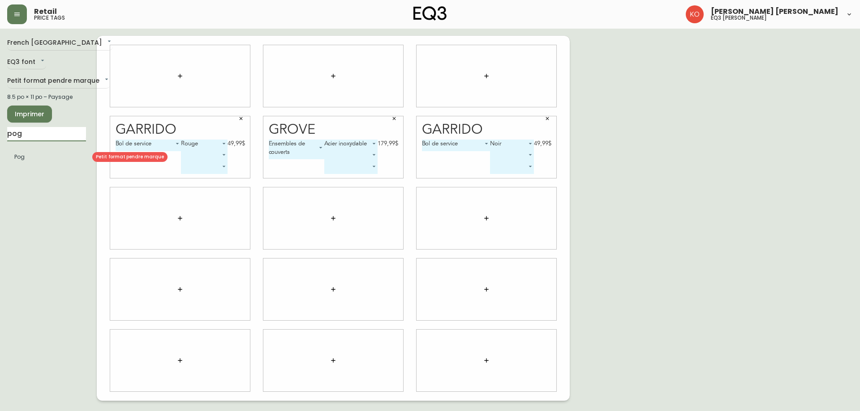
type input "pog"
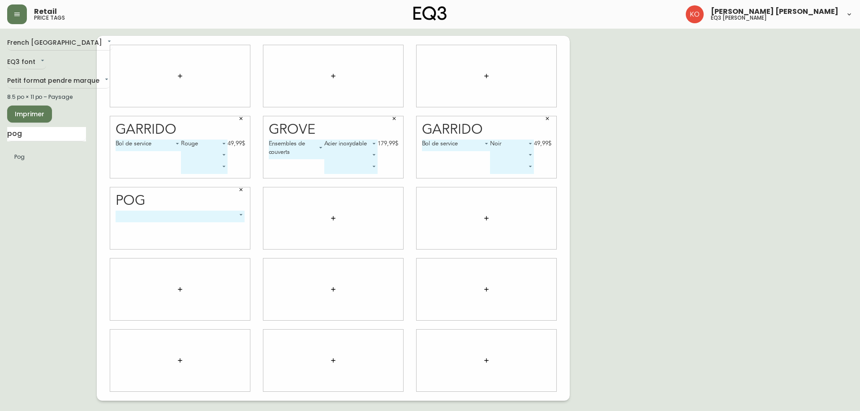
click at [208, 212] on body "Retail price tags [PERSON_NAME] [PERSON_NAME] eq3 laval - [PERSON_NAME] French …" at bounding box center [430, 200] width 860 height 401
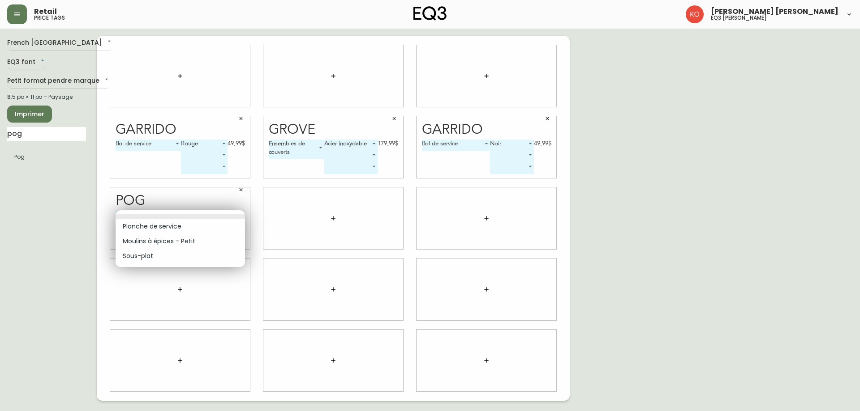
click at [168, 230] on li "Planche de service" at bounding box center [180, 226] width 129 height 15
type input "0"
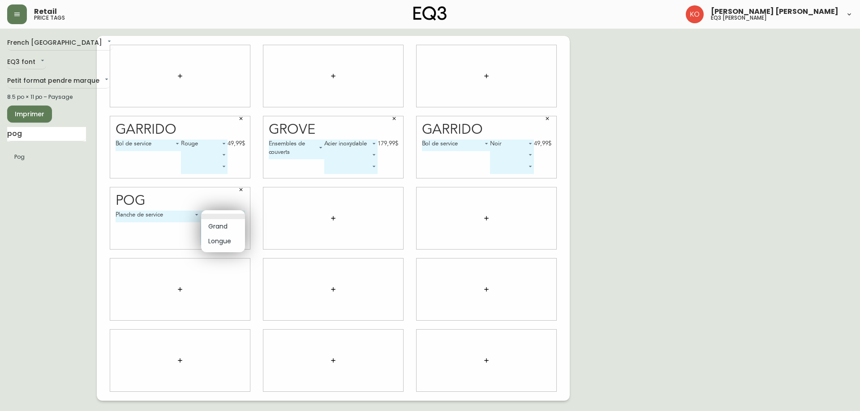
click at [240, 212] on body "Retail price tags [PERSON_NAME] [PERSON_NAME] eq3 laval - [PERSON_NAME] French …" at bounding box center [430, 200] width 860 height 401
click at [235, 227] on li "Grand" at bounding box center [223, 226] width 44 height 15
type input "0"
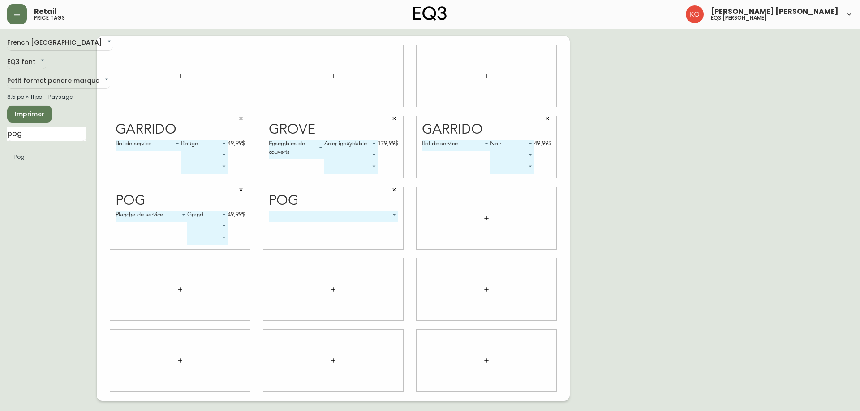
click at [334, 217] on body "Retail price tags [PERSON_NAME] [PERSON_NAME] eq3 laval - [PERSON_NAME] French …" at bounding box center [430, 200] width 860 height 401
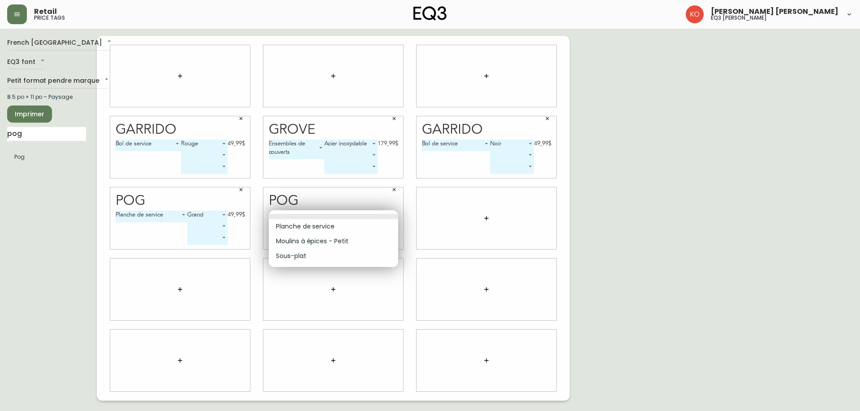
click at [330, 230] on li "Planche de service" at bounding box center [333, 226] width 129 height 15
type input "0"
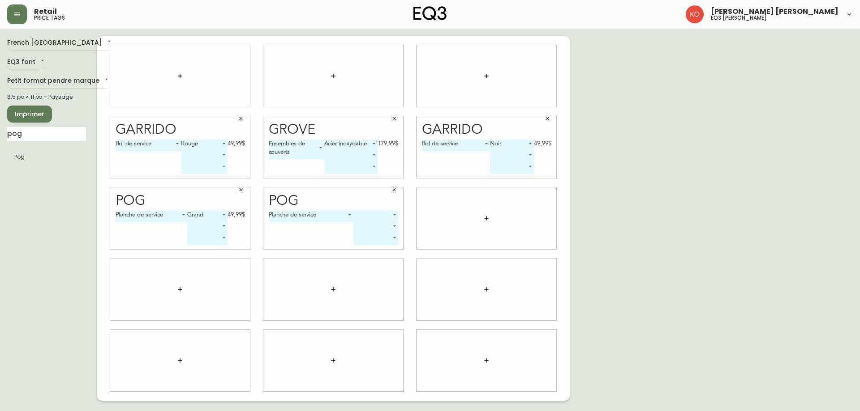
click at [385, 216] on body "Retail price tags [PERSON_NAME] [PERSON_NAME] eq3 laval - [PERSON_NAME] French …" at bounding box center [430, 200] width 860 height 401
click at [379, 244] on li "Longue" at bounding box center [376, 241] width 44 height 15
type input "1"
click at [60, 134] on input "pog" at bounding box center [46, 134] width 79 height 14
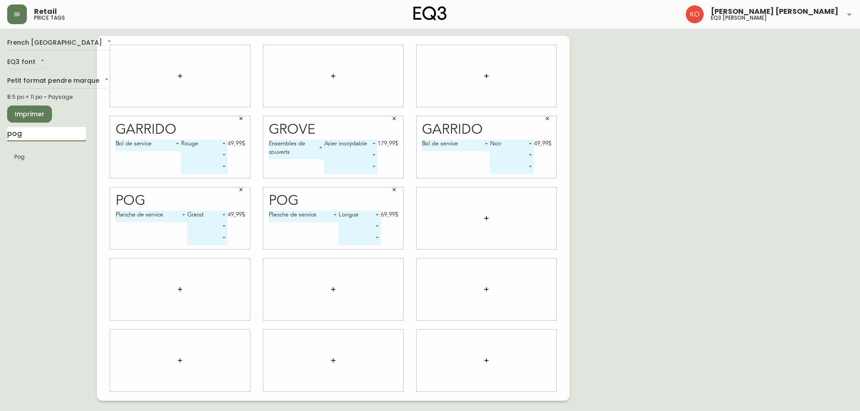
click at [60, 134] on input "pog" at bounding box center [46, 134] width 79 height 14
type input "bear"
click at [522, 219] on body "Retail price tags [PERSON_NAME] [PERSON_NAME] eq3 laval - [PERSON_NAME] French …" at bounding box center [430, 200] width 860 height 401
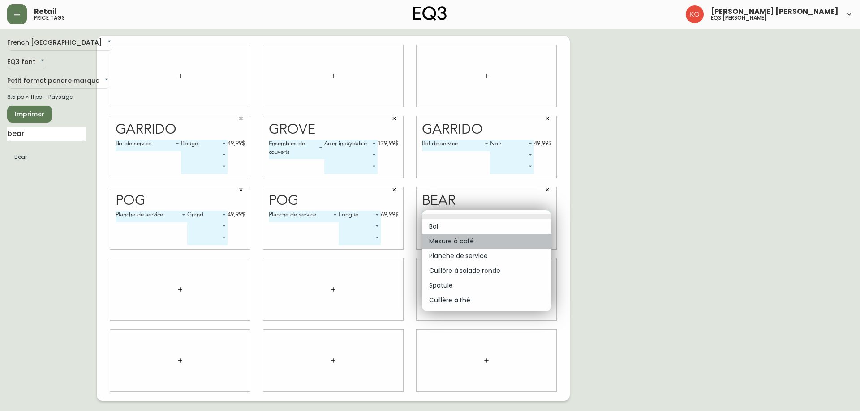
click at [464, 243] on li "Mesure à café" at bounding box center [486, 241] width 129 height 15
type input "1"
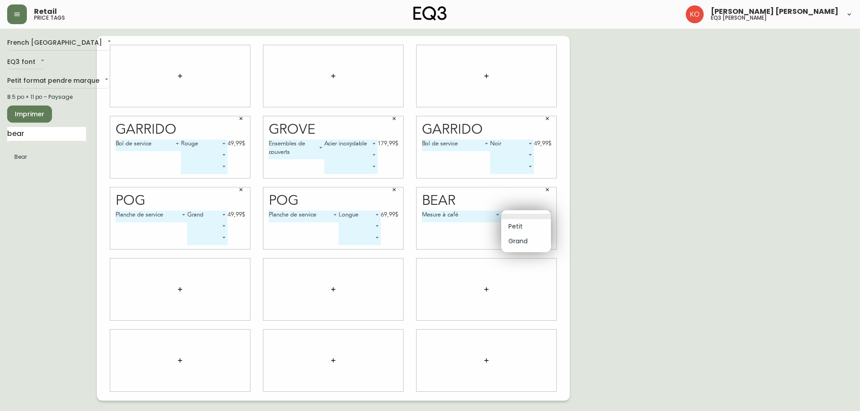
click at [528, 217] on body "Retail price tags [PERSON_NAME] [PERSON_NAME] eq3 laval - [PERSON_NAME] French …" at bounding box center [430, 200] width 860 height 401
click at [521, 246] on li "Grand" at bounding box center [526, 241] width 50 height 15
type input "1"
click at [42, 130] on input "bear" at bounding box center [46, 134] width 79 height 14
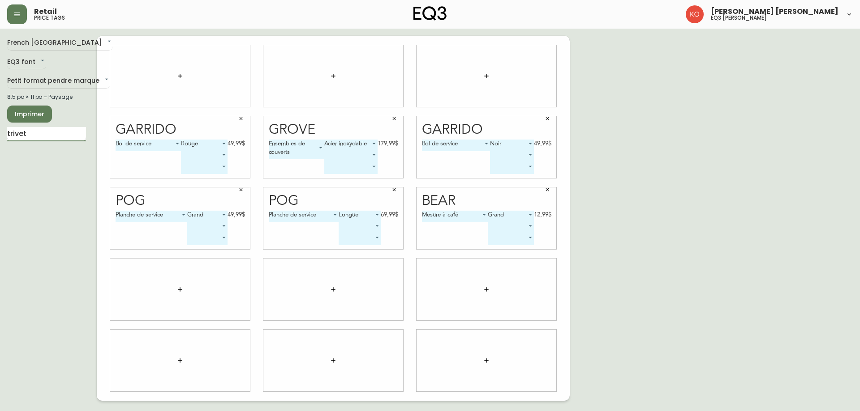
click at [43, 134] on input "trivet" at bounding box center [46, 134] width 79 height 14
type input "t"
type input "pog"
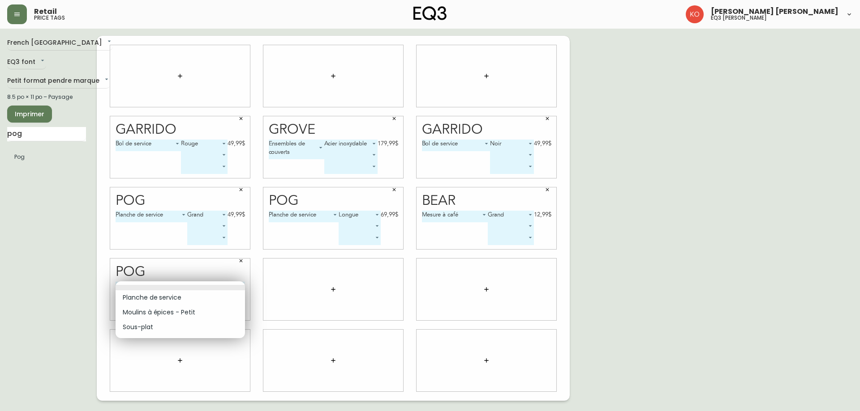
click at [185, 287] on body "Retail price tags [PERSON_NAME] [PERSON_NAME] eq3 laval - [PERSON_NAME] French …" at bounding box center [430, 200] width 860 height 401
click at [176, 328] on li "Sous-plat" at bounding box center [180, 327] width 129 height 15
type input "2"
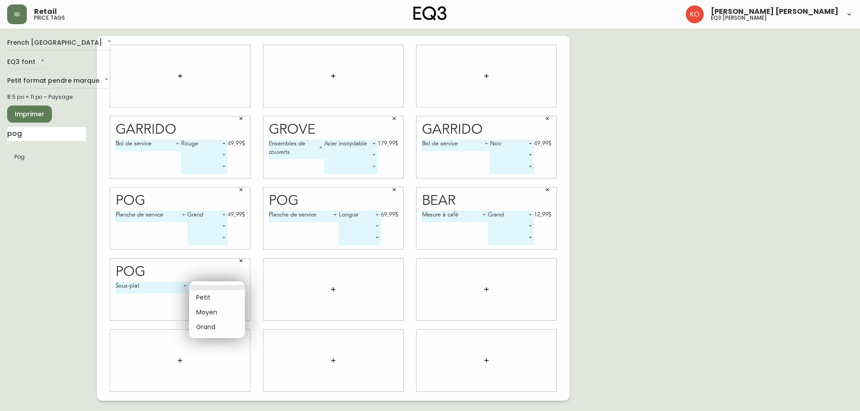
click at [220, 287] on body "Retail price tags [PERSON_NAME] [PERSON_NAME] eq3 laval - [PERSON_NAME] French …" at bounding box center [430, 200] width 860 height 401
click at [215, 316] on li "Moyen" at bounding box center [217, 312] width 56 height 15
type input "1"
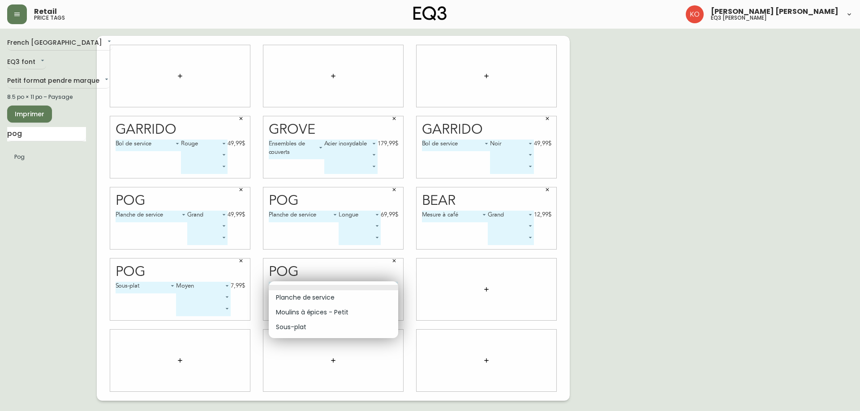
click at [355, 291] on body "Retail price tags [PERSON_NAME] [PERSON_NAME] eq3 laval - [PERSON_NAME] French …" at bounding box center [430, 200] width 860 height 401
click at [315, 326] on li "Sous-plat" at bounding box center [333, 327] width 129 height 15
type input "2"
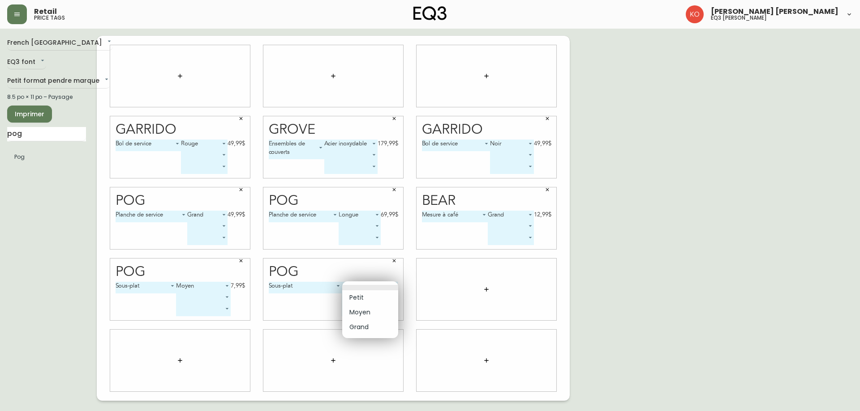
click at [374, 283] on body "Retail price tags [PERSON_NAME] [PERSON_NAME] eq3 laval - [PERSON_NAME] French …" at bounding box center [430, 200] width 860 height 401
click at [364, 327] on li "Grand" at bounding box center [370, 327] width 56 height 15
type input "2"
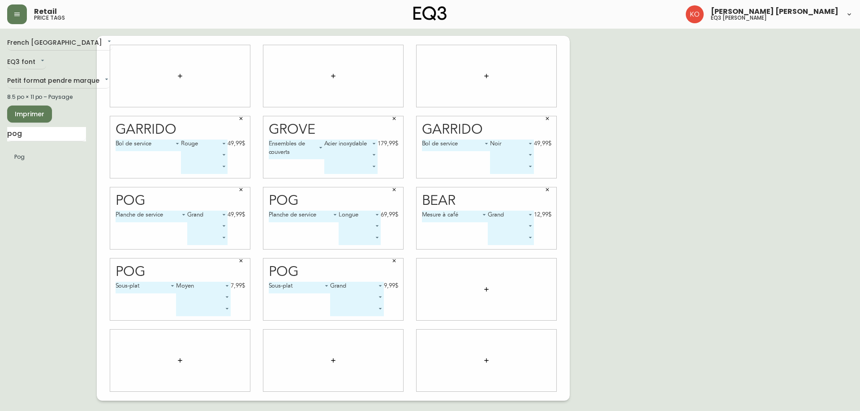
click at [34, 116] on span "Imprimer" at bounding box center [29, 114] width 30 height 11
click at [490, 289] on button "button" at bounding box center [486, 290] width 18 height 18
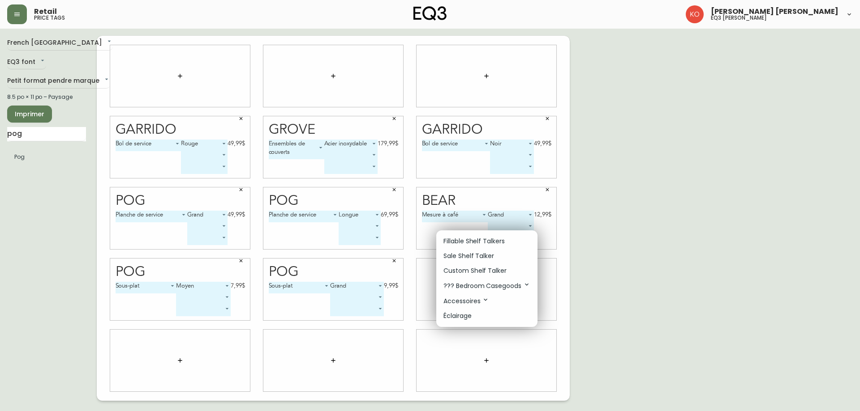
click at [27, 134] on div at bounding box center [430, 205] width 860 height 411
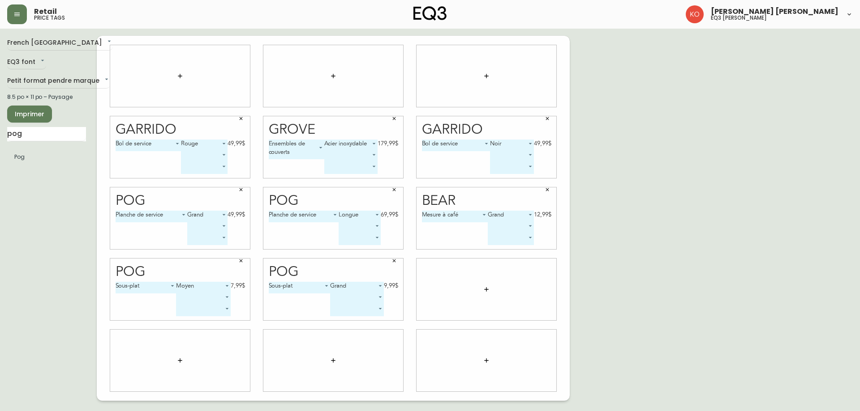
click at [27, 134] on div "Fillable Shelf Talkers Sale Shelf Talker Custom Shelf Talker ??? Bedroom Casego…" at bounding box center [430, 107] width 860 height 215
click at [41, 141] on div "pog Pog" at bounding box center [46, 147] width 79 height 41
click at [39, 137] on input "pog" at bounding box center [46, 134] width 79 height 14
type input "cre"
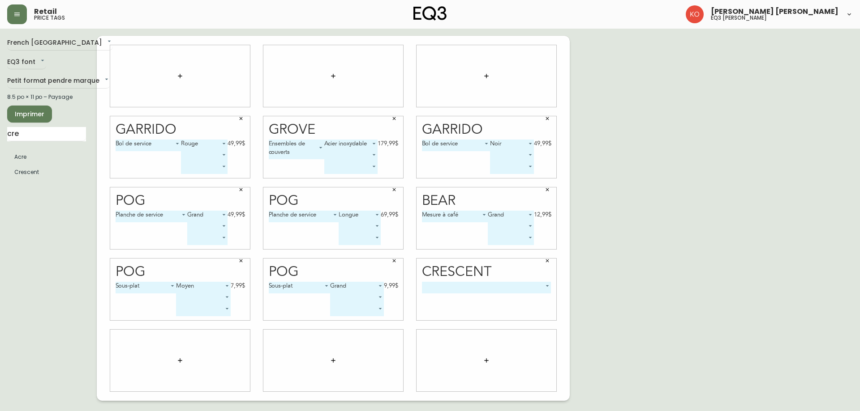
click at [494, 282] on body "Retail price tags [PERSON_NAME] [PERSON_NAME] eq3 laval - [PERSON_NAME] French …" at bounding box center [430, 200] width 860 height 401
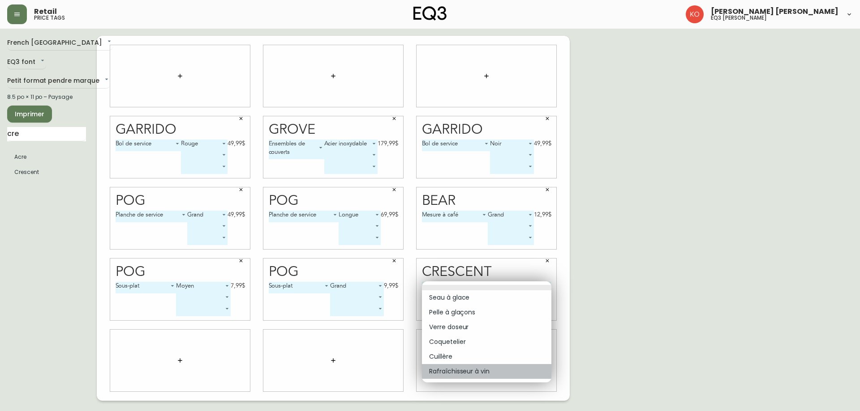
click at [471, 366] on li "Rafraîchisseur à vin" at bounding box center [486, 371] width 129 height 15
type input "5"
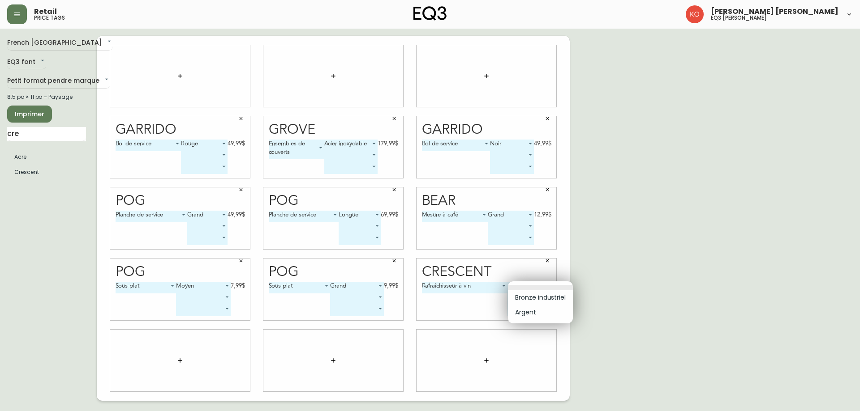
click at [535, 288] on body "Retail price tags [PERSON_NAME] [PERSON_NAME] eq3 laval - [PERSON_NAME] French …" at bounding box center [430, 200] width 860 height 401
click at [535, 296] on li "Bronze industriel" at bounding box center [540, 298] width 65 height 15
type input "0"
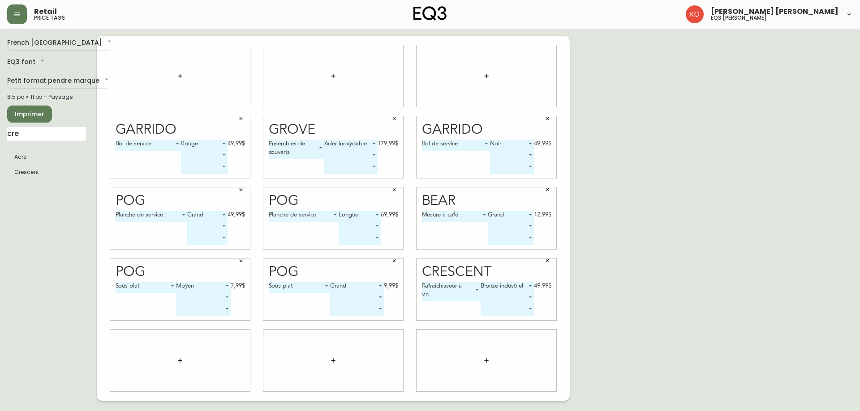
click at [525, 295] on body "Retail price tags [PERSON_NAME] [PERSON_NAME] eq3 laval - [PERSON_NAME] French …" at bounding box center [430, 200] width 860 height 401
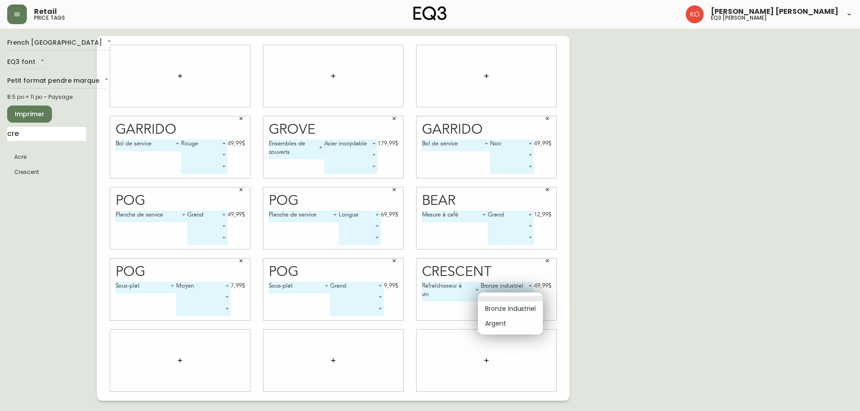
click at [454, 310] on div at bounding box center [430, 205] width 860 height 411
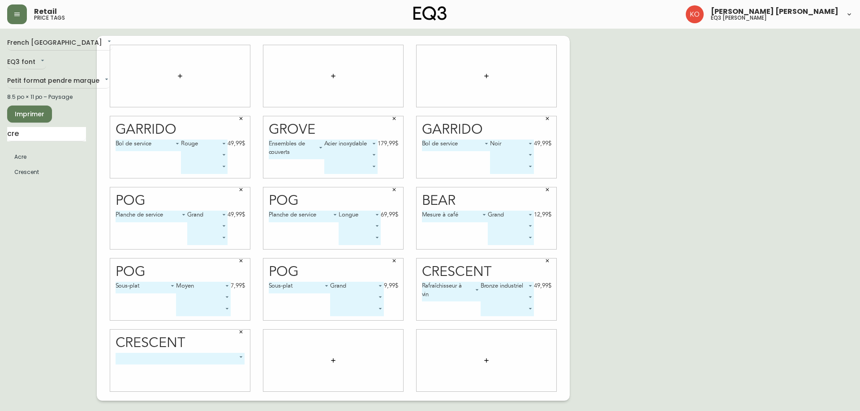
click at [229, 362] on body "Retail price tags [PERSON_NAME] [PERSON_NAME] eq3 laval - [PERSON_NAME] French …" at bounding box center [430, 200] width 860 height 401
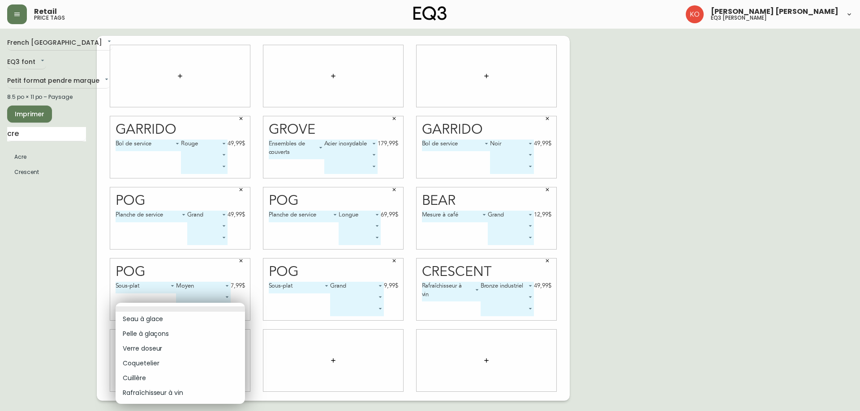
click at [160, 335] on li "Pelle à glaçons" at bounding box center [180, 334] width 129 height 15
type input "1"
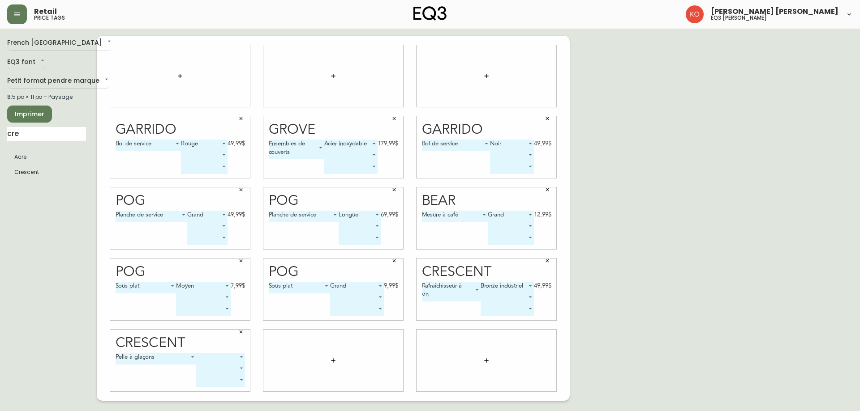
click at [217, 360] on body "Retail price tags [PERSON_NAME] [PERSON_NAME] eq3 laval - [PERSON_NAME] French …" at bounding box center [430, 200] width 860 height 401
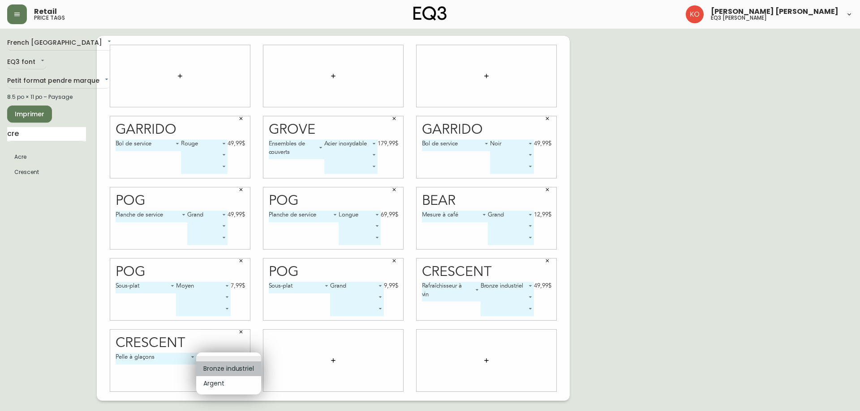
click at [226, 370] on li "Bronze industriel" at bounding box center [228, 369] width 65 height 15
type input "0"
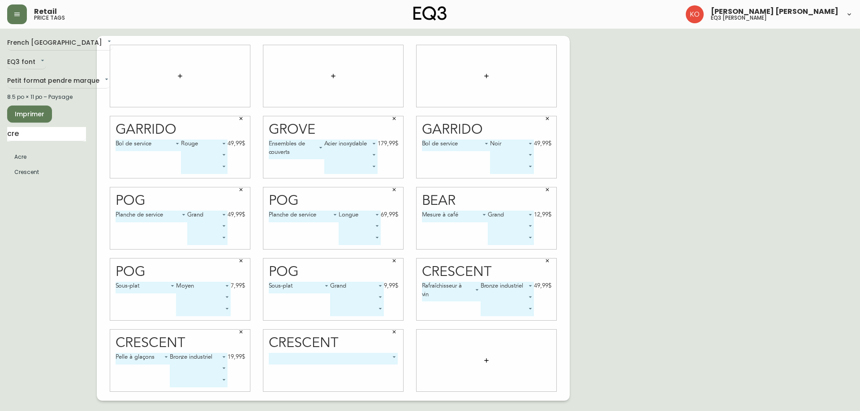
click at [341, 359] on body "Retail price tags [PERSON_NAME] [PERSON_NAME] eq3 laval - [PERSON_NAME] French …" at bounding box center [430, 200] width 860 height 401
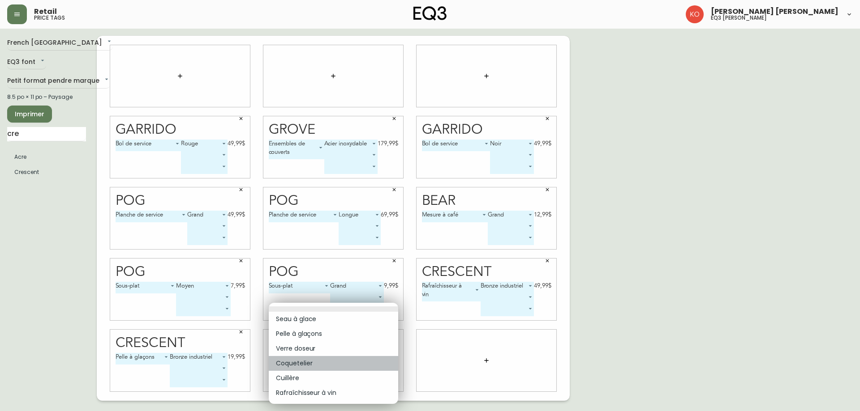
click at [326, 361] on li "Coquetelier" at bounding box center [333, 363] width 129 height 15
type input "3"
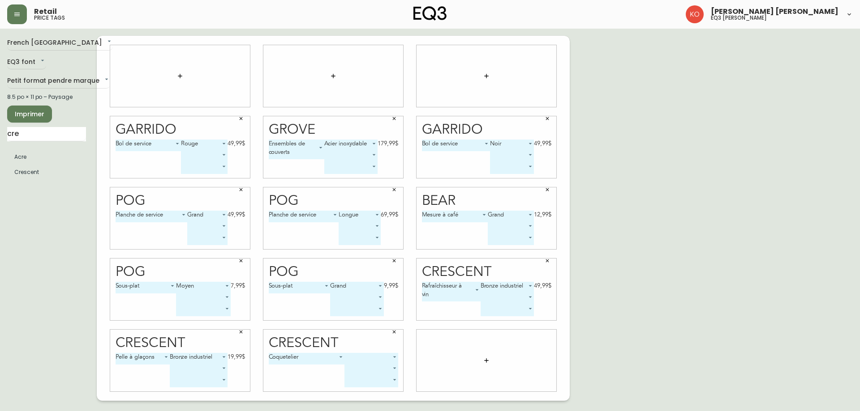
click at [391, 361] on body "Retail price tags [PERSON_NAME] [PERSON_NAME] eq3 laval - [PERSON_NAME] French …" at bounding box center [430, 200] width 860 height 401
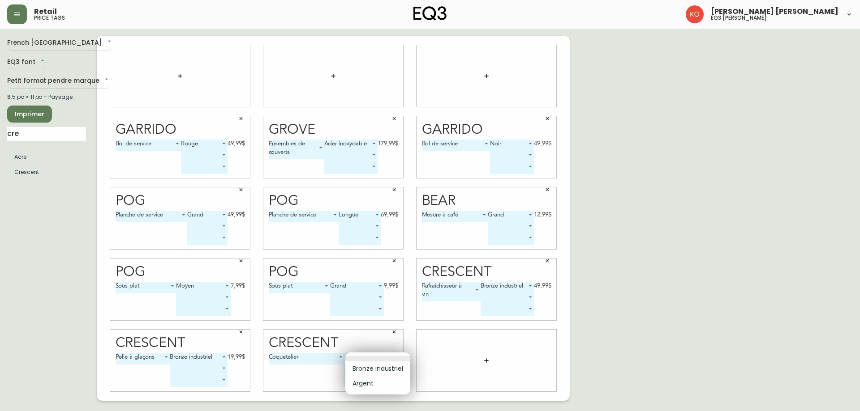
click at [391, 367] on li "Bronze industriel" at bounding box center [377, 369] width 65 height 15
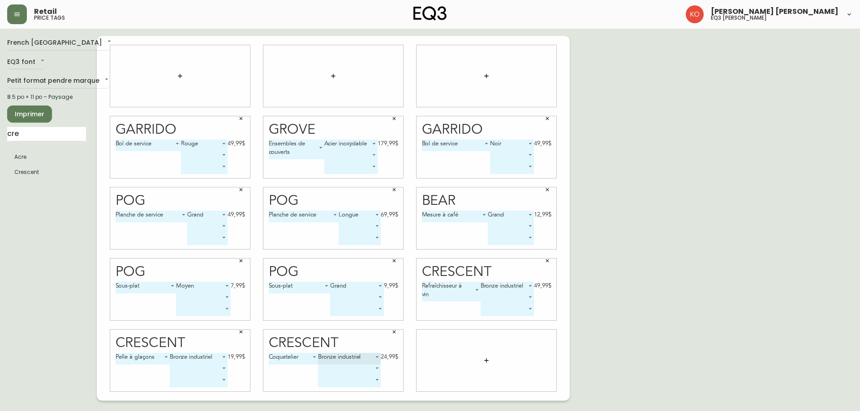
type input "0"
click at [488, 358] on icon "button" at bounding box center [486, 360] width 7 height 7
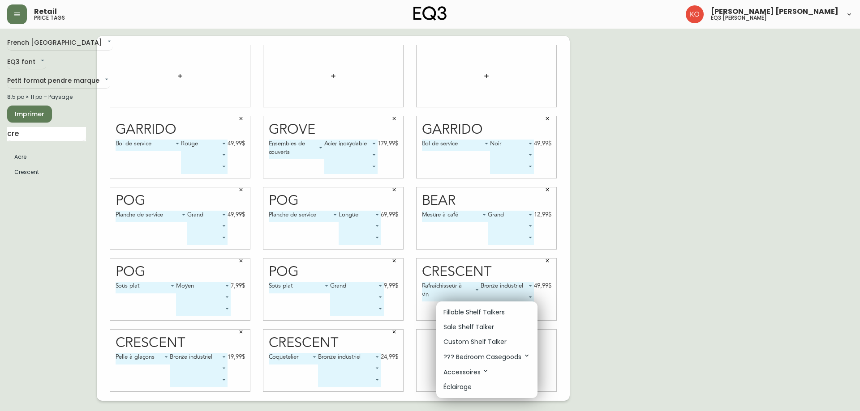
click at [36, 172] on div at bounding box center [430, 205] width 860 height 411
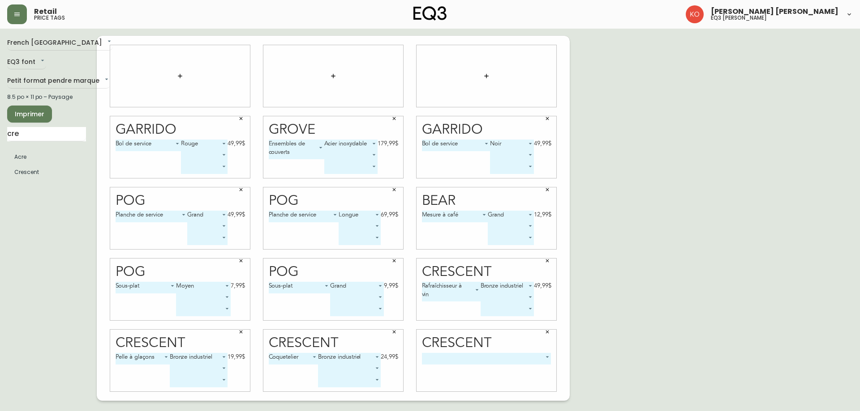
click at [489, 360] on body "Retail price tags [PERSON_NAME] [PERSON_NAME] eq3 laval - [PERSON_NAME] French …" at bounding box center [430, 200] width 860 height 401
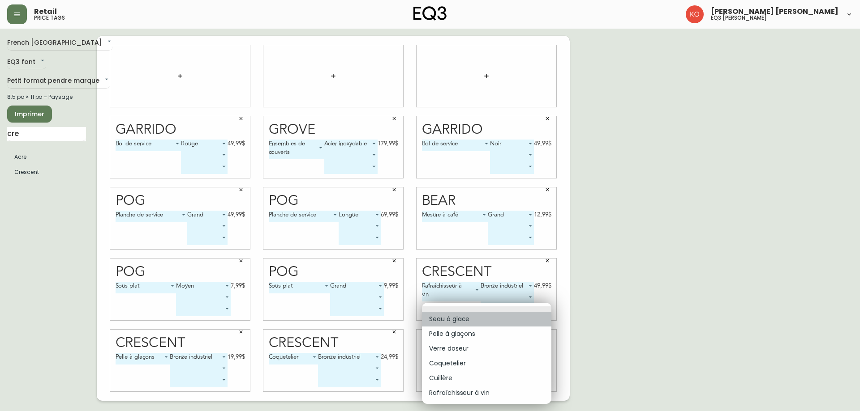
click at [474, 320] on li "Seau à glace" at bounding box center [486, 319] width 129 height 15
type input "0"
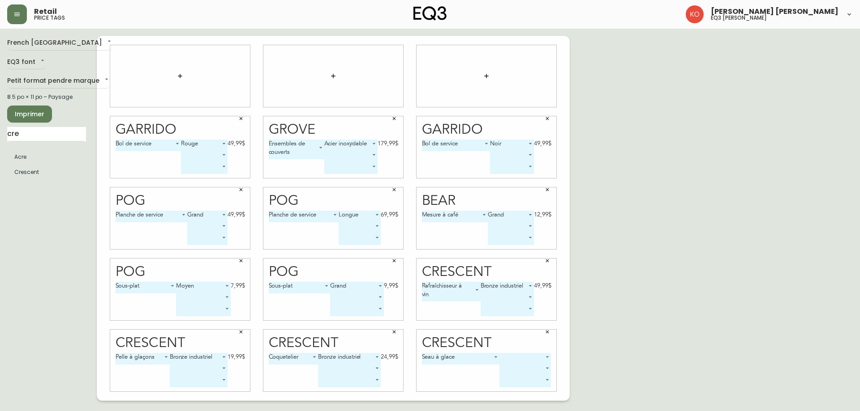
click at [511, 358] on body "Retail price tags [PERSON_NAME] [PERSON_NAME] eq3 laval - [PERSON_NAME] French …" at bounding box center [430, 200] width 860 height 401
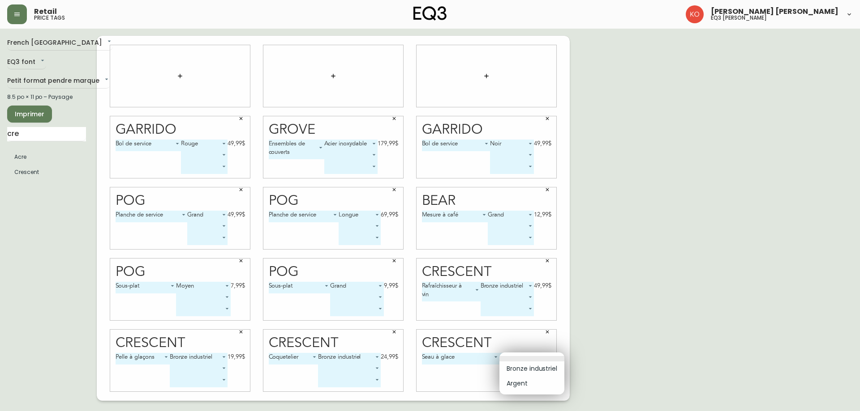
click at [517, 364] on li "Bronze industriel" at bounding box center [531, 369] width 65 height 15
type input "0"
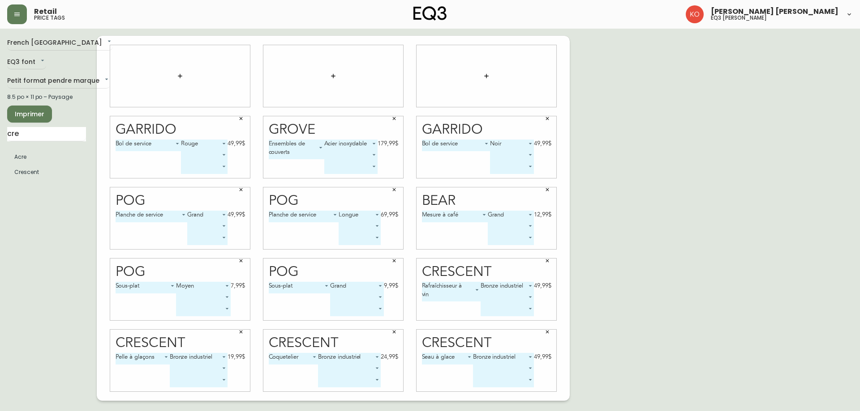
click at [29, 116] on span "Imprimer" at bounding box center [29, 114] width 30 height 11
click at [200, 73] on body "Retail price tags [PERSON_NAME] [PERSON_NAME] eq3 laval - [PERSON_NAME] French …" at bounding box center [430, 200] width 860 height 401
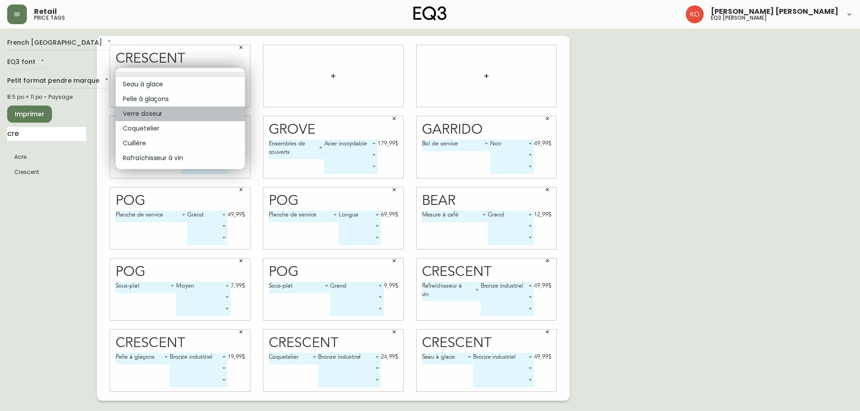
click at [176, 111] on li "Verre doseur" at bounding box center [180, 114] width 129 height 15
type input "2"
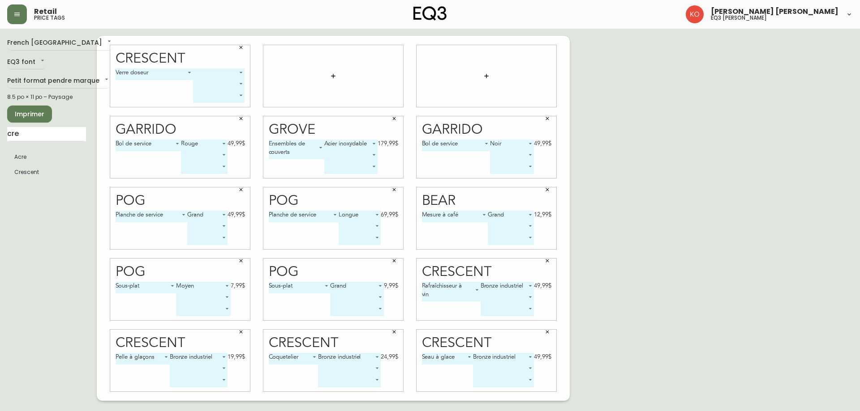
click at [223, 75] on body "Retail price tags [PERSON_NAME] [PERSON_NAME] eq3 laval - [PERSON_NAME] French …" at bounding box center [430, 200] width 860 height 401
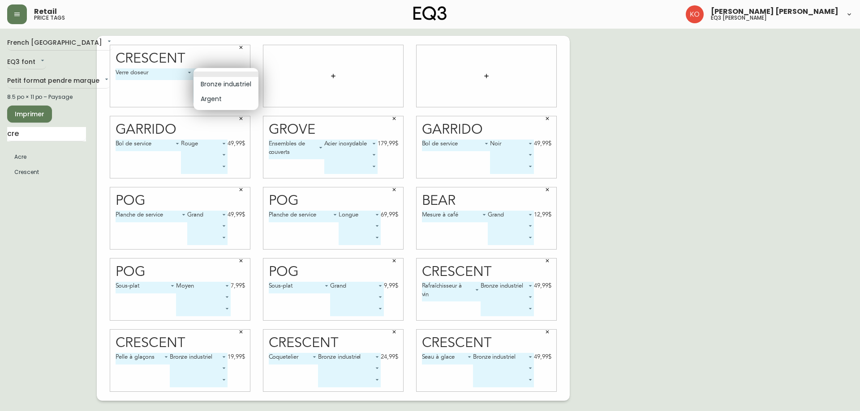
click at [221, 87] on li "Bronze industriel" at bounding box center [225, 84] width 65 height 15
type input "0"
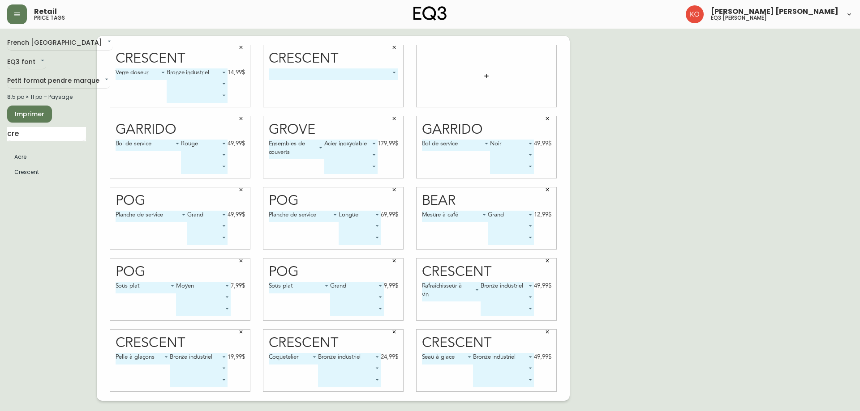
click at [382, 74] on body "Retail price tags [PERSON_NAME] [PERSON_NAME] eq3 laval - [PERSON_NAME] French …" at bounding box center [430, 200] width 860 height 401
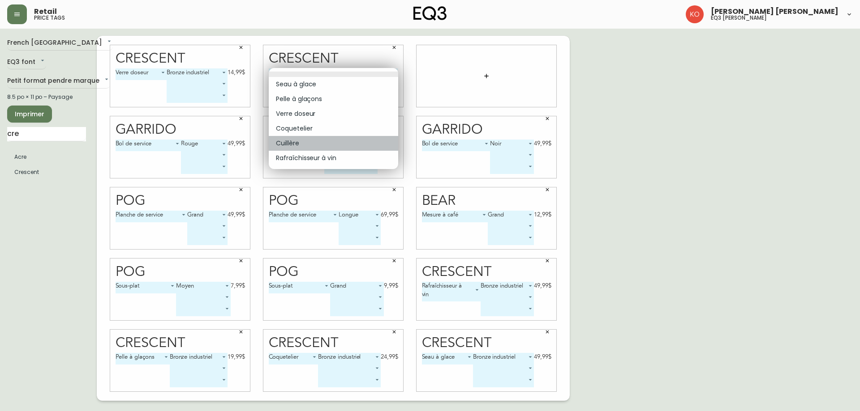
click at [327, 143] on li "Cuillère" at bounding box center [333, 143] width 129 height 15
type input "4"
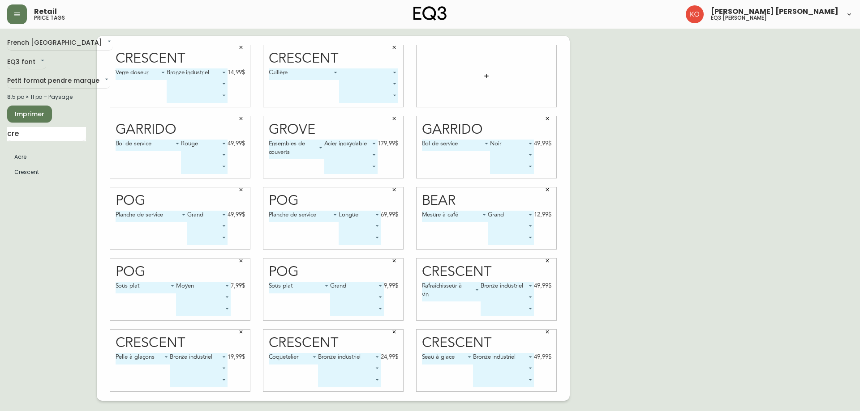
click at [376, 71] on body "Retail price tags [PERSON_NAME] [PERSON_NAME] eq3 laval - [PERSON_NAME] French …" at bounding box center [430, 200] width 860 height 401
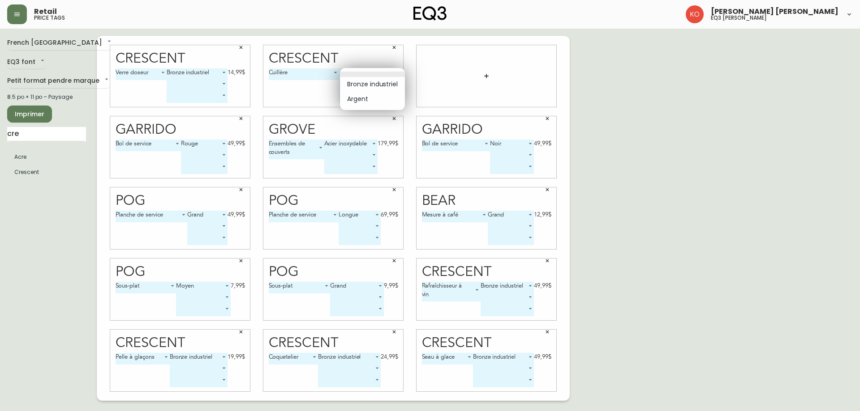
click at [365, 97] on li "Argent" at bounding box center [372, 99] width 65 height 15
type input "1"
click at [45, 114] on button "Imprimer" at bounding box center [29, 114] width 45 height 17
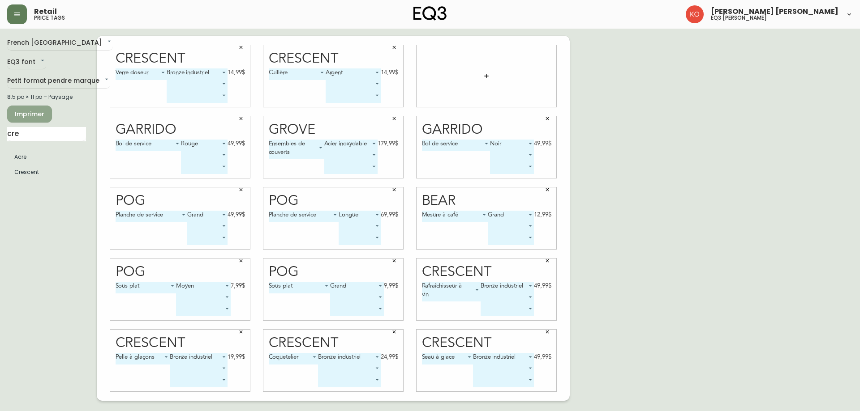
click at [44, 115] on span "Imprimer" at bounding box center [29, 114] width 30 height 11
